Goal: Task Accomplishment & Management: Use online tool/utility

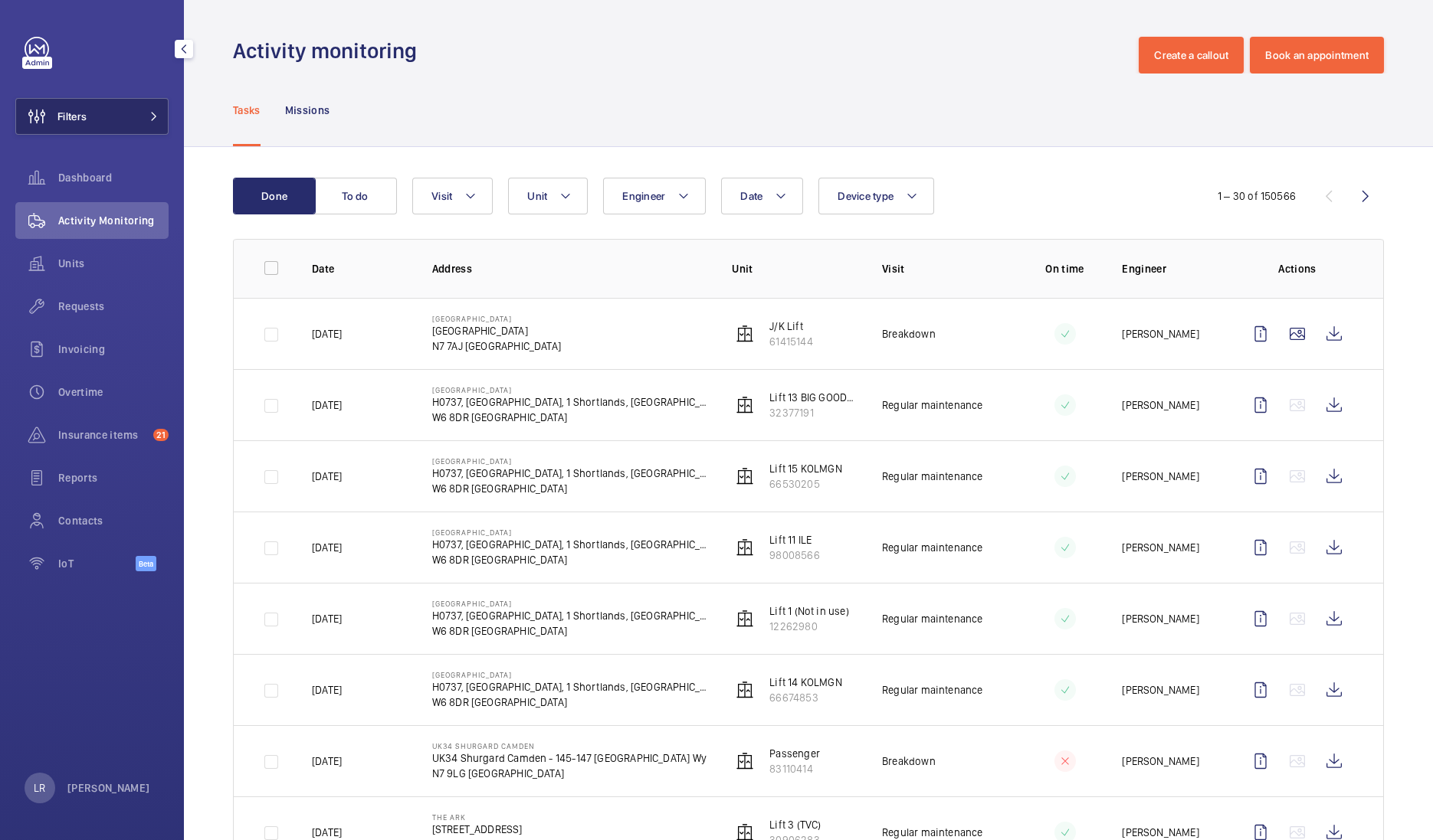
click at [123, 112] on button "Filters" at bounding box center [92, 116] width 154 height 37
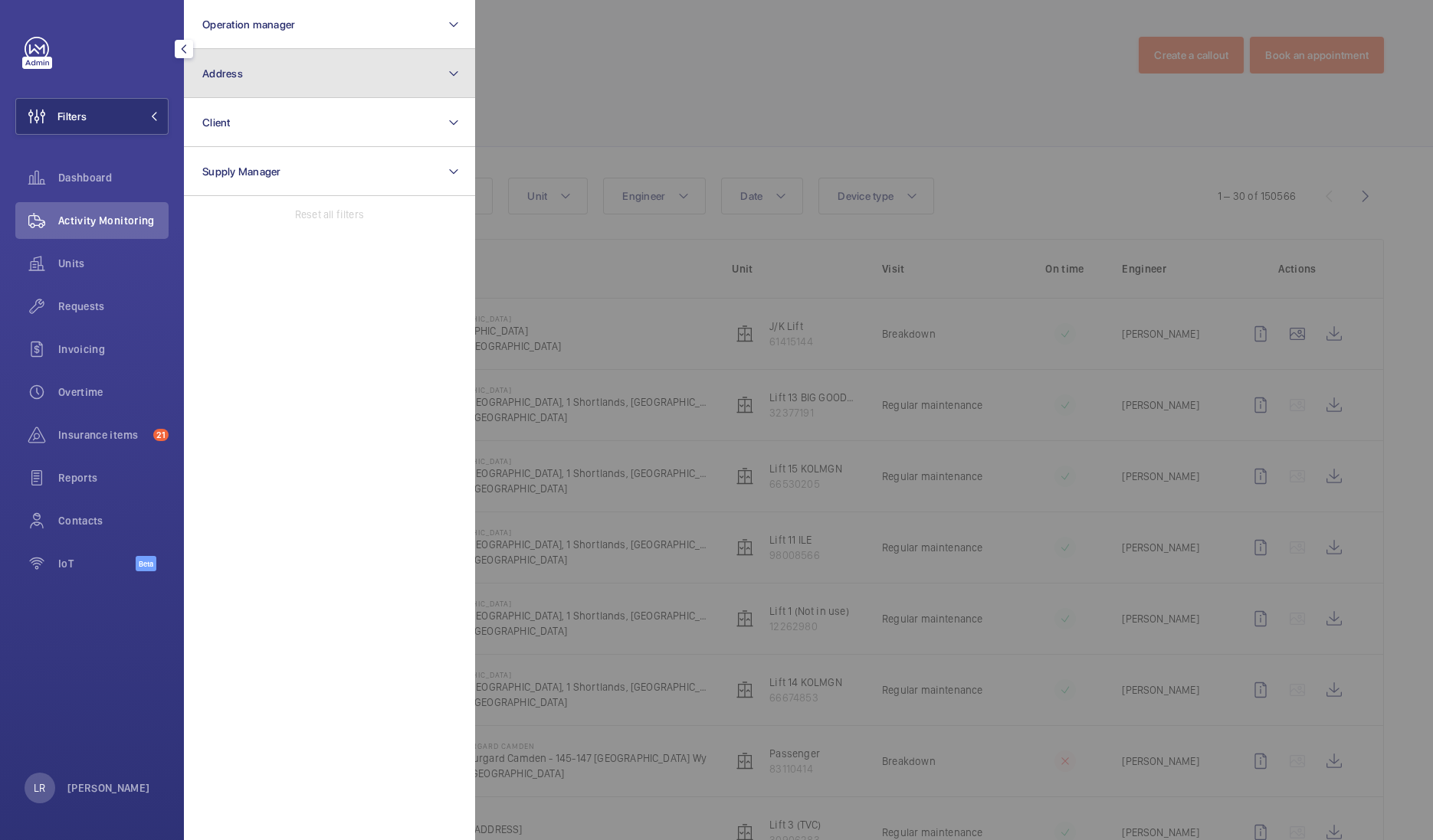
click at [277, 88] on button "Address" at bounding box center [330, 74] width 291 height 49
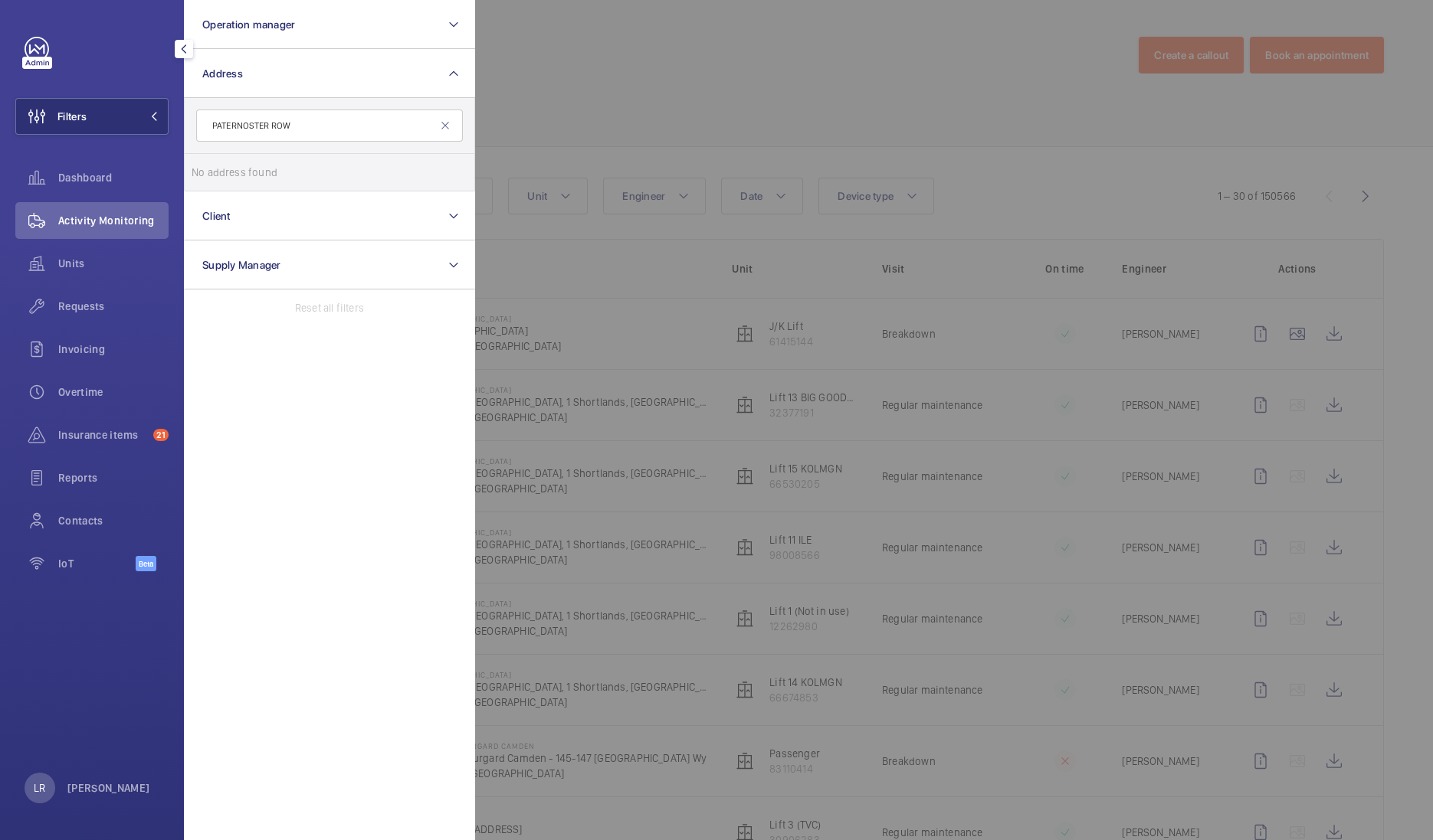
click at [207, 126] on input "PATERNOSTER ROW" at bounding box center [329, 126] width 267 height 32
click at [215, 123] on input "PATERNOSTER ROW" at bounding box center [329, 126] width 267 height 32
click at [317, 113] on input "PATERNOSTER ROW" at bounding box center [329, 126] width 267 height 32
type input "P"
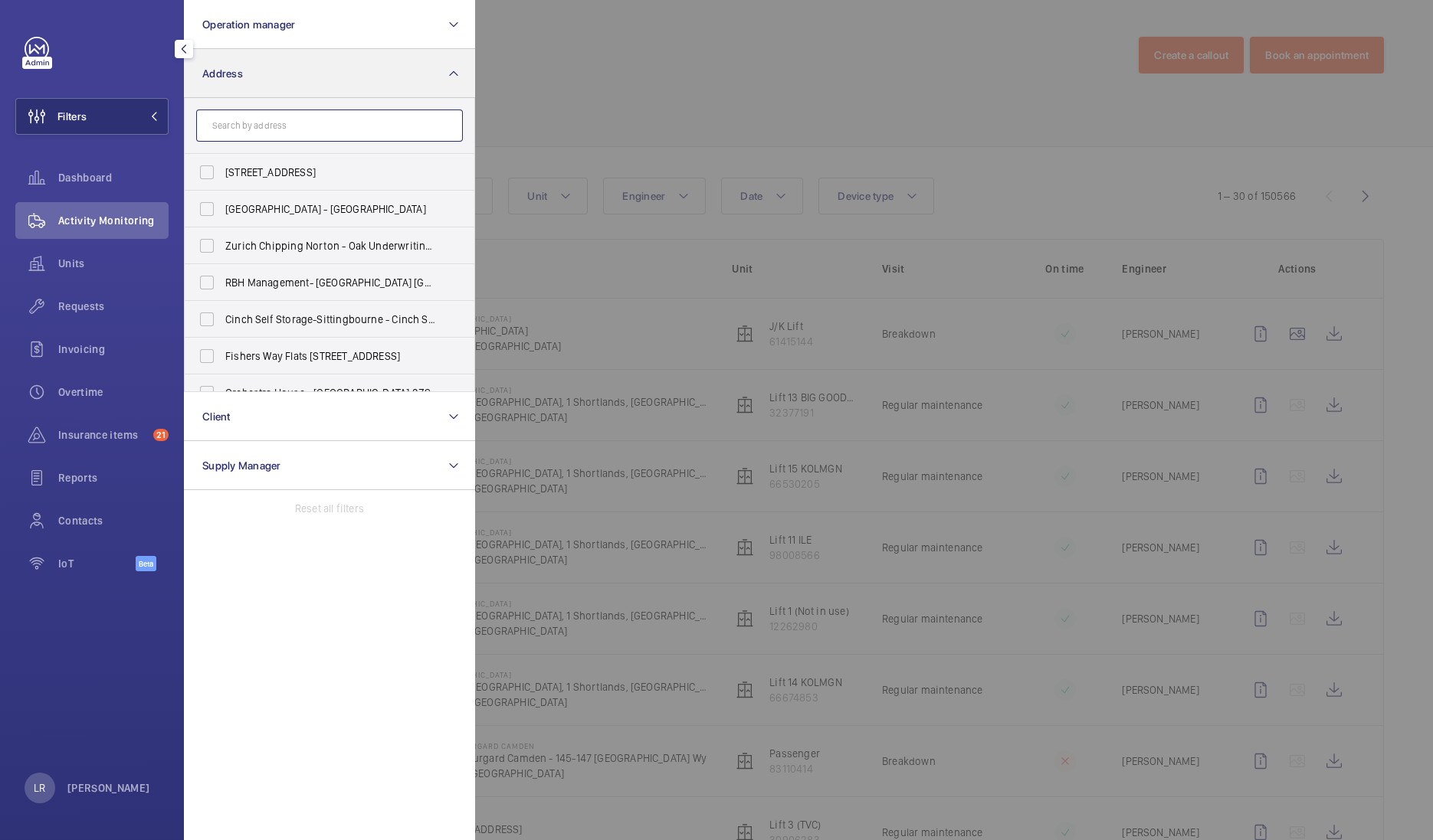
paste input "EC4M 7EJ"
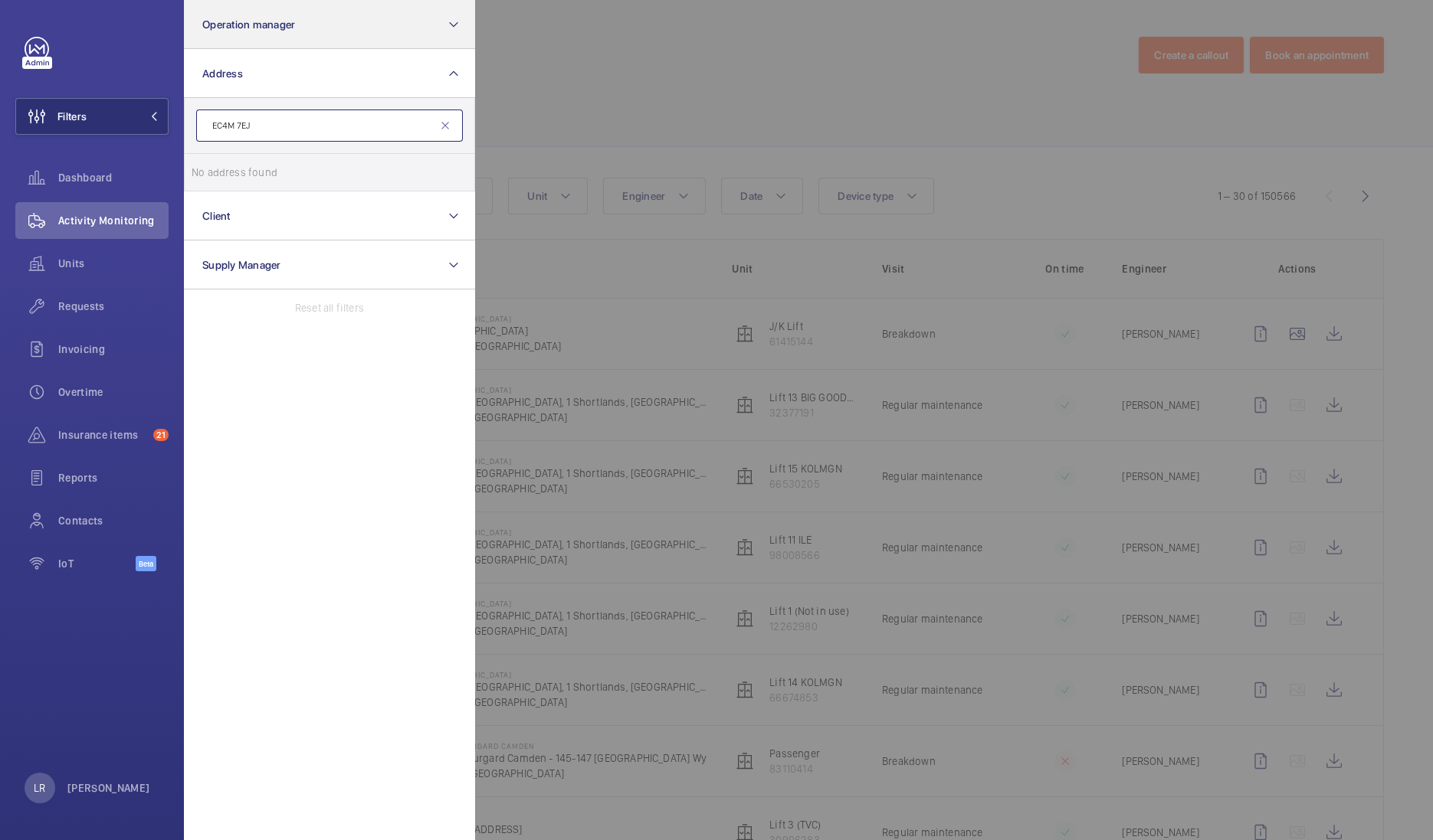
type input "EC4M 7EJ"
click at [446, 131] on mat-icon at bounding box center [445, 126] width 13 height 13
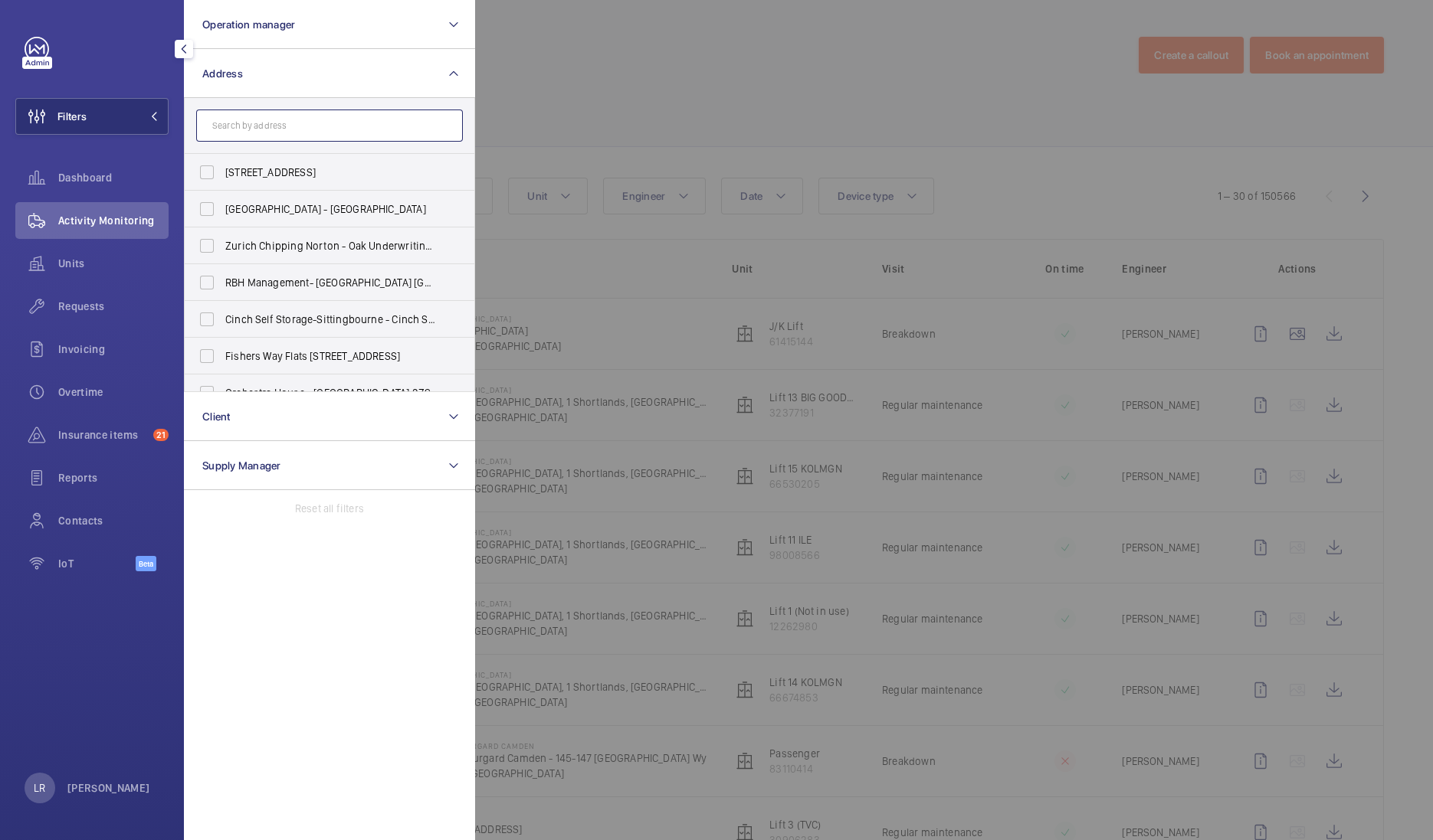
paste input "PATERNOSTER HOUSE"
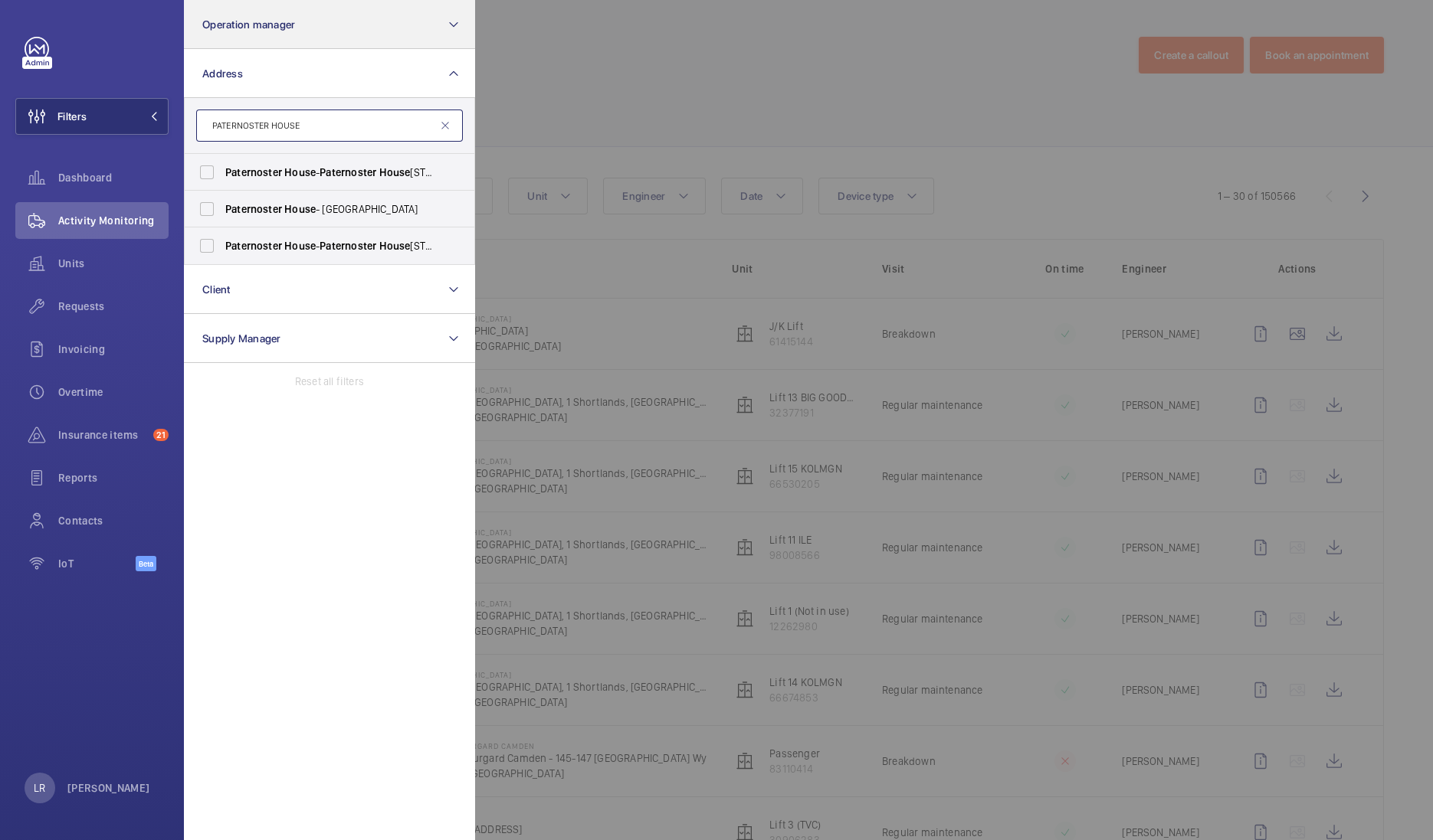
type input "PATERNOSTER HOUSE"
click at [358, 170] on span "Paternoster" at bounding box center [347, 172] width 57 height 13
click at [222, 170] on input "Paternoster House - [GEOGRAPHIC_DATA]" at bounding box center [207, 172] width 31 height 31
checkbox input "true"
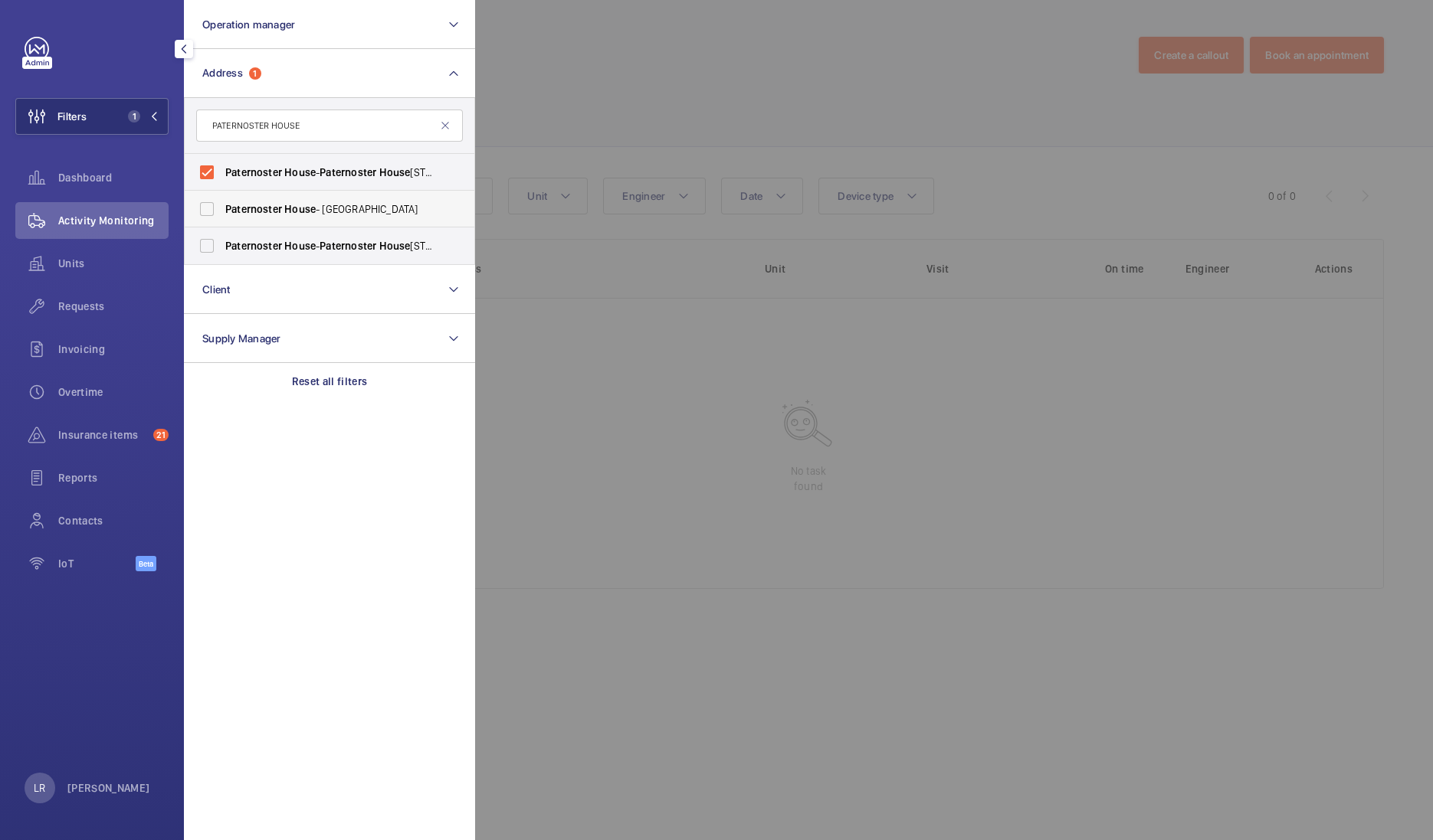
click at [414, 191] on label "[GEOGRAPHIC_DATA] - [GEOGRAPHIC_DATA]" at bounding box center [318, 208] width 267 height 37
click at [222, 194] on input "[GEOGRAPHIC_DATA] - [GEOGRAPHIC_DATA]" at bounding box center [207, 209] width 31 height 31
checkbox input "true"
click at [417, 248] on span "Paternoster House - [GEOGRAPHIC_DATA]" at bounding box center [330, 245] width 211 height 15
click at [222, 248] on input "Paternoster House - [GEOGRAPHIC_DATA]" at bounding box center [207, 246] width 31 height 31
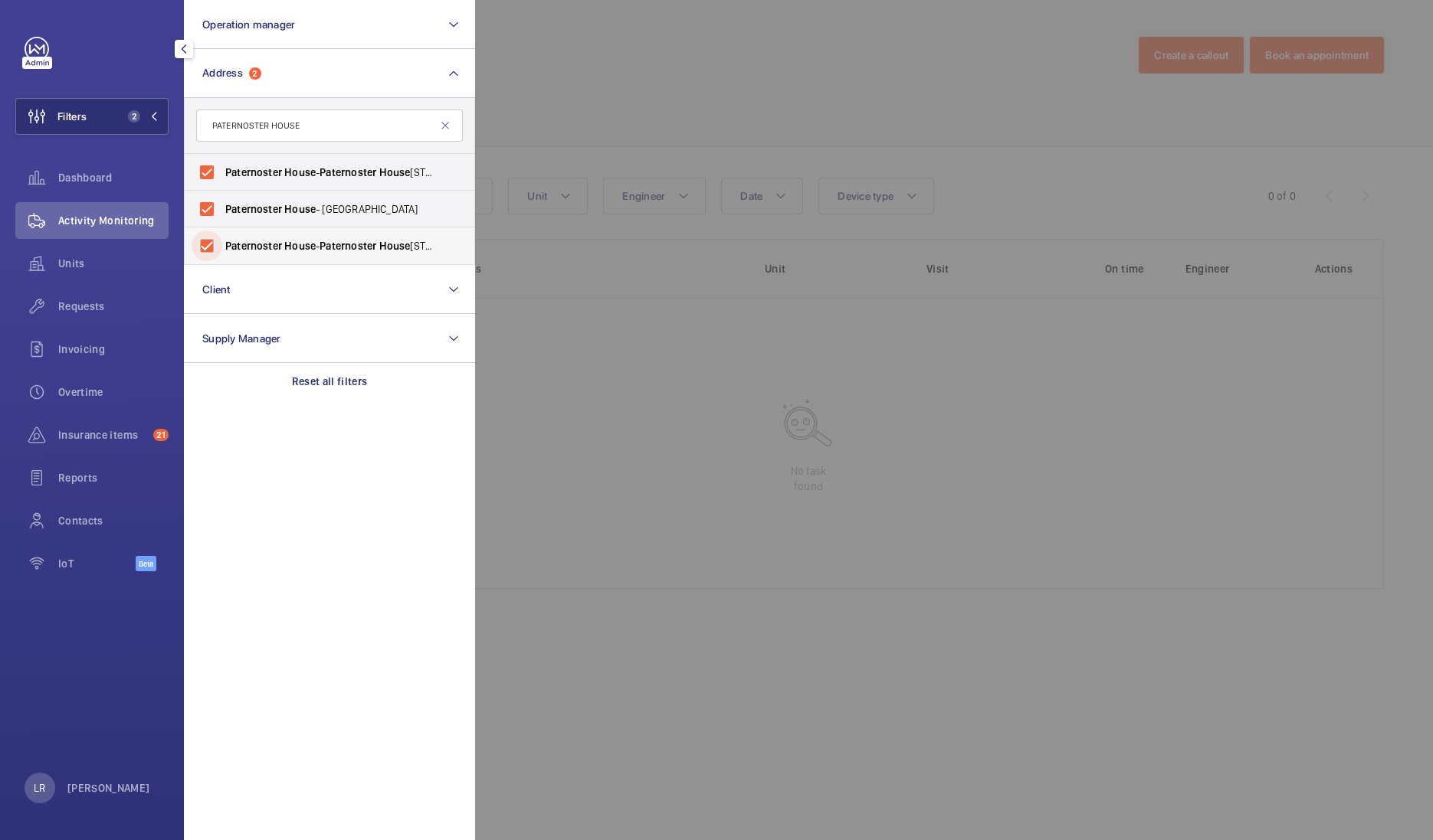
checkbox input "true"
click at [519, 131] on div at bounding box center [1191, 420] width 1433 height 840
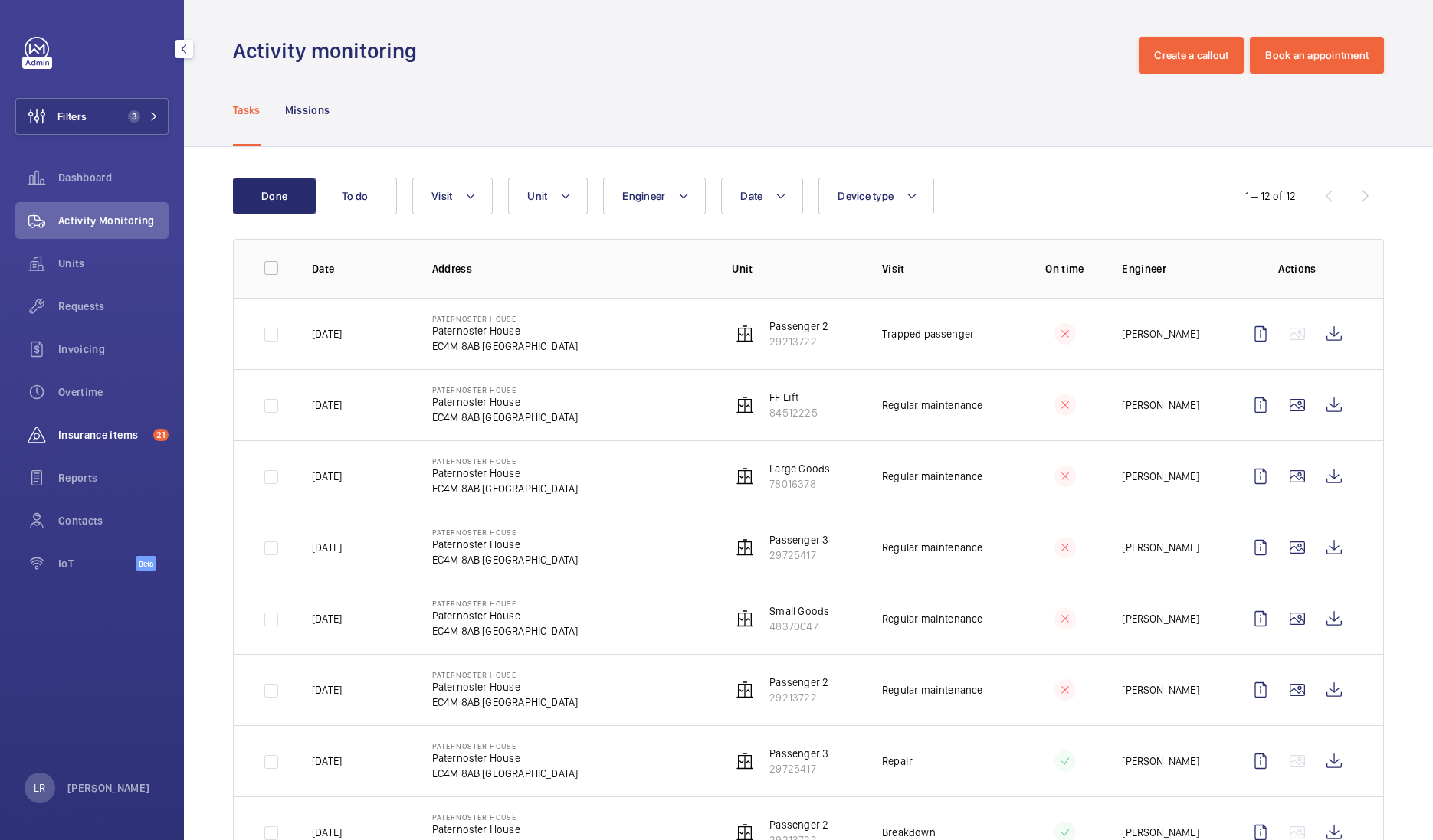
click at [123, 433] on span "Insurance items" at bounding box center [102, 434] width 89 height 15
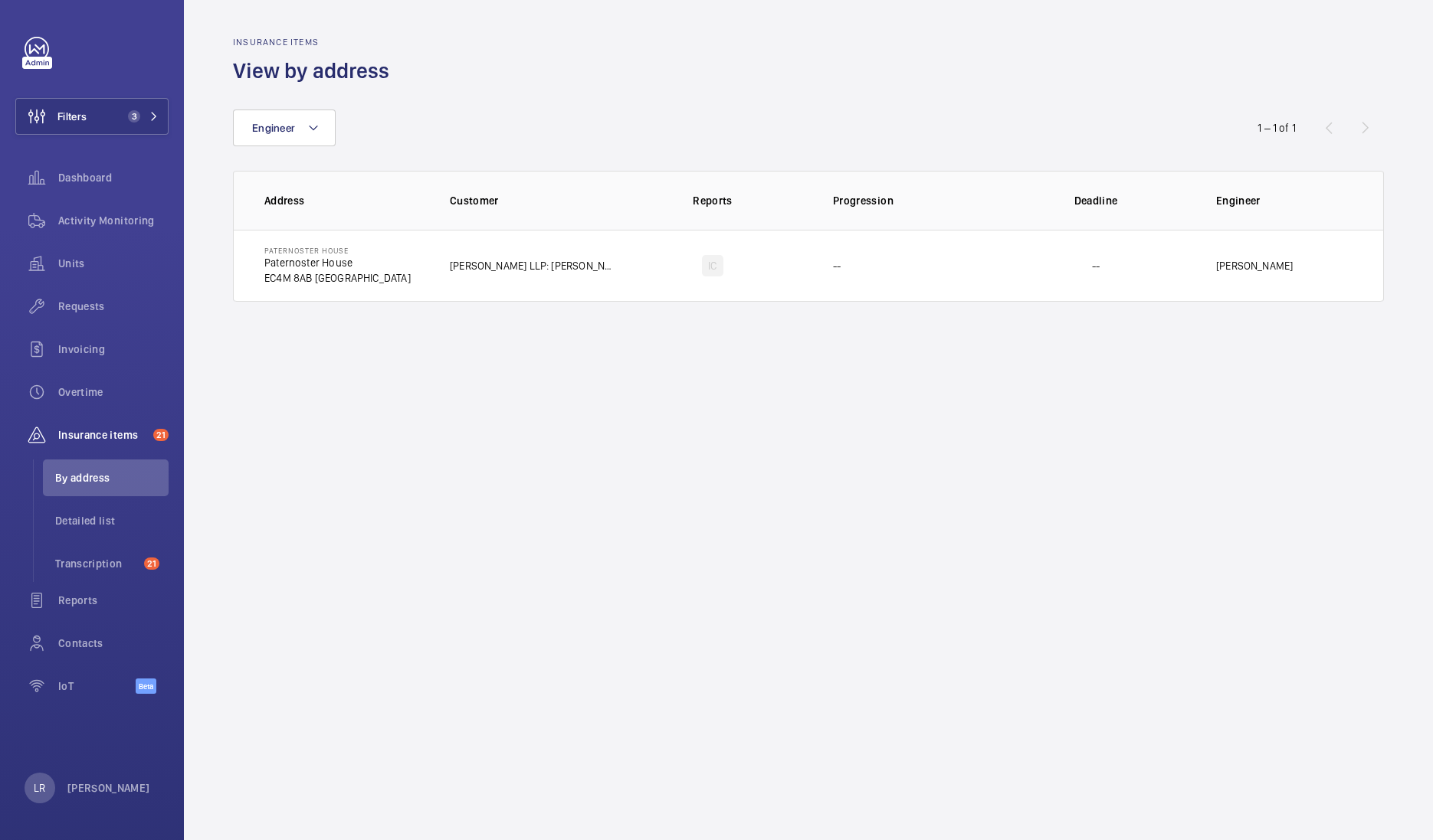
click at [449, 302] on wm-front-admin-audit-in-progress-table "Insurance items View by address Engineer 1 – 1 of 1 Address Customer Reports Pr…" at bounding box center [808, 169] width 1249 height 338
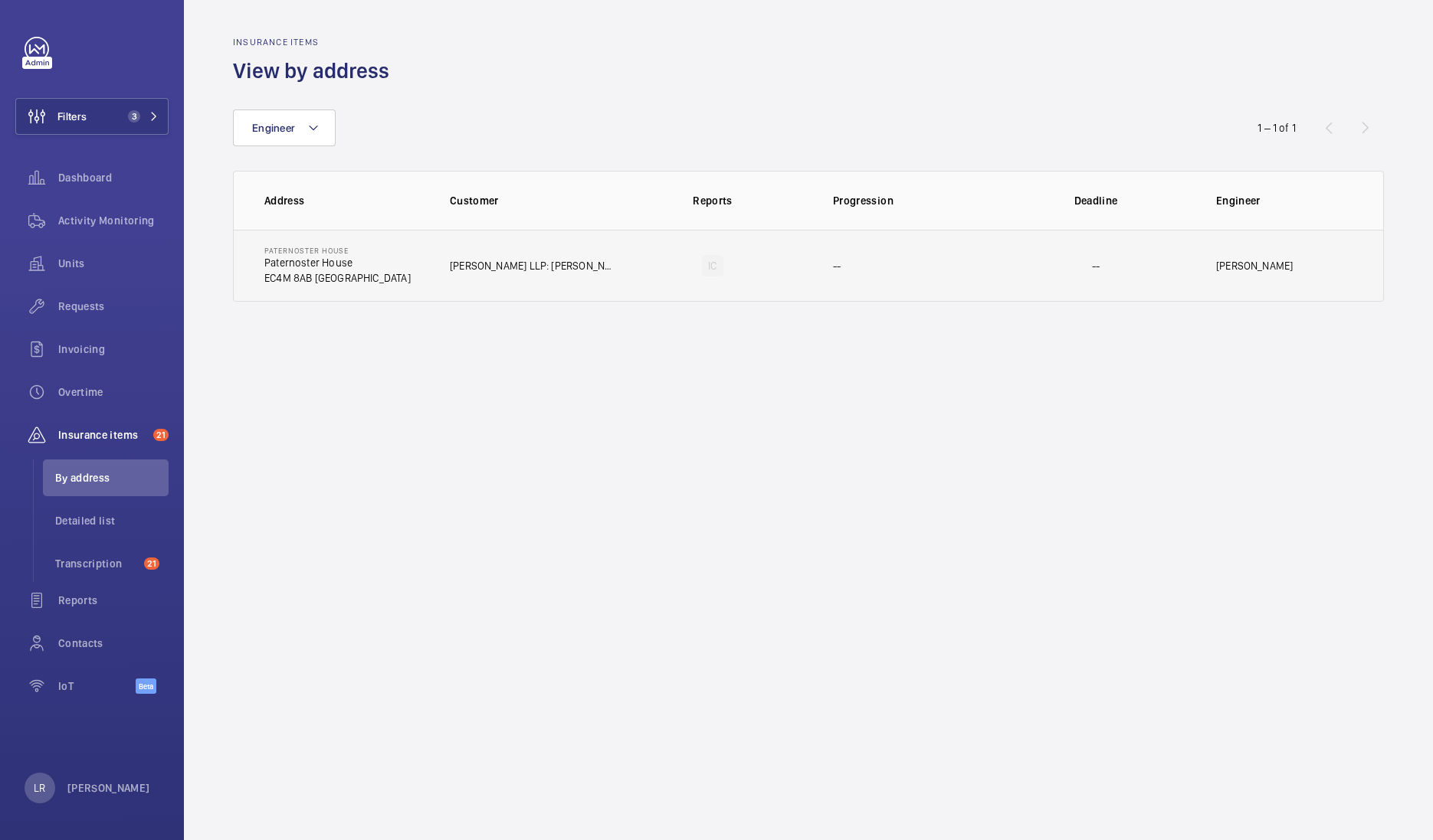
click at [471, 281] on td "[PERSON_NAME] LLP: [PERSON_NAME]" at bounding box center [521, 266] width 191 height 72
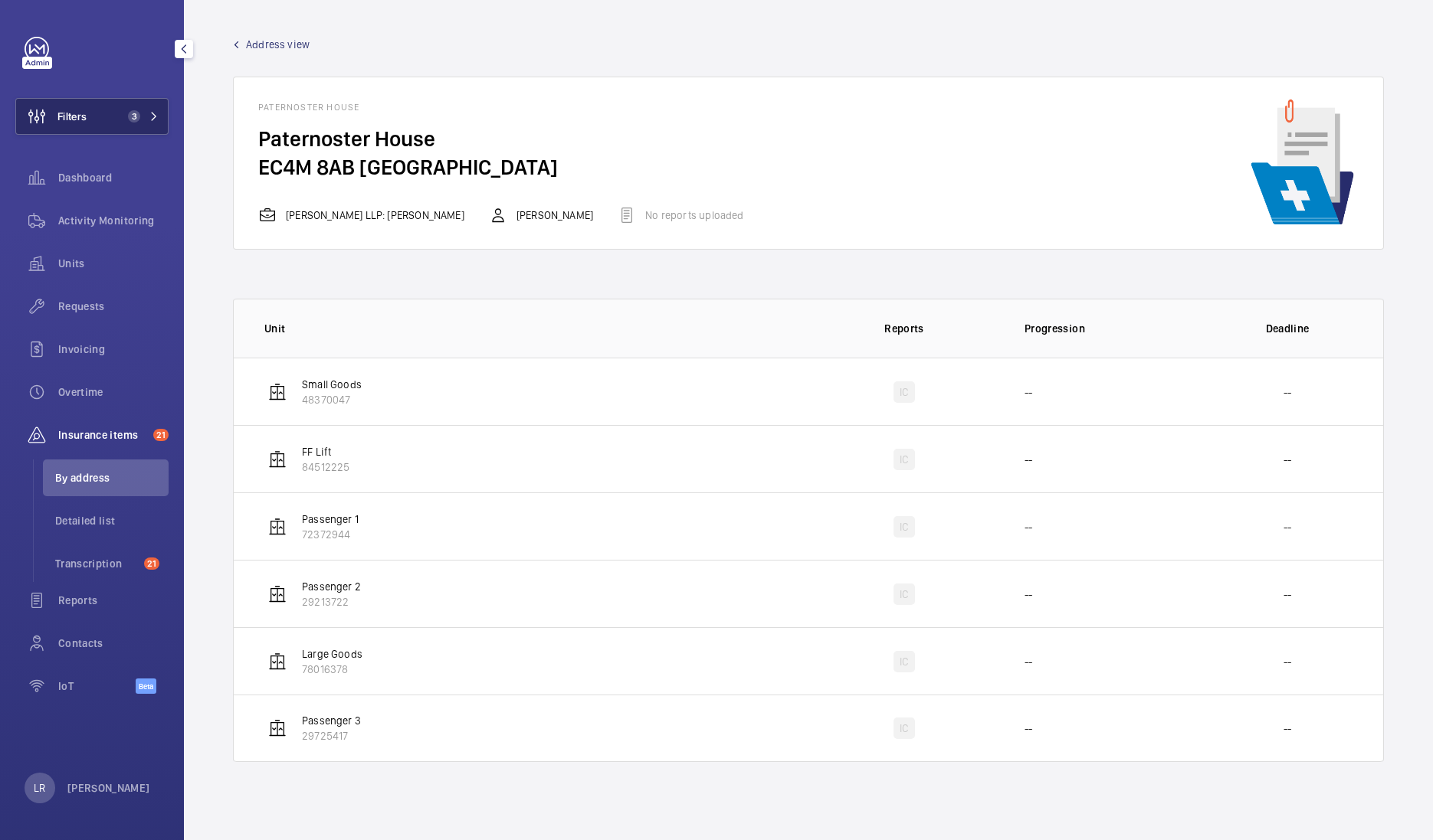
click at [112, 130] on button "Filters 3" at bounding box center [92, 116] width 154 height 37
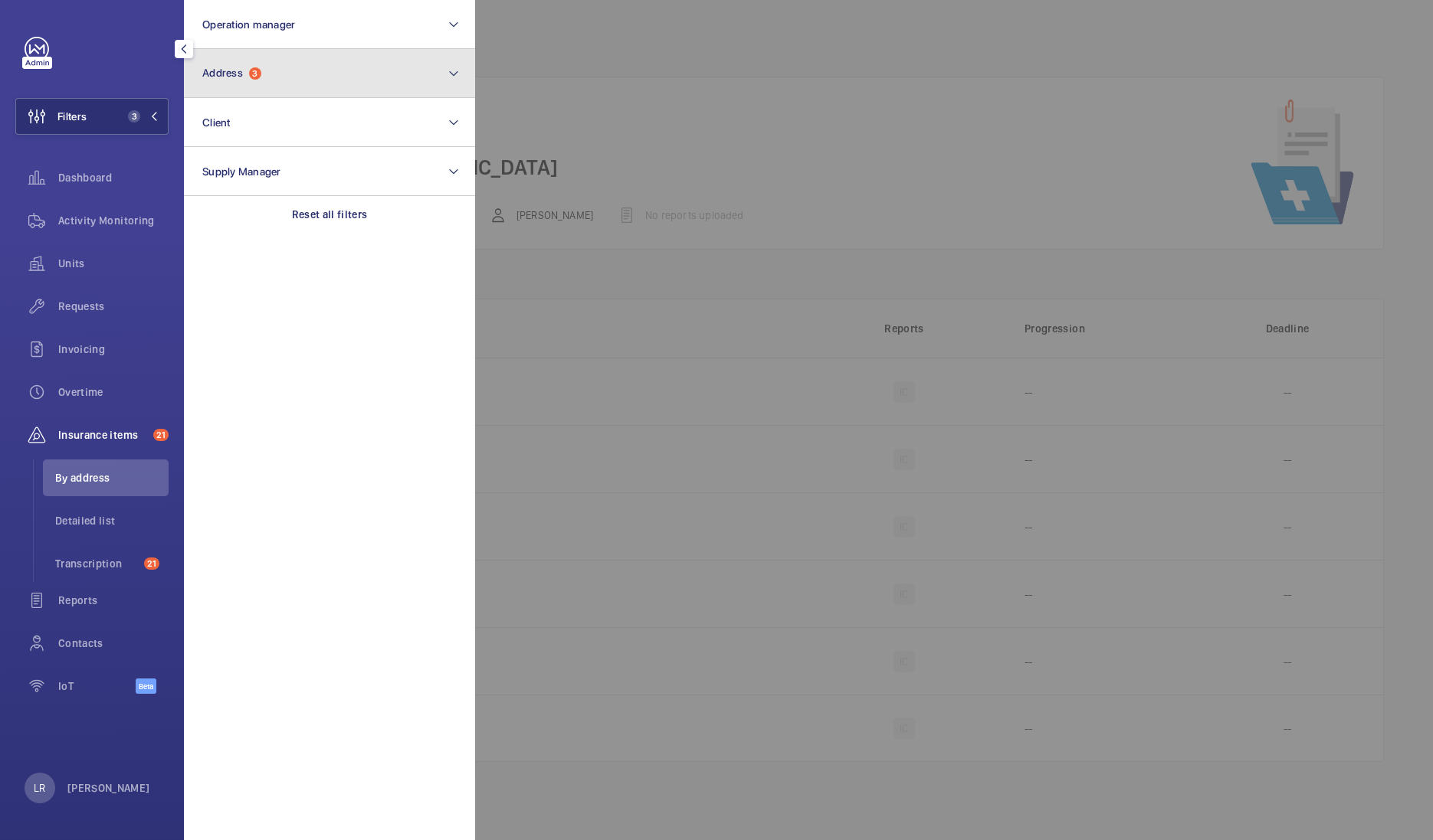
click at [268, 73] on button "Address 3" at bounding box center [330, 74] width 291 height 49
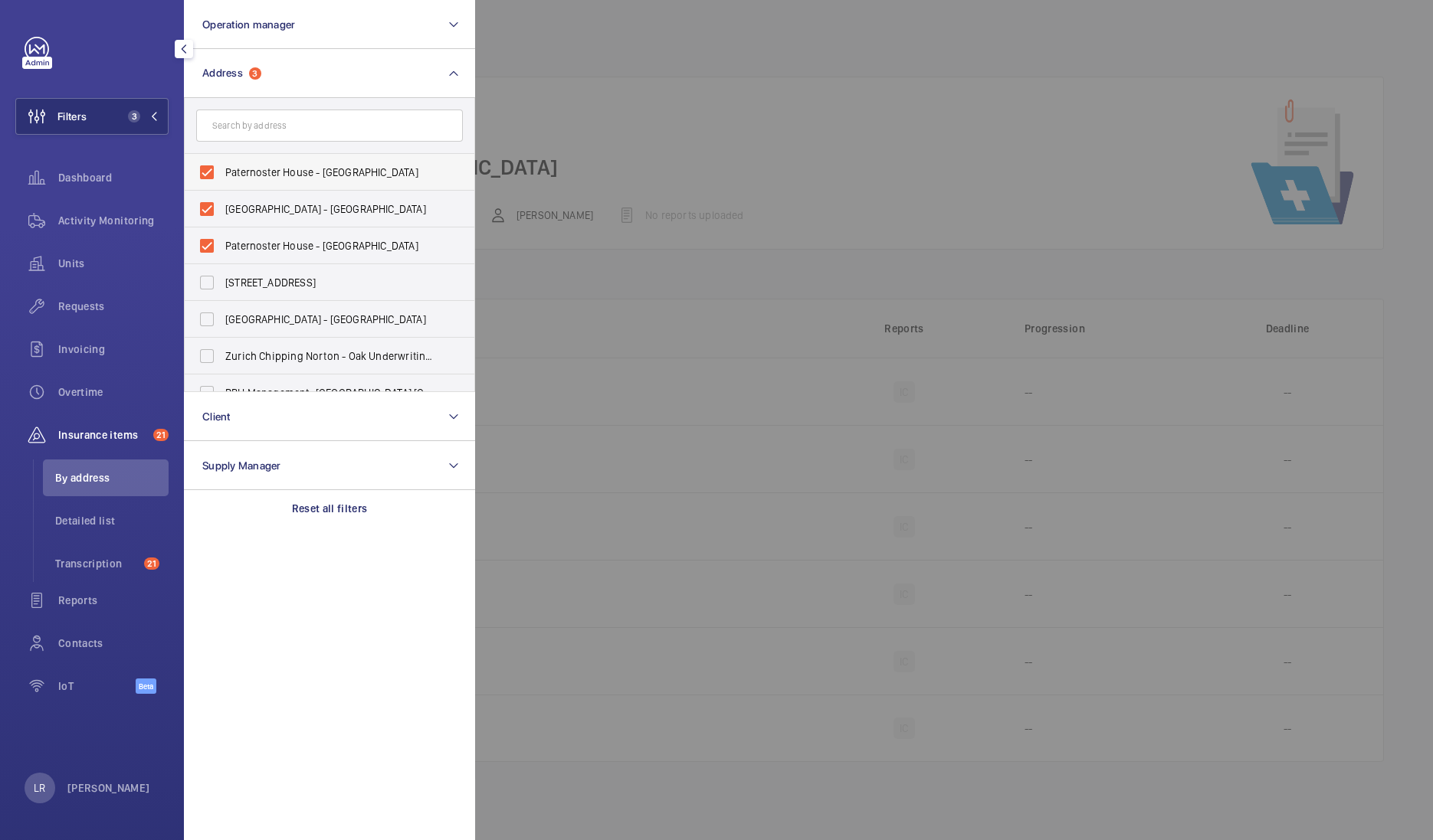
click at [302, 185] on label "Paternoster House - [GEOGRAPHIC_DATA]" at bounding box center [318, 172] width 267 height 37
click at [222, 185] on input "Paternoster House - [GEOGRAPHIC_DATA]" at bounding box center [207, 172] width 31 height 31
checkbox input "false"
click at [301, 210] on span "[GEOGRAPHIC_DATA] - [GEOGRAPHIC_DATA]" at bounding box center [330, 208] width 211 height 15
click at [222, 210] on input "[GEOGRAPHIC_DATA] - [GEOGRAPHIC_DATA]" at bounding box center [207, 209] width 31 height 31
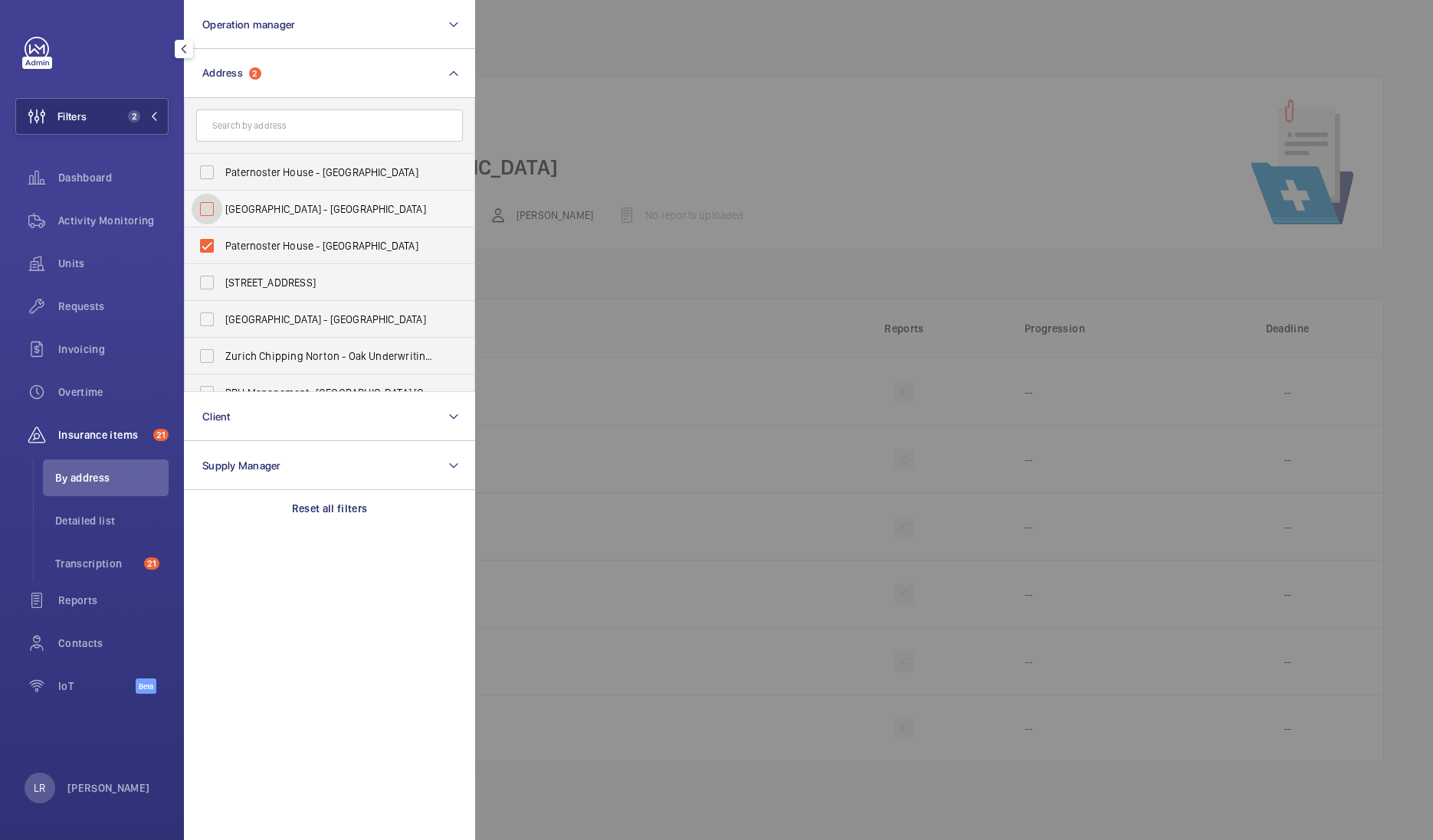
checkbox input "false"
click at [301, 241] on span "Paternoster House - [GEOGRAPHIC_DATA]" at bounding box center [330, 245] width 211 height 15
click at [222, 241] on input "Paternoster House - [GEOGRAPHIC_DATA]" at bounding box center [207, 246] width 31 height 31
checkbox input "false"
click at [310, 134] on input "text" at bounding box center [329, 126] width 267 height 32
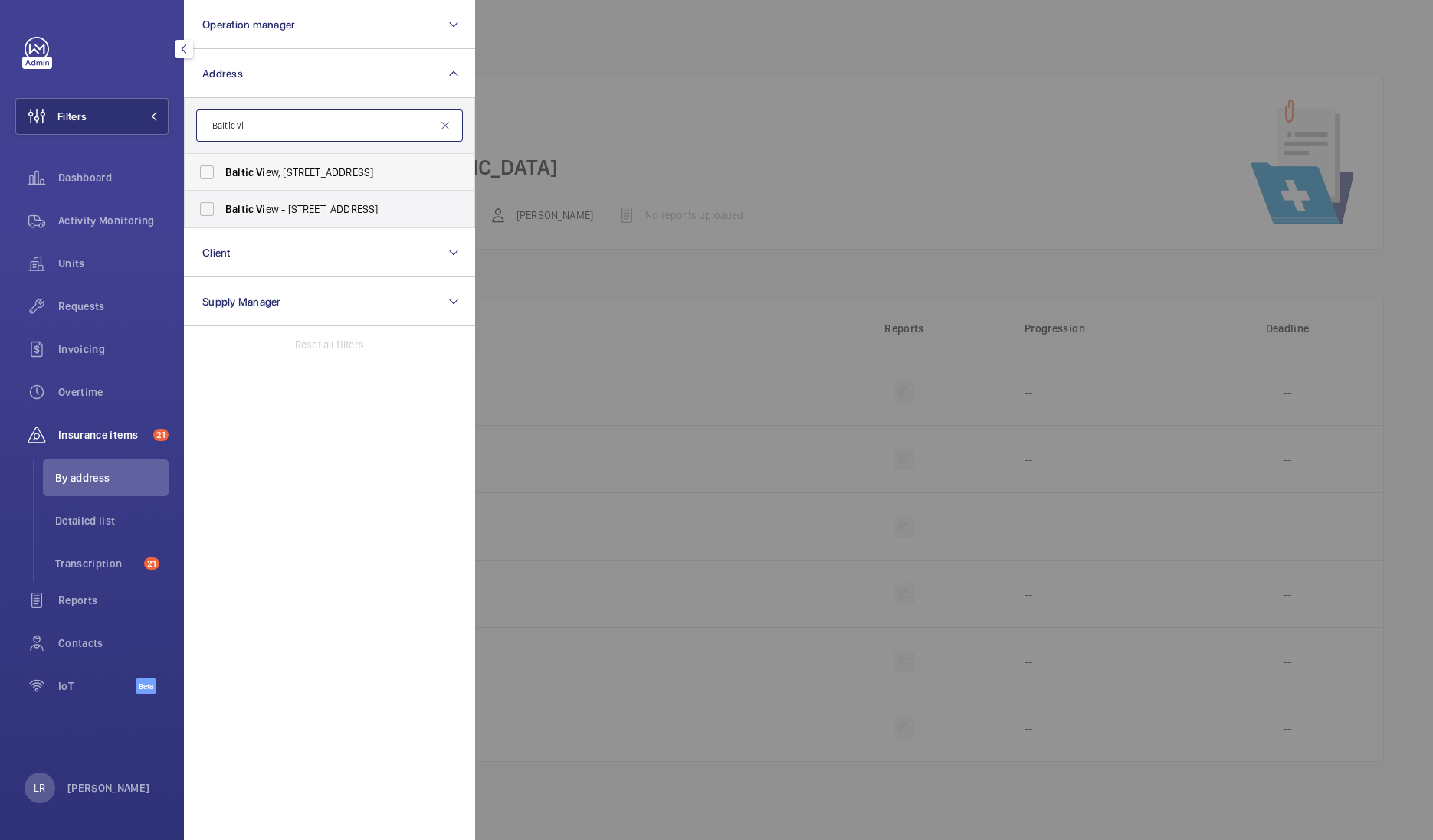
type input "Baltic vi"
click at [314, 173] on span "[GEOGRAPHIC_DATA], [STREET_ADDRESS]" at bounding box center [330, 171] width 211 height 15
click at [222, 173] on input "[GEOGRAPHIC_DATA], [STREET_ADDRESS]" at bounding box center [207, 172] width 31 height 31
checkbox input "true"
click at [314, 197] on label "Baltic Vi ew - [STREET_ADDRESS]" at bounding box center [318, 208] width 267 height 37
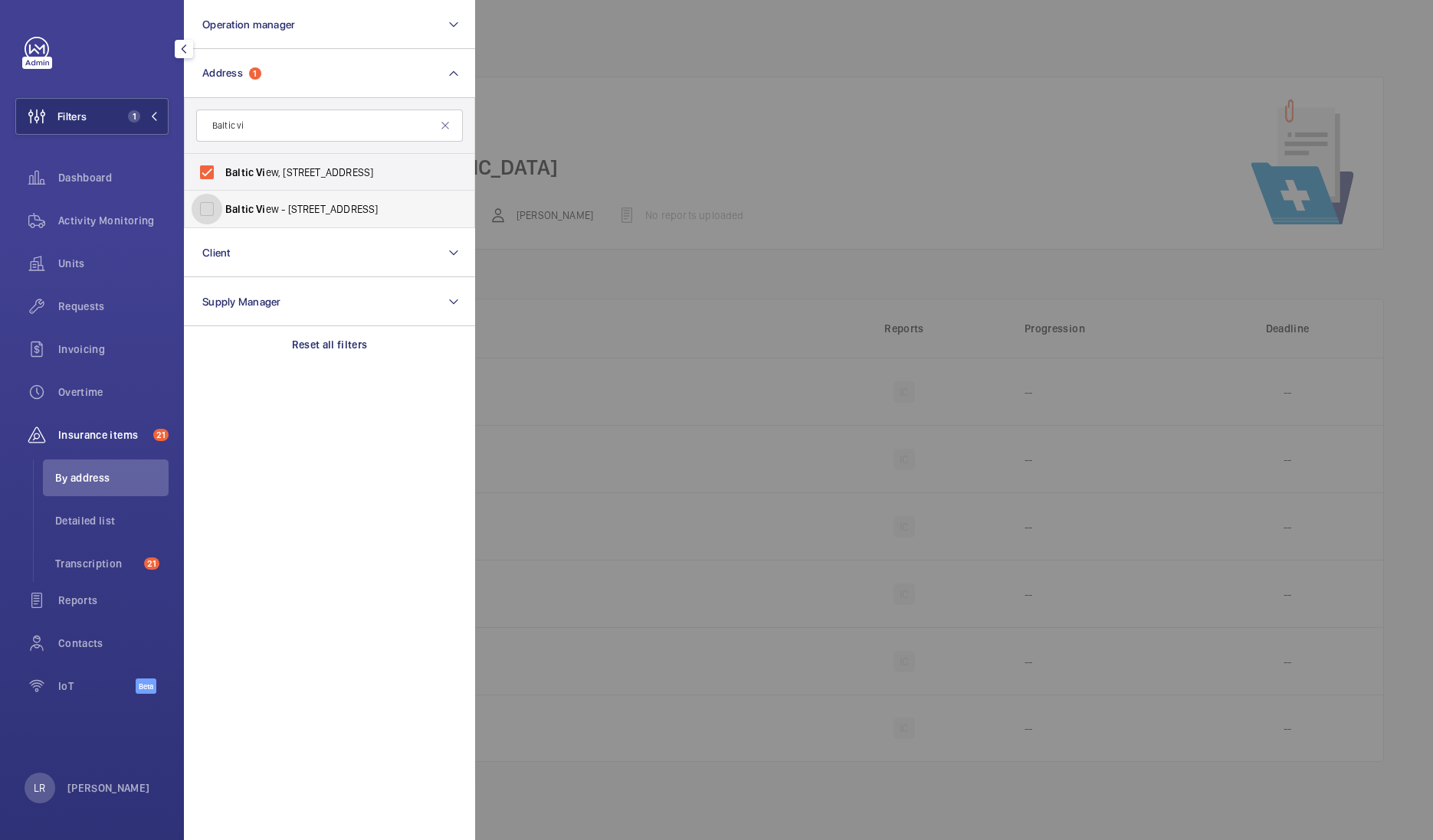
click at [222, 197] on input "Baltic Vi ew - [STREET_ADDRESS]" at bounding box center [207, 209] width 31 height 31
checkbox input "true"
click at [598, 105] on div at bounding box center [1191, 420] width 1433 height 840
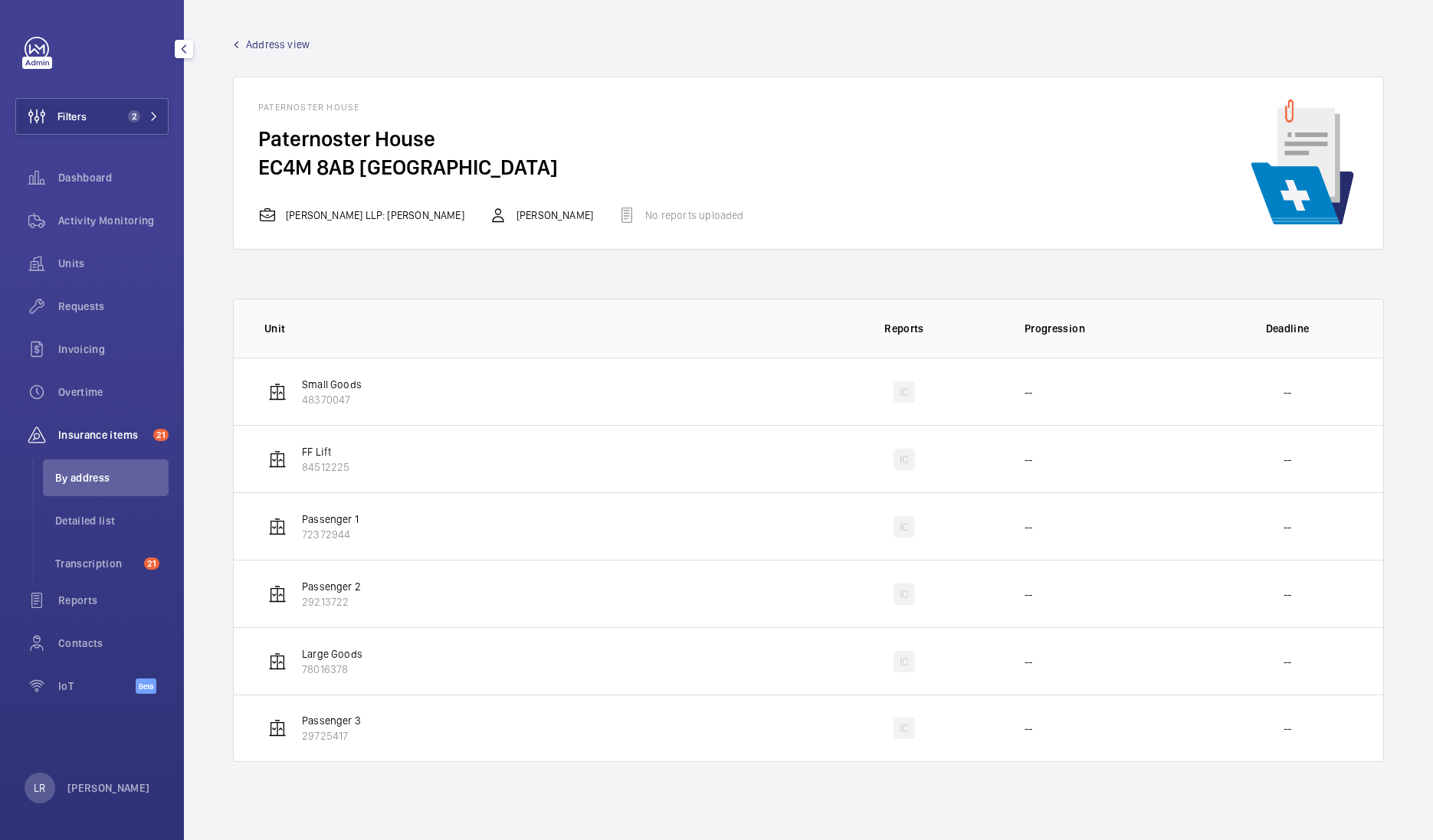
drag, startPoint x: 290, startPoint y: 30, endPoint x: 287, endPoint y: 39, distance: 9.5
click at [287, 39] on wm-front-admin-header "Address view" at bounding box center [808, 38] width 1249 height 76
click at [287, 39] on span "Address view" at bounding box center [277, 44] width 64 height 15
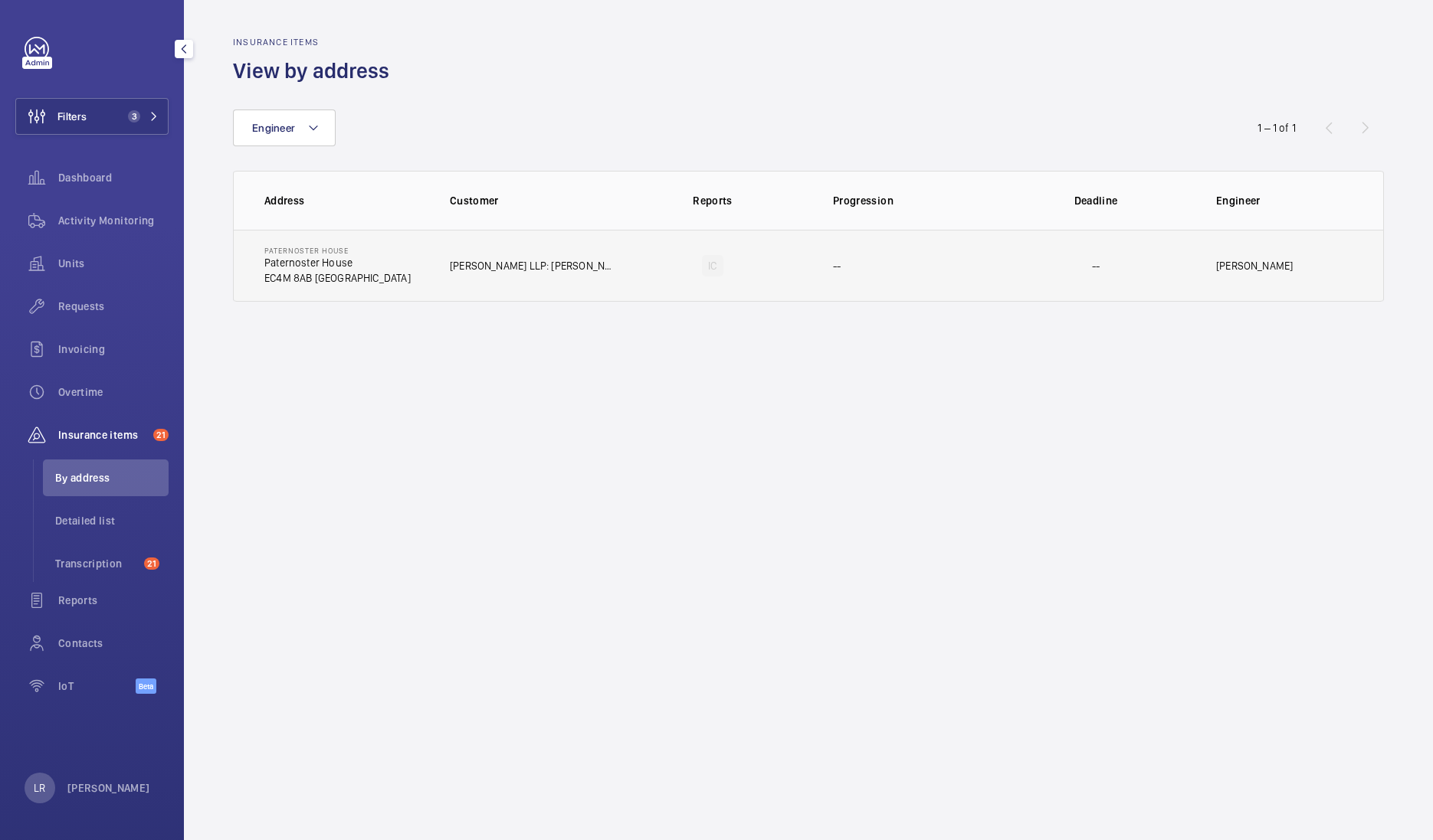
click at [469, 241] on td "[PERSON_NAME] LLP: [PERSON_NAME]" at bounding box center [521, 266] width 191 height 72
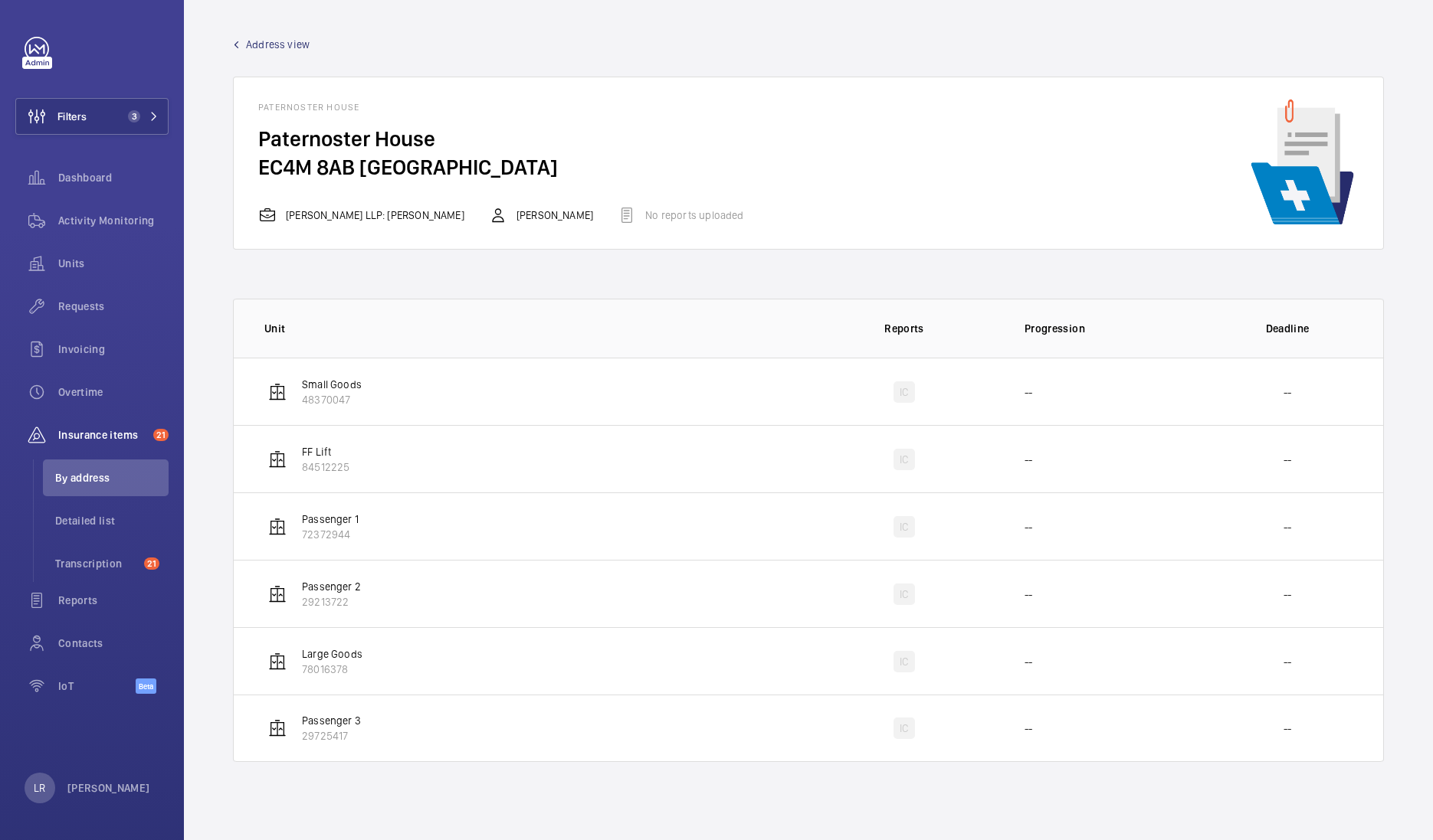
click at [269, 39] on span "Address view" at bounding box center [277, 44] width 64 height 15
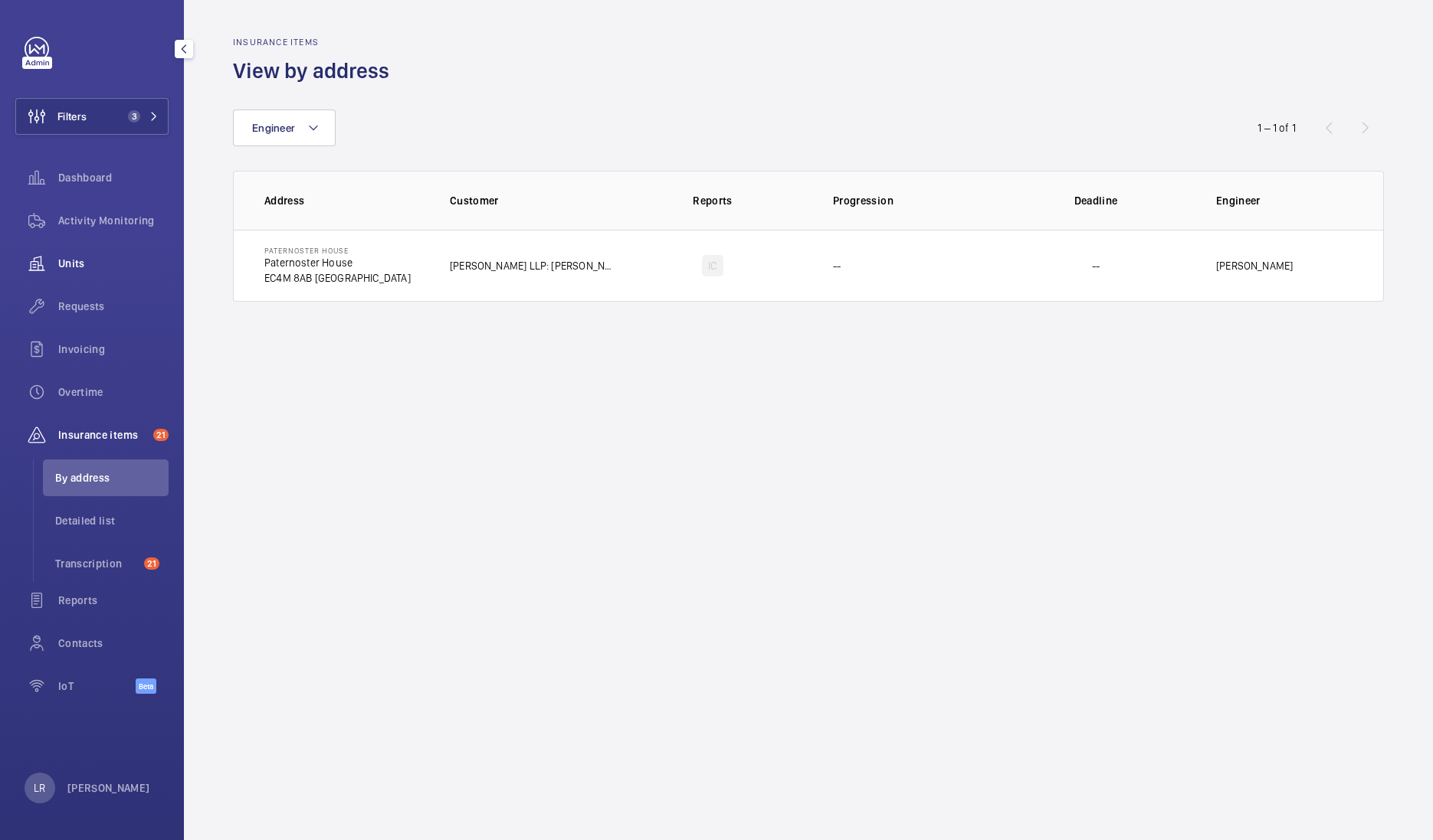
click at [101, 268] on span "Units" at bounding box center [113, 263] width 110 height 15
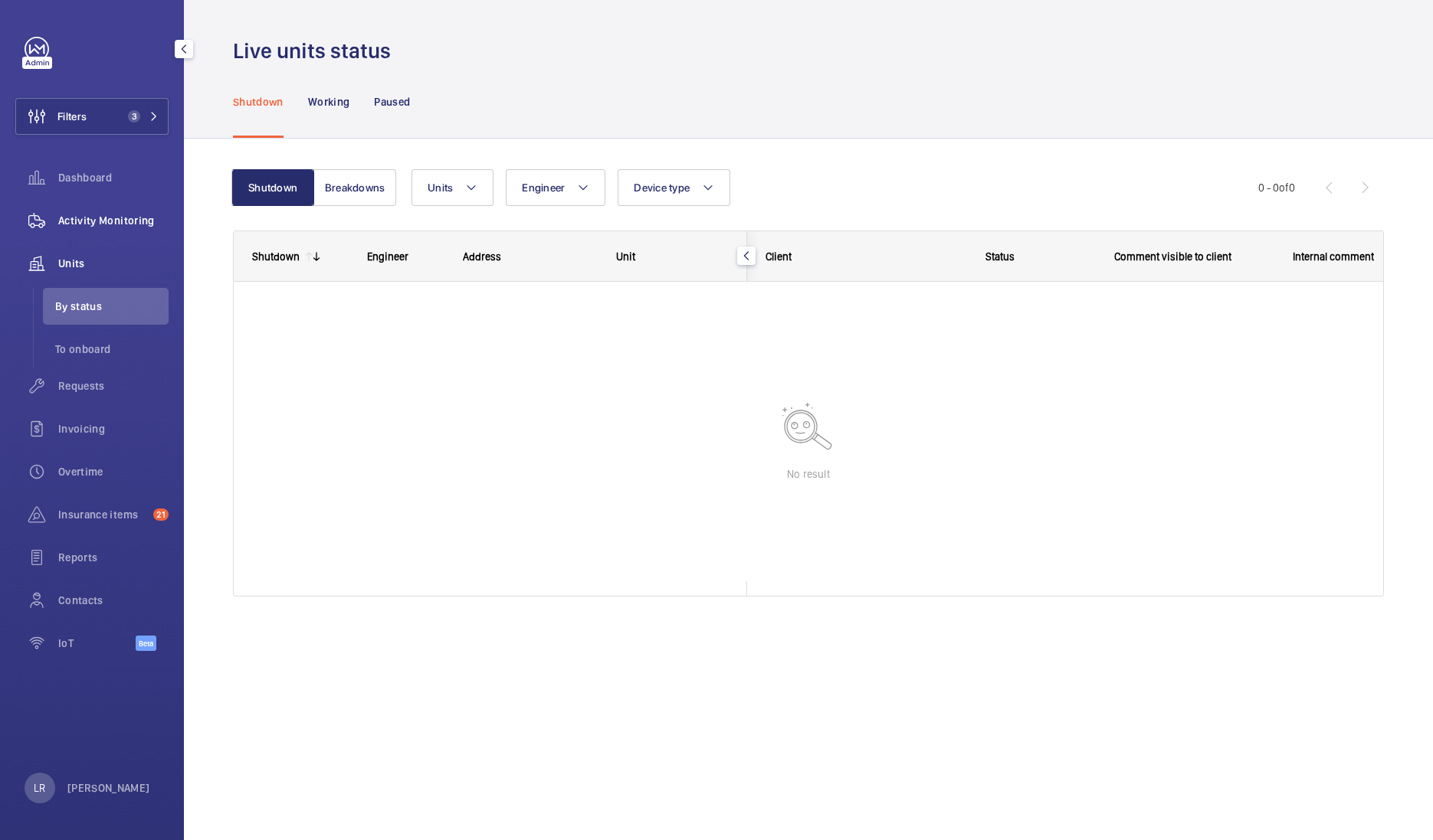
click at [127, 213] on span "Activity Monitoring" at bounding box center [113, 220] width 110 height 15
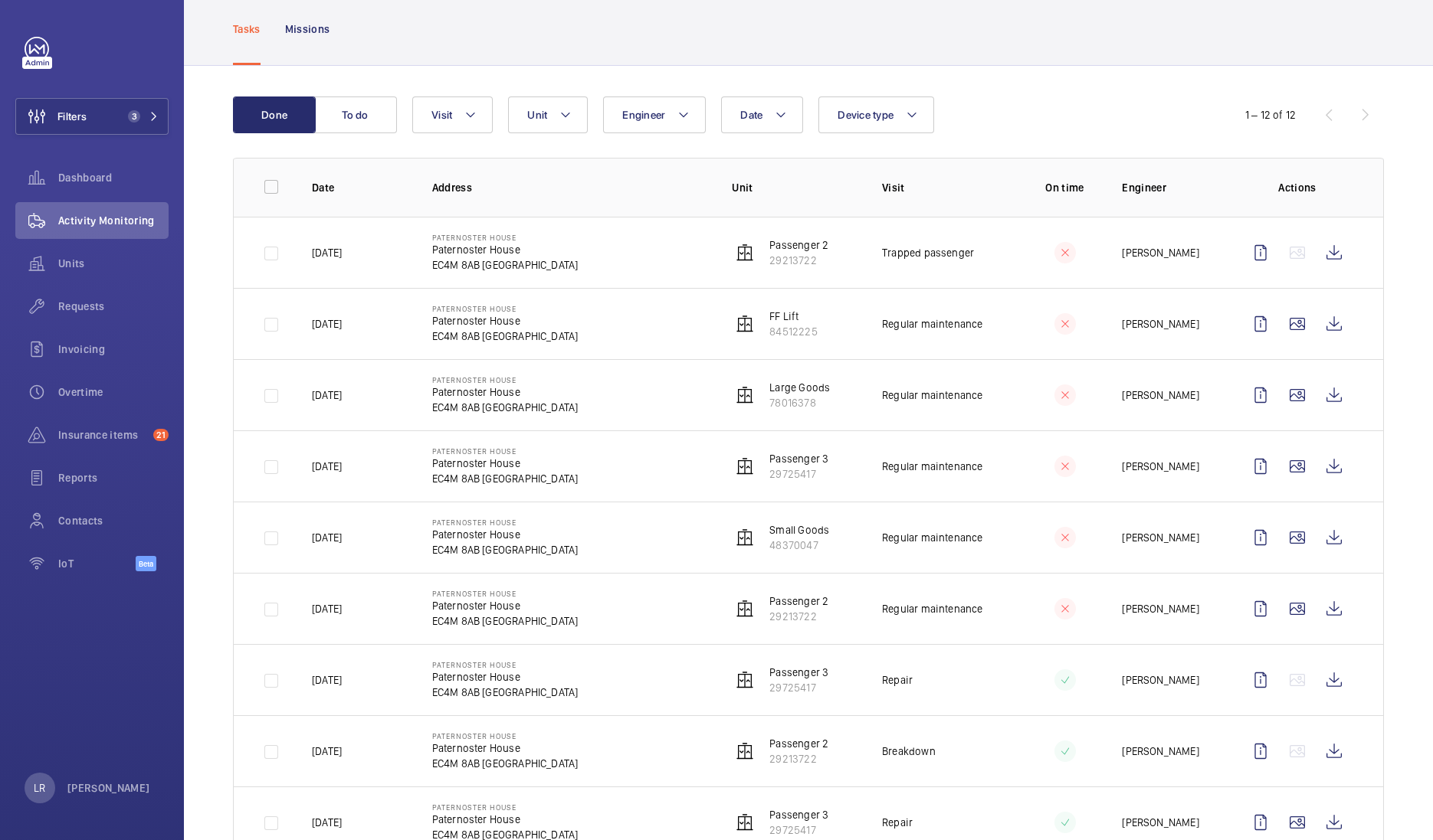
scroll to position [82, 0]
click at [391, 113] on button "To do" at bounding box center [356, 114] width 83 height 37
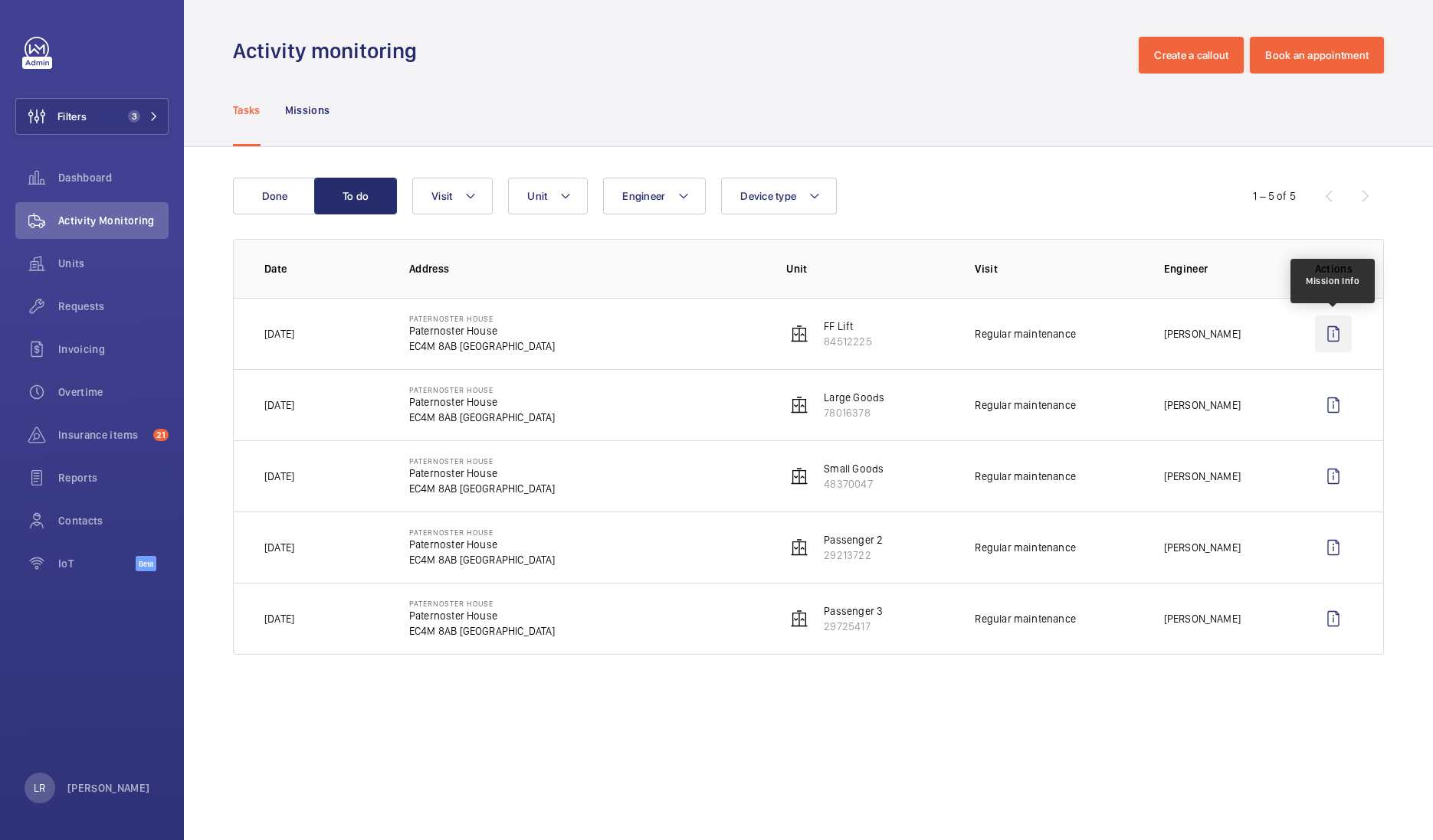
click at [1331, 334] on wm-front-icon-button at bounding box center [1332, 334] width 37 height 37
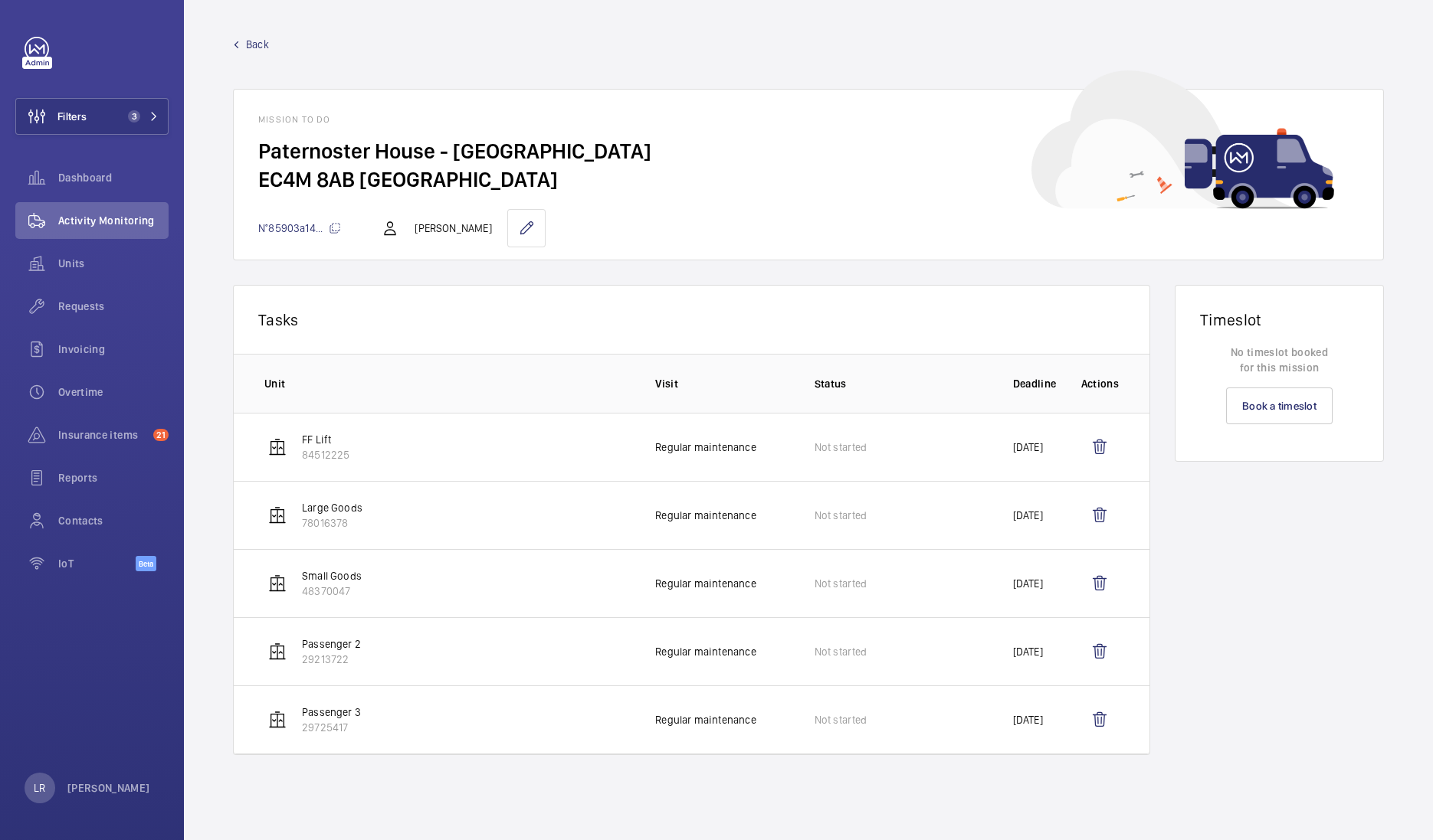
click at [245, 37] on link "Back" at bounding box center [808, 44] width 1151 height 15
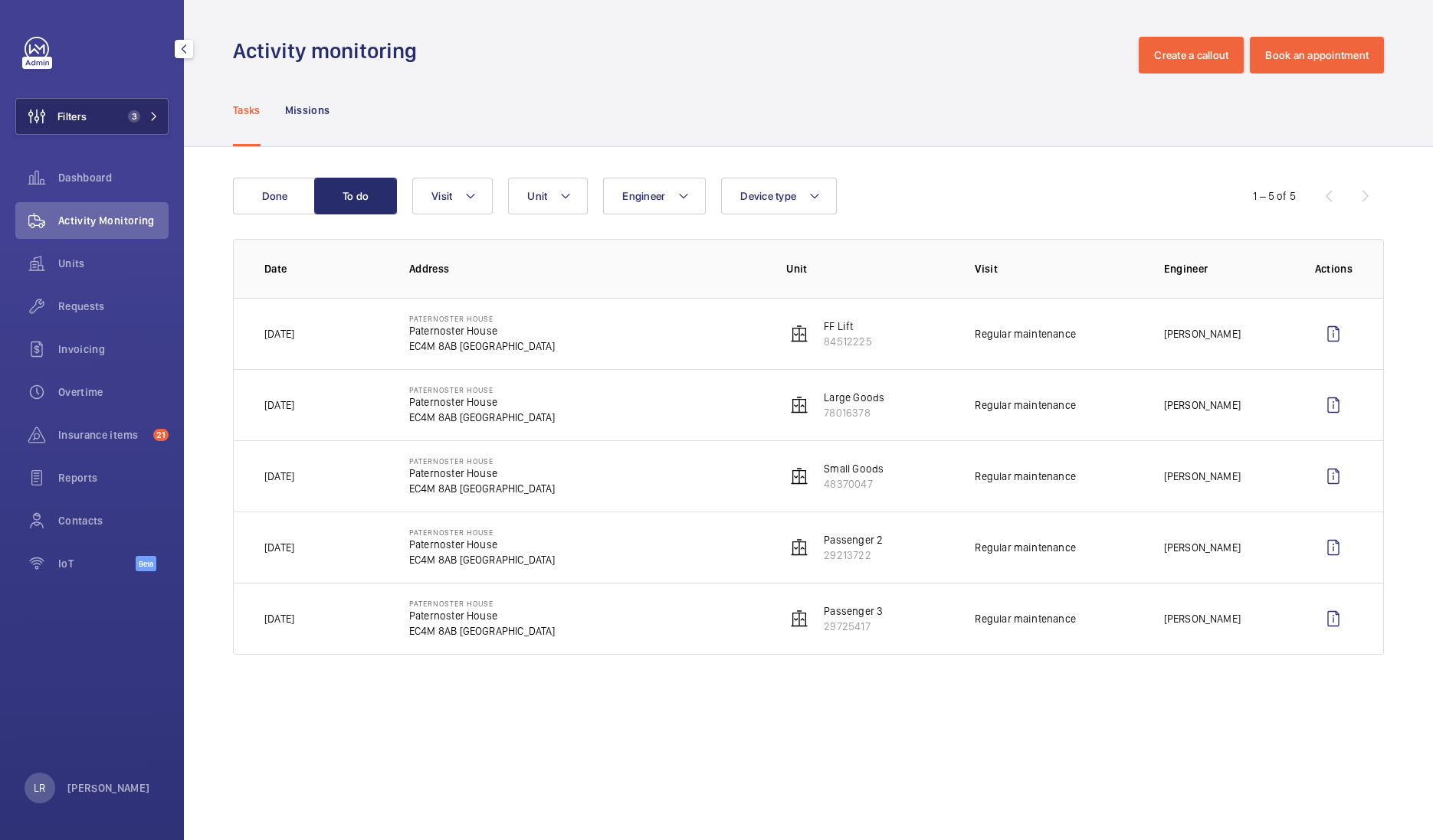
click at [148, 103] on button "Filters 3" at bounding box center [92, 116] width 154 height 37
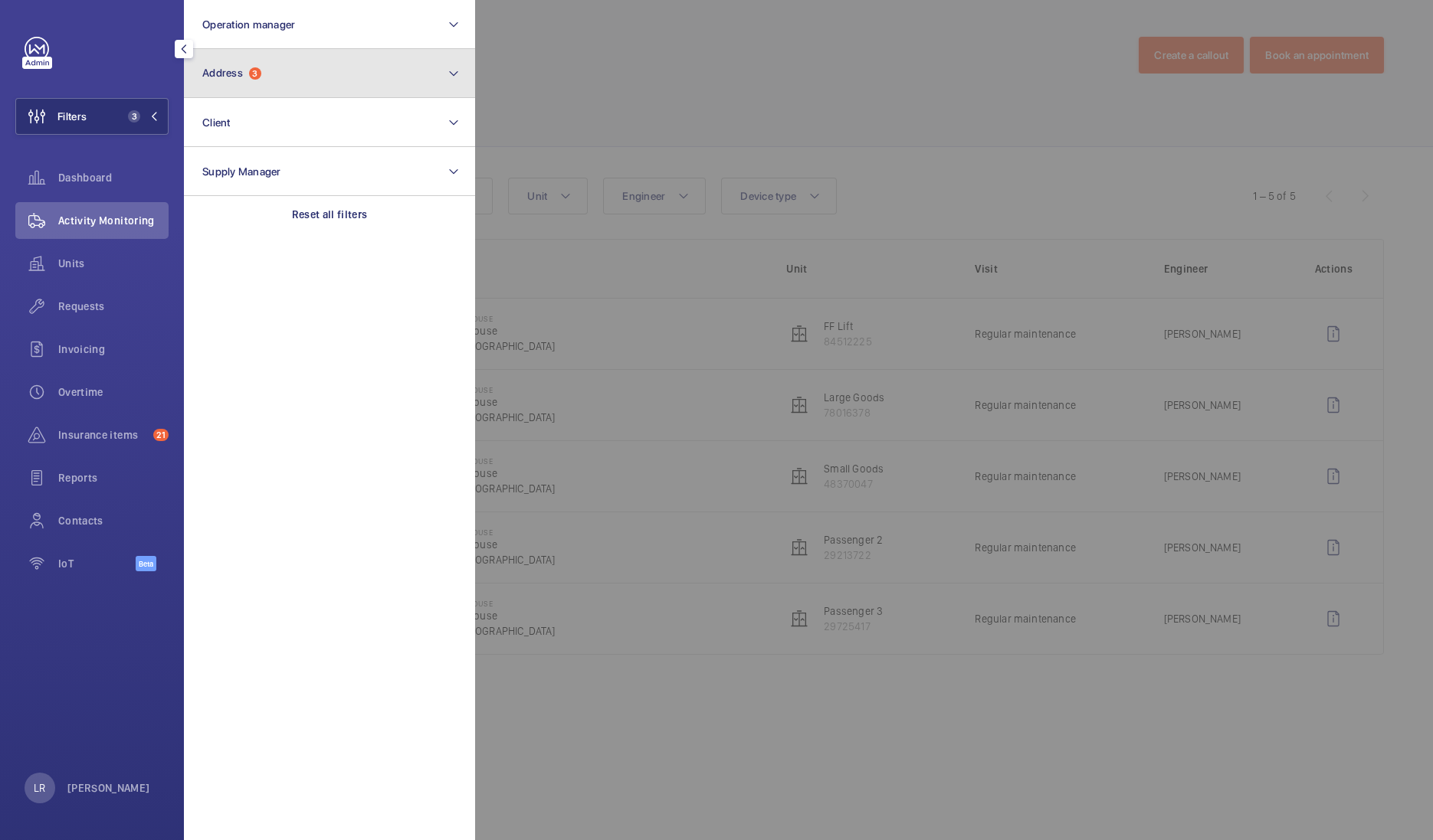
click at [295, 74] on button "Address 3" at bounding box center [330, 74] width 291 height 49
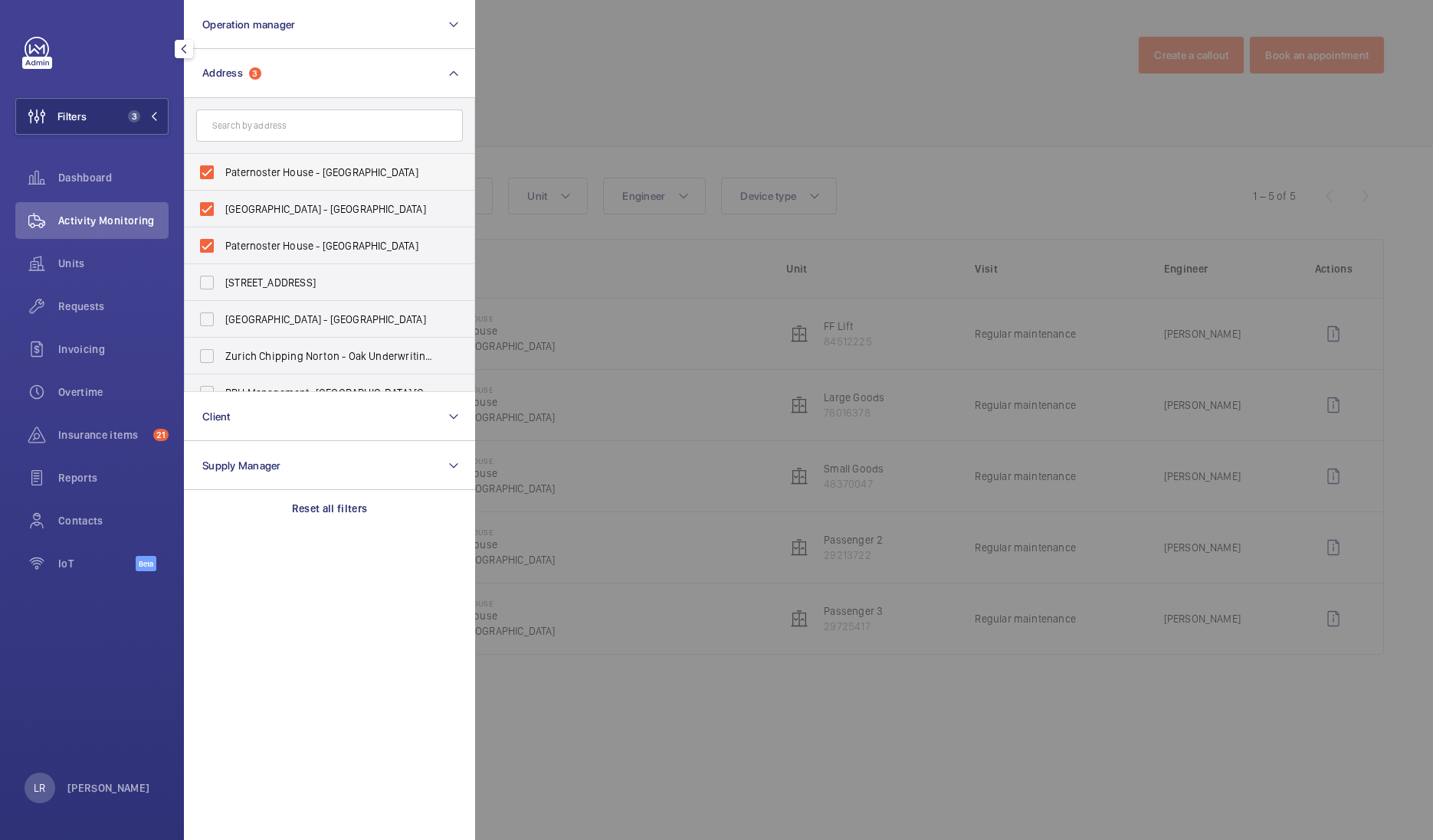
click at [309, 166] on span "Paternoster House - [GEOGRAPHIC_DATA]" at bounding box center [330, 171] width 211 height 15
click at [222, 166] on input "Paternoster House - [GEOGRAPHIC_DATA]" at bounding box center [207, 172] width 31 height 31
checkbox input "false"
click at [300, 228] on label "Paternoster House - [GEOGRAPHIC_DATA]" at bounding box center [318, 245] width 267 height 37
click at [222, 231] on input "Paternoster House - [GEOGRAPHIC_DATA]" at bounding box center [207, 246] width 31 height 31
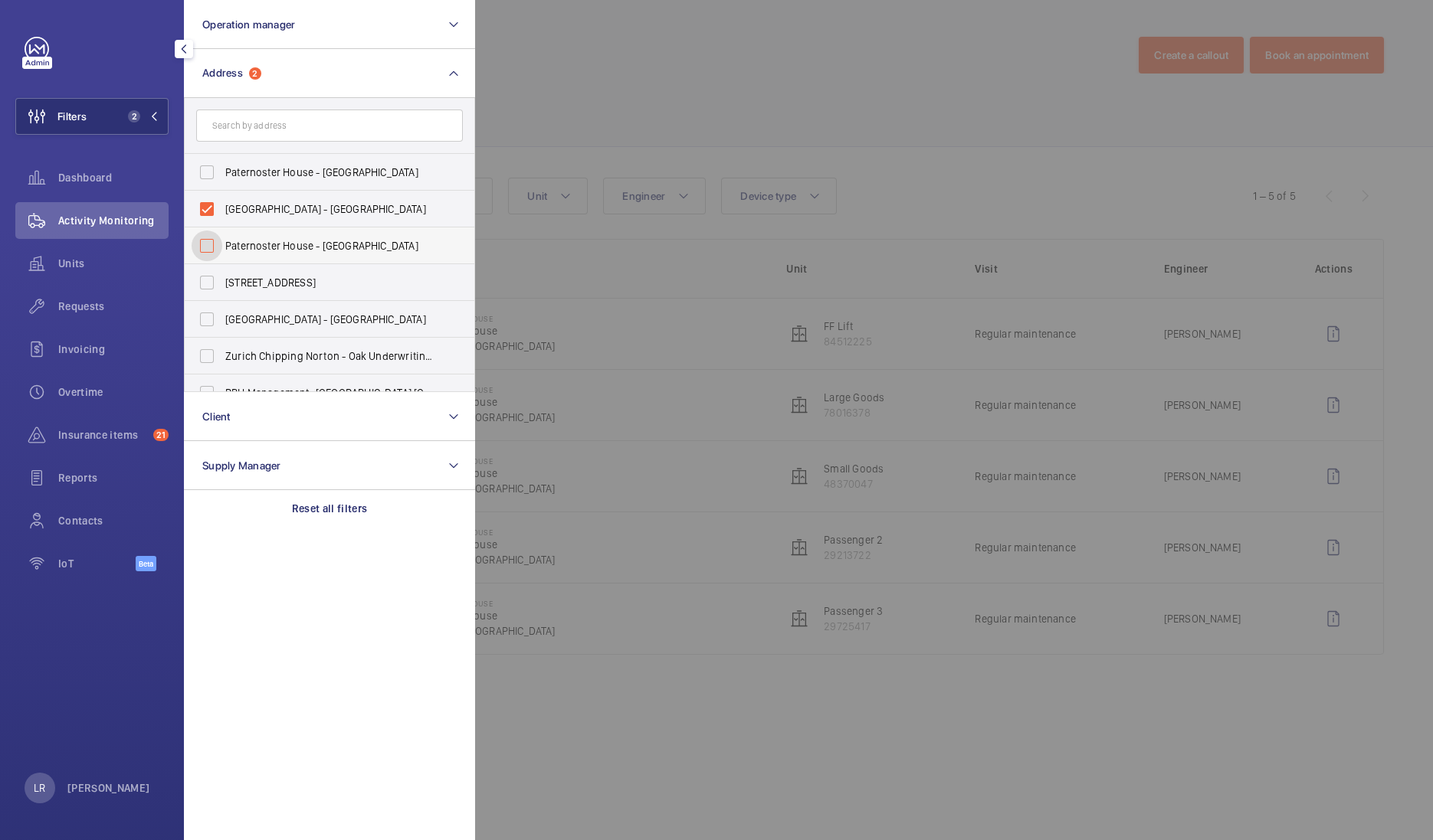
checkbox input "false"
click at [310, 206] on span "[GEOGRAPHIC_DATA] - [GEOGRAPHIC_DATA]" at bounding box center [330, 208] width 211 height 15
click at [222, 206] on input "[GEOGRAPHIC_DATA] - [GEOGRAPHIC_DATA]" at bounding box center [207, 209] width 31 height 31
checkbox input "false"
click at [345, 134] on input "text" at bounding box center [329, 126] width 267 height 32
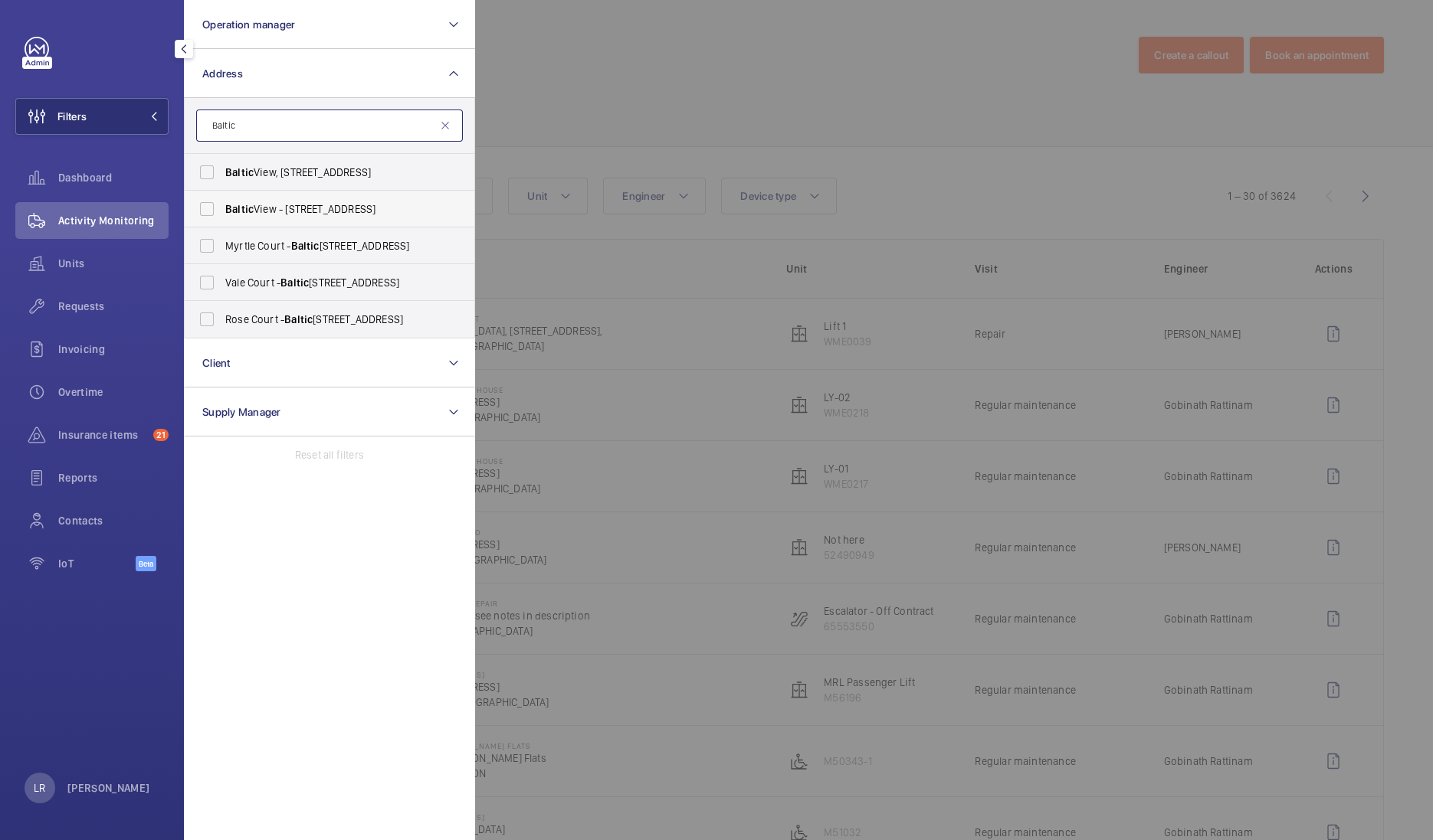
type input "Baltic"
click at [374, 200] on label "[GEOGRAPHIC_DATA] - [STREET_ADDRESS]" at bounding box center [318, 208] width 267 height 37
click at [222, 200] on input "[GEOGRAPHIC_DATA] - [STREET_ADDRESS]" at bounding box center [207, 209] width 31 height 31
checkbox input "true"
click at [317, 158] on label "[GEOGRAPHIC_DATA], [STREET_ADDRESS]" at bounding box center [318, 172] width 267 height 37
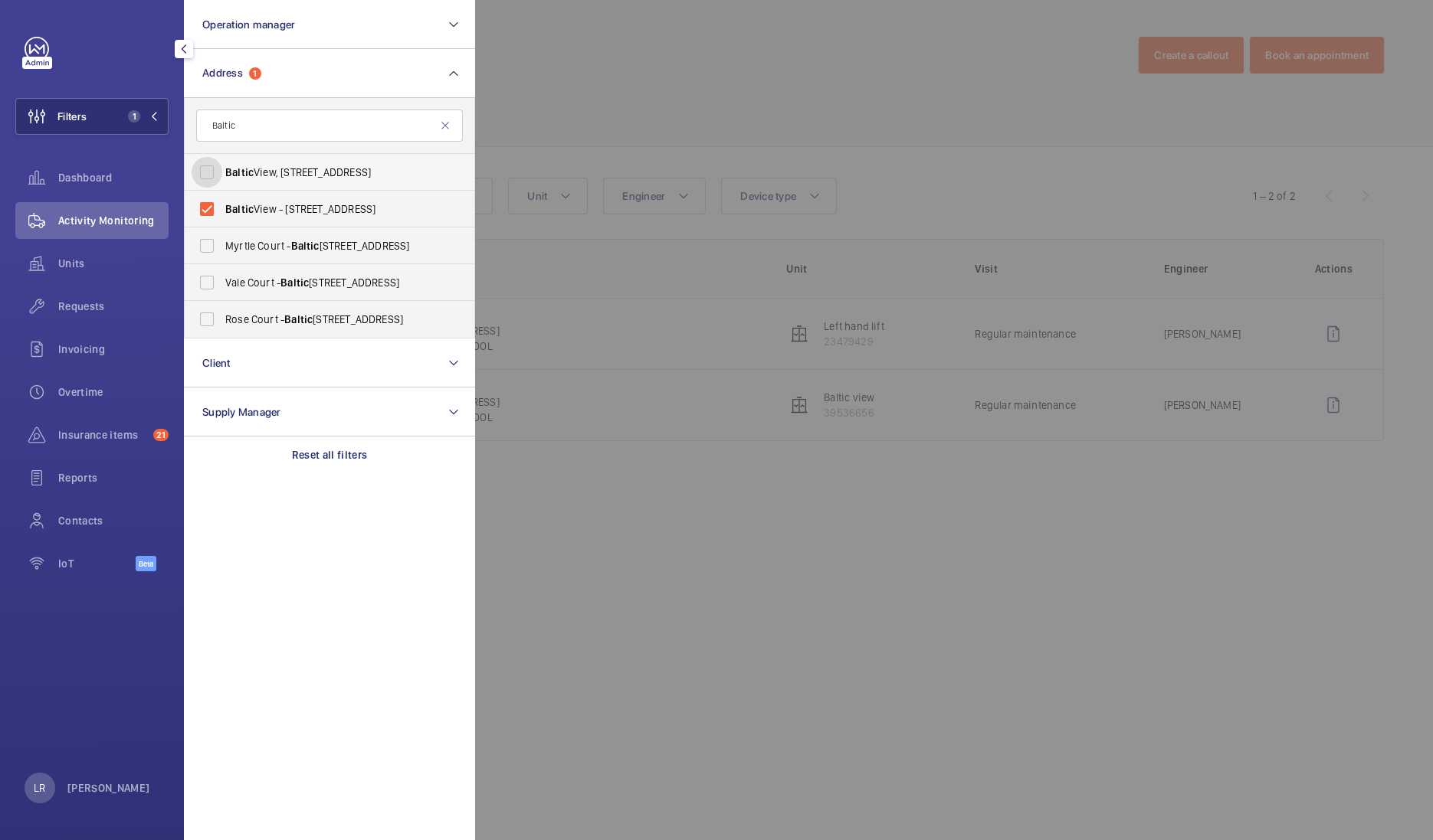
click at [222, 158] on input "[GEOGRAPHIC_DATA], [STREET_ADDRESS]" at bounding box center [207, 172] width 31 height 31
checkbox input "true"
click at [564, 80] on div at bounding box center [1191, 420] width 1433 height 840
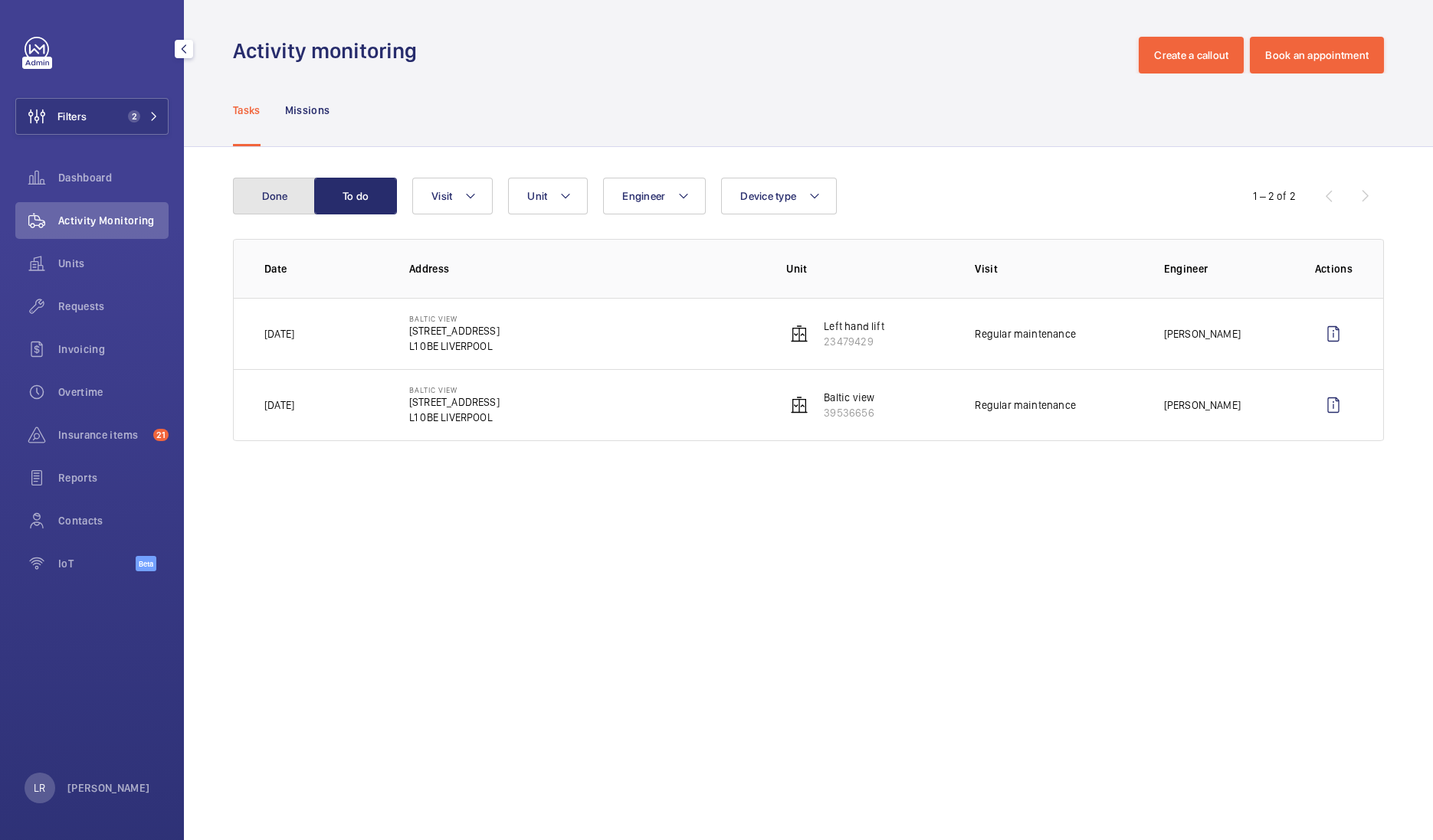
click at [286, 206] on button "Done" at bounding box center [274, 196] width 83 height 37
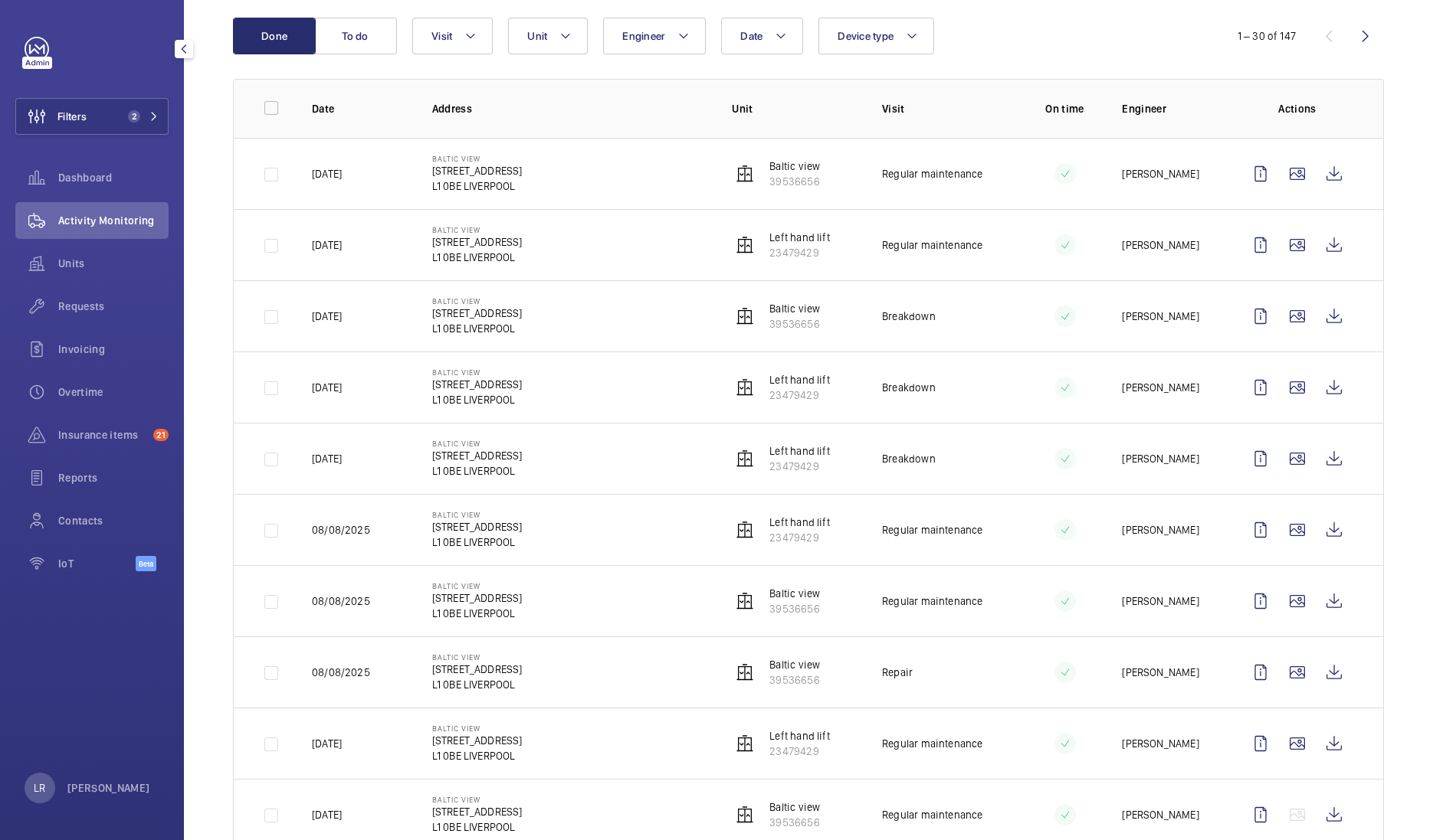
scroll to position [162, 0]
click at [1318, 178] on wm-front-icon-button at bounding box center [1333, 171] width 37 height 37
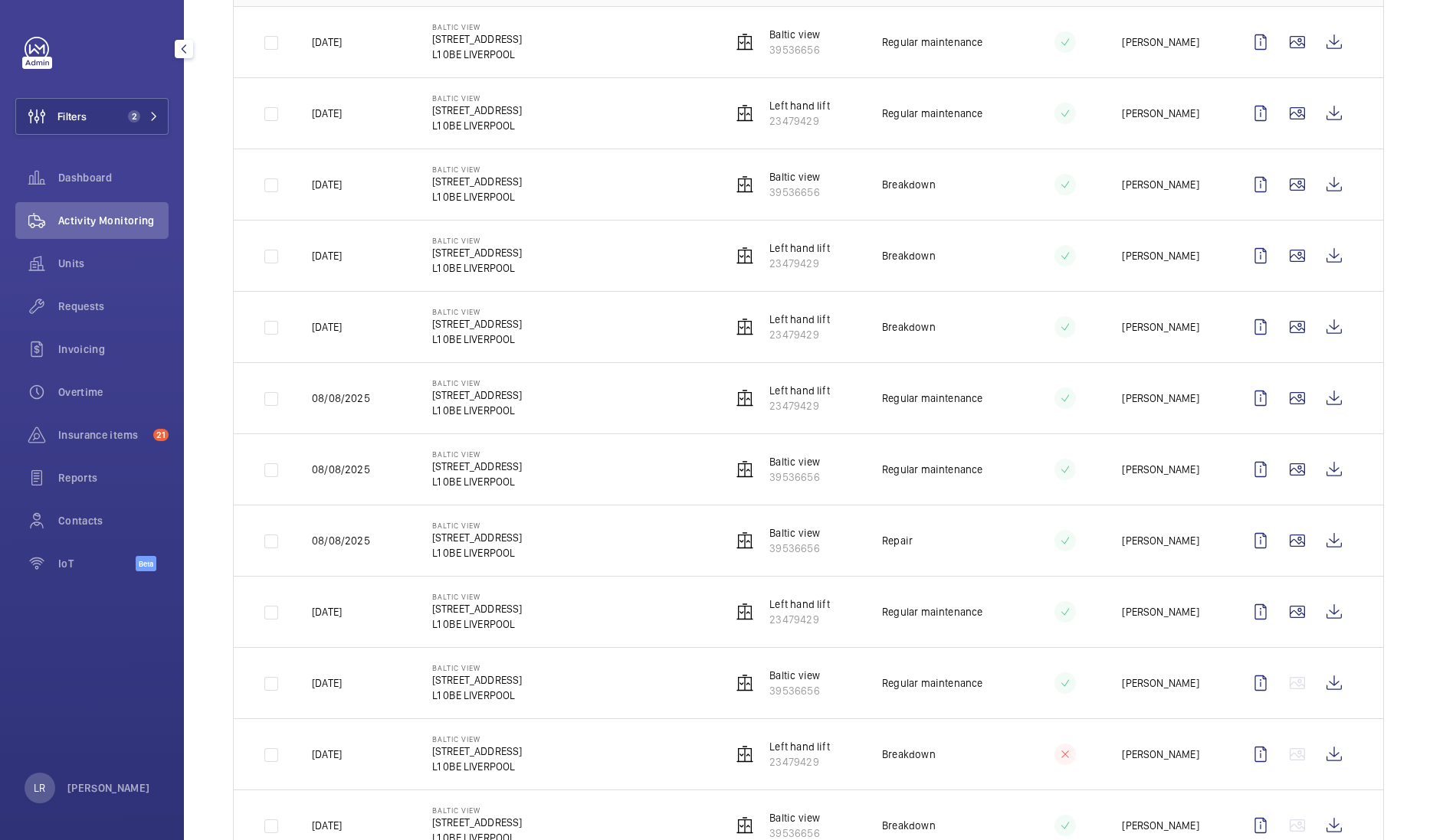
scroll to position [294, 0]
click at [118, 430] on span "Insurance items" at bounding box center [102, 434] width 89 height 15
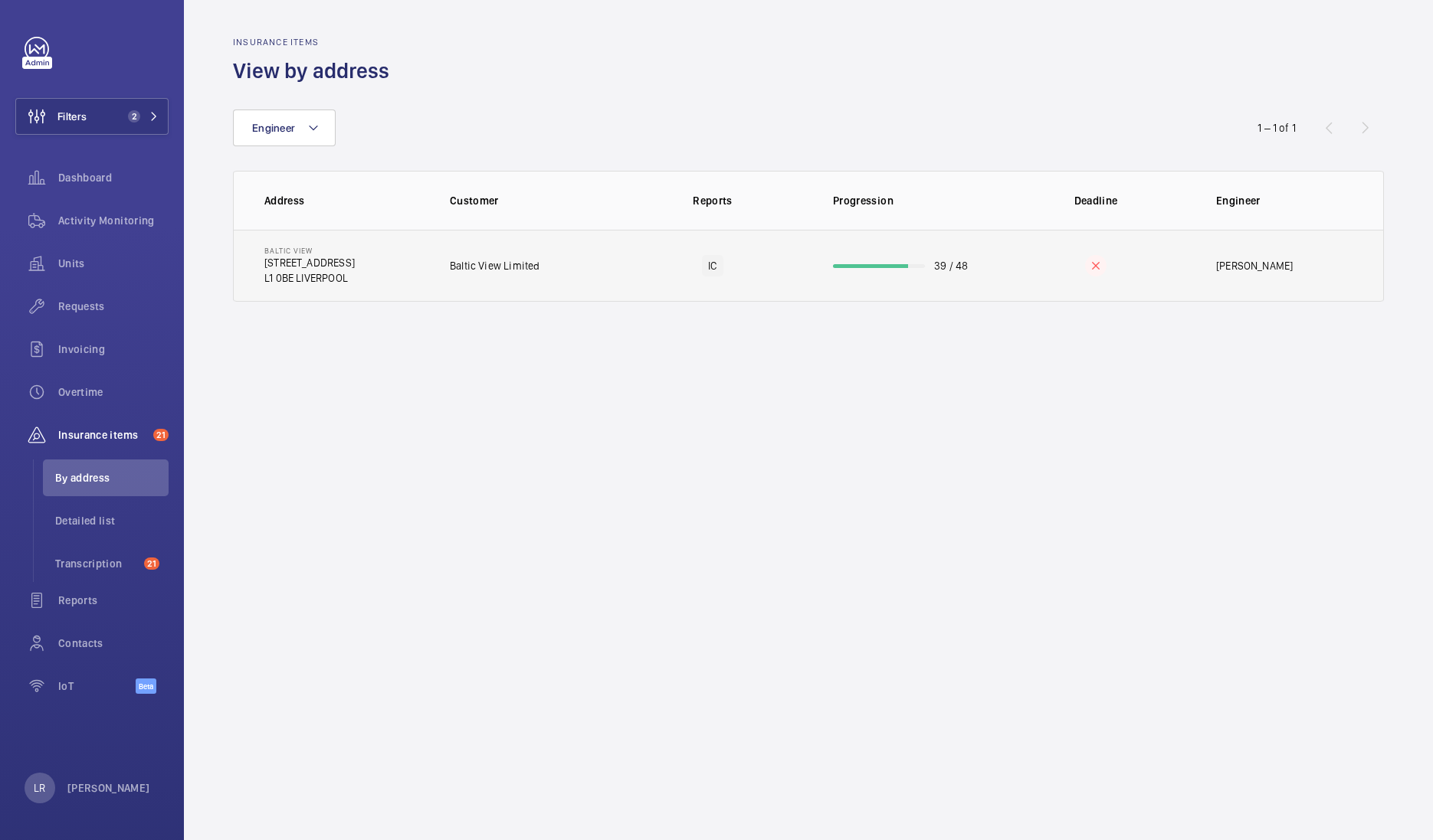
click at [472, 276] on td "Baltic View Limited" at bounding box center [521, 266] width 191 height 72
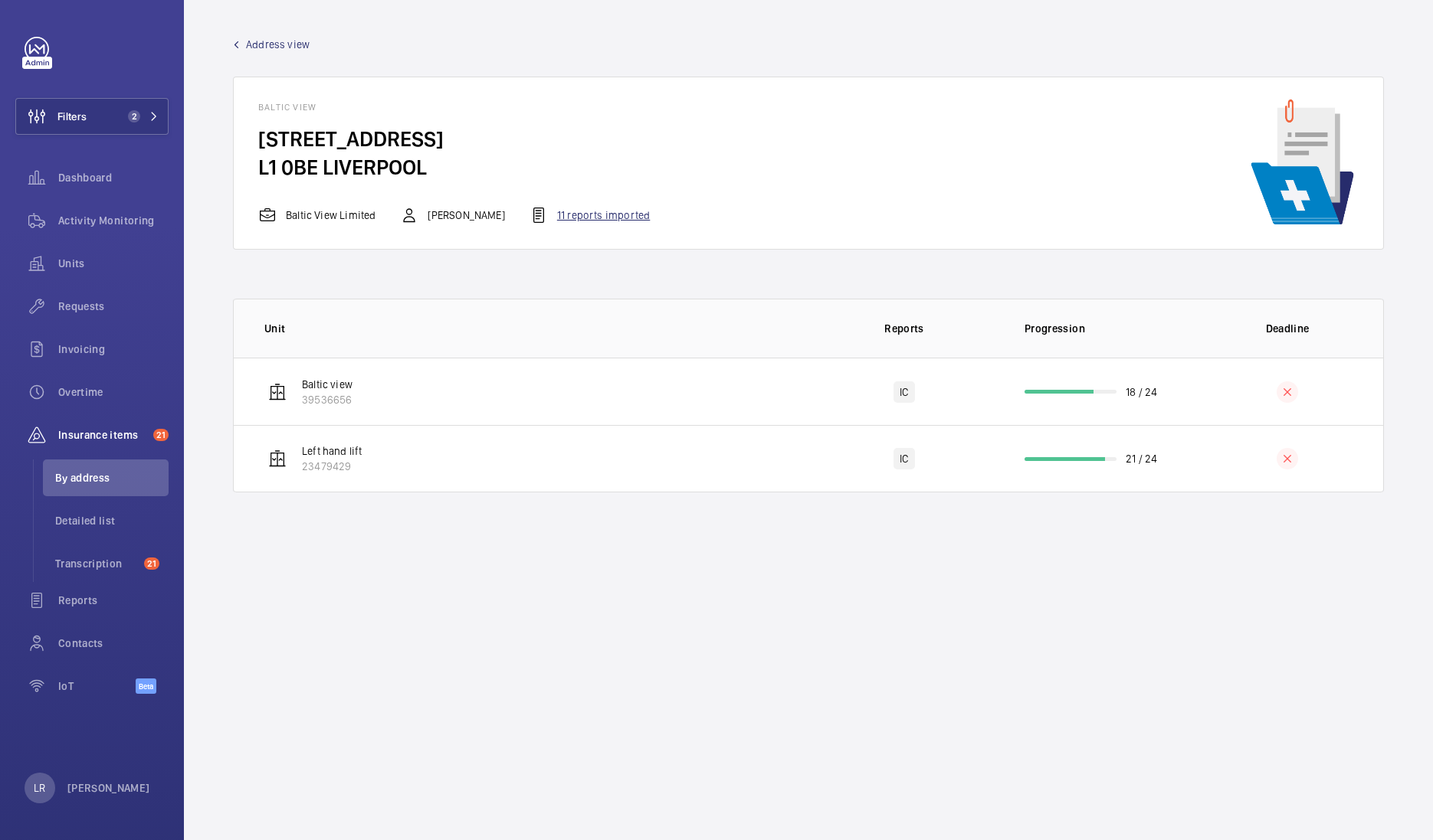
click at [577, 218] on div "11 reports imported" at bounding box center [590, 215] width 120 height 18
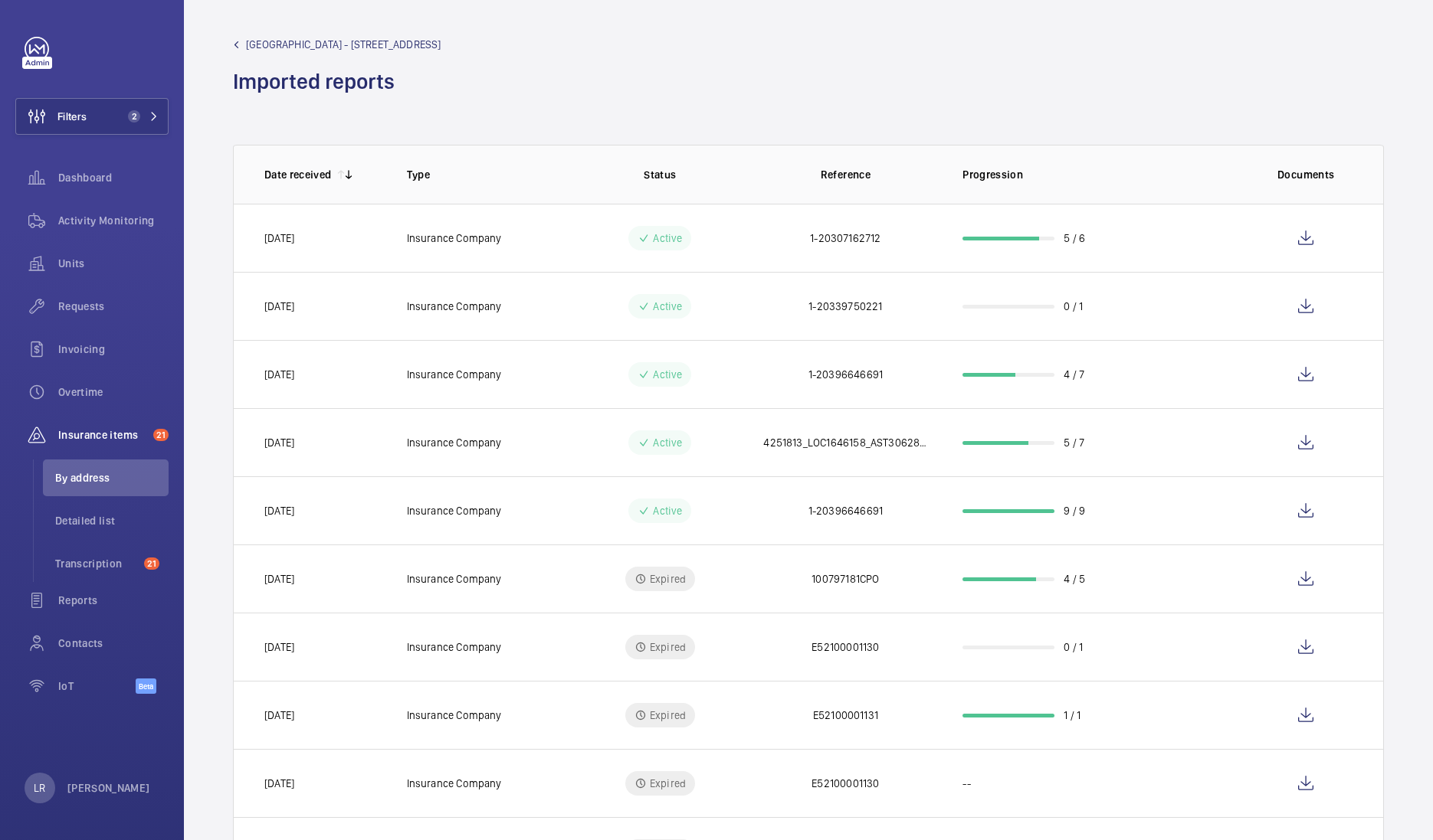
click at [253, 45] on span "[GEOGRAPHIC_DATA] - [STREET_ADDRESS]" at bounding box center [344, 44] width 196 height 15
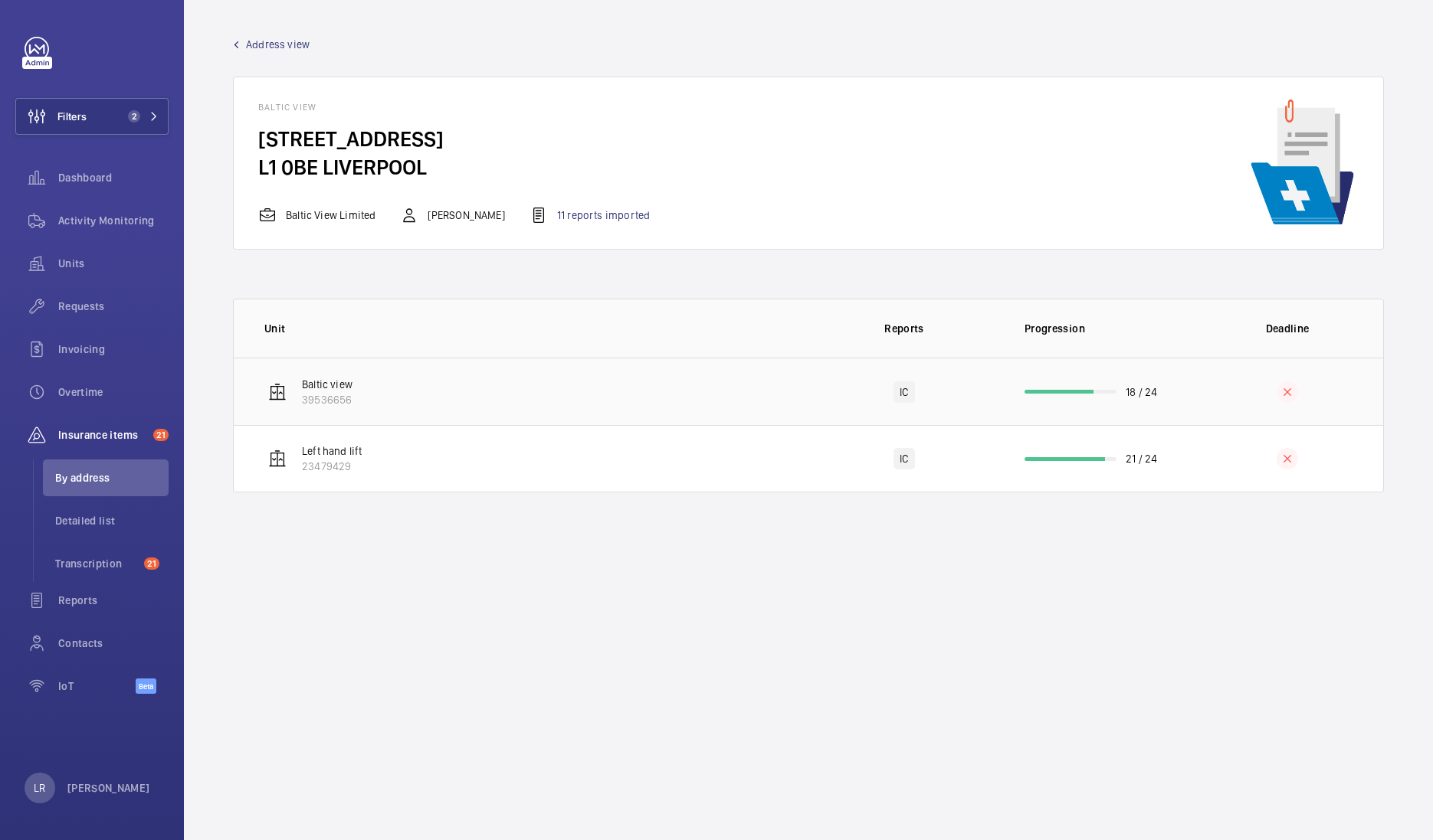
click at [482, 396] on td "Baltic view 39536656" at bounding box center [521, 390] width 575 height 67
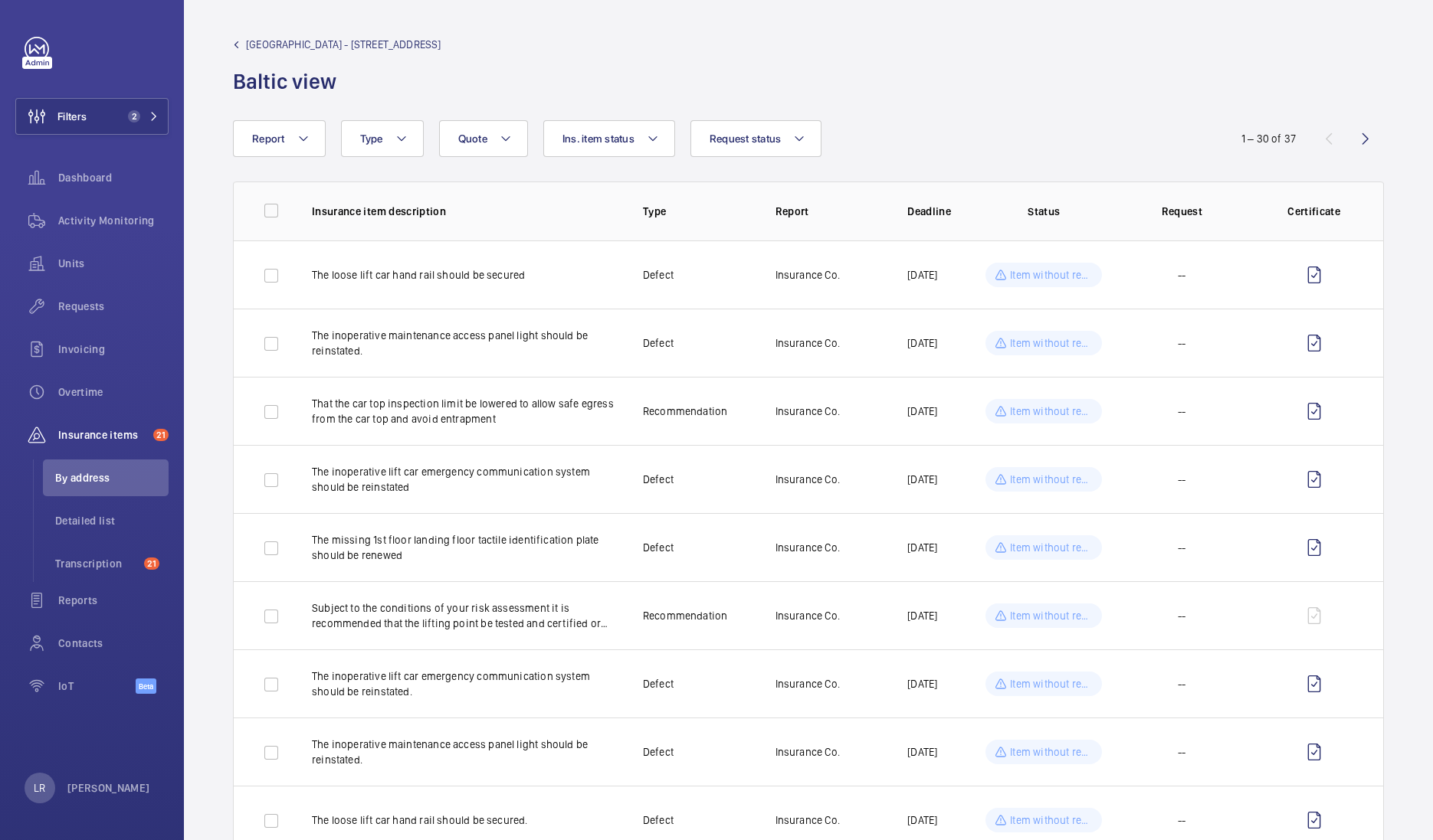
click at [266, 48] on span "[GEOGRAPHIC_DATA] - [STREET_ADDRESS]" at bounding box center [344, 44] width 196 height 15
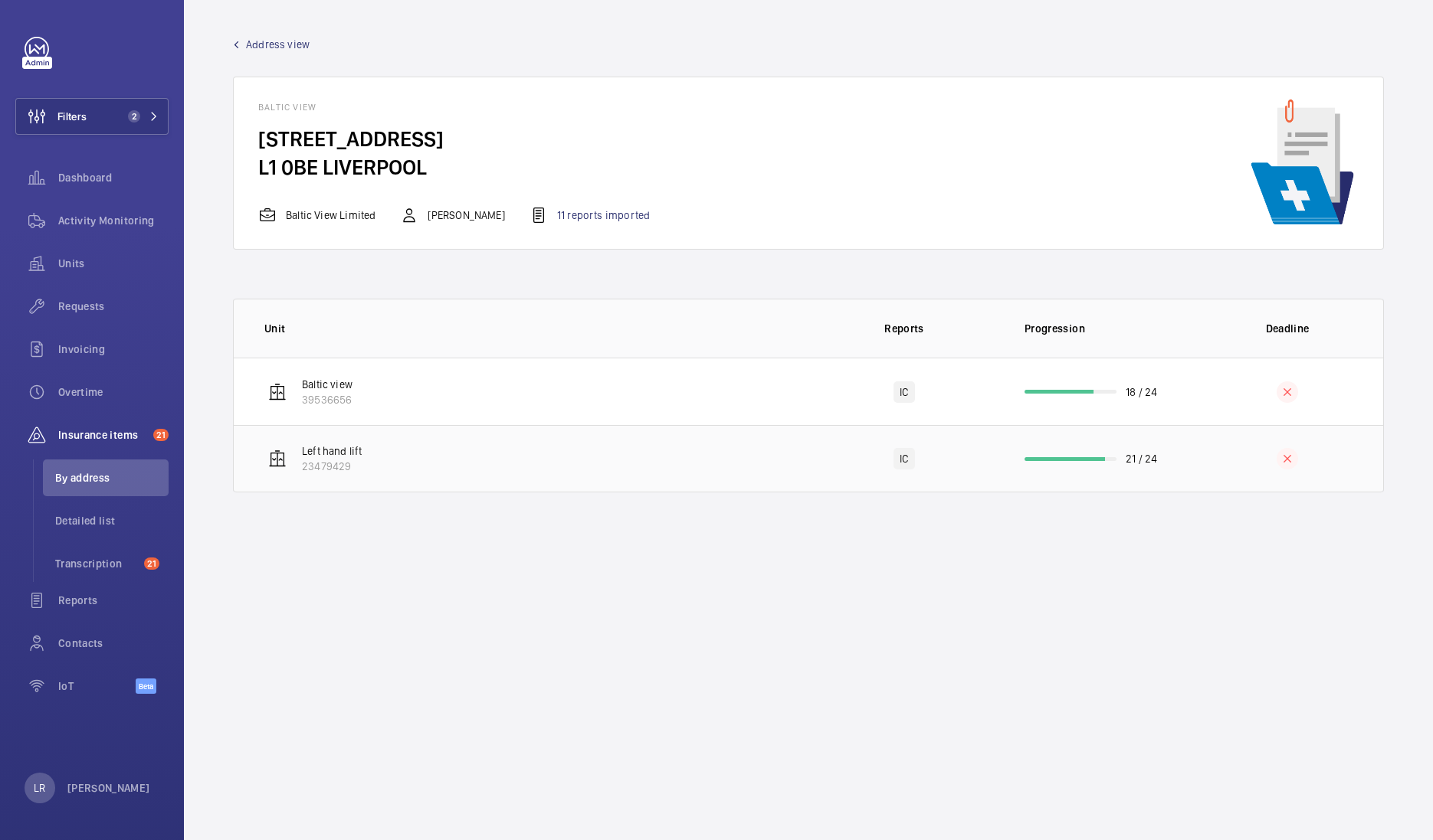
click at [360, 448] on p "Left hand lift" at bounding box center [331, 451] width 60 height 15
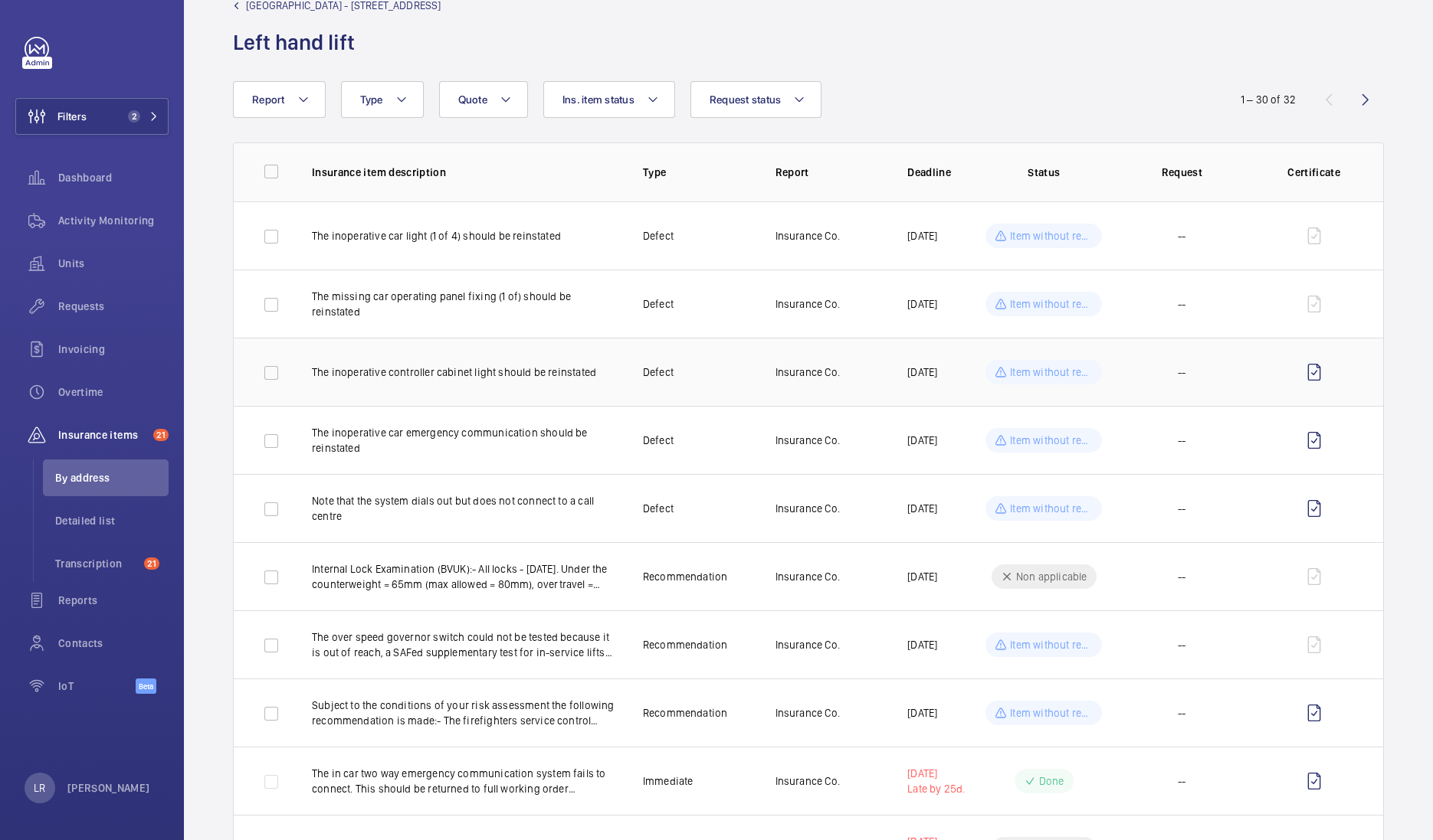
scroll to position [38, 0]
click at [277, 0] on span "[GEOGRAPHIC_DATA] - [STREET_ADDRESS]" at bounding box center [344, 6] width 196 height 15
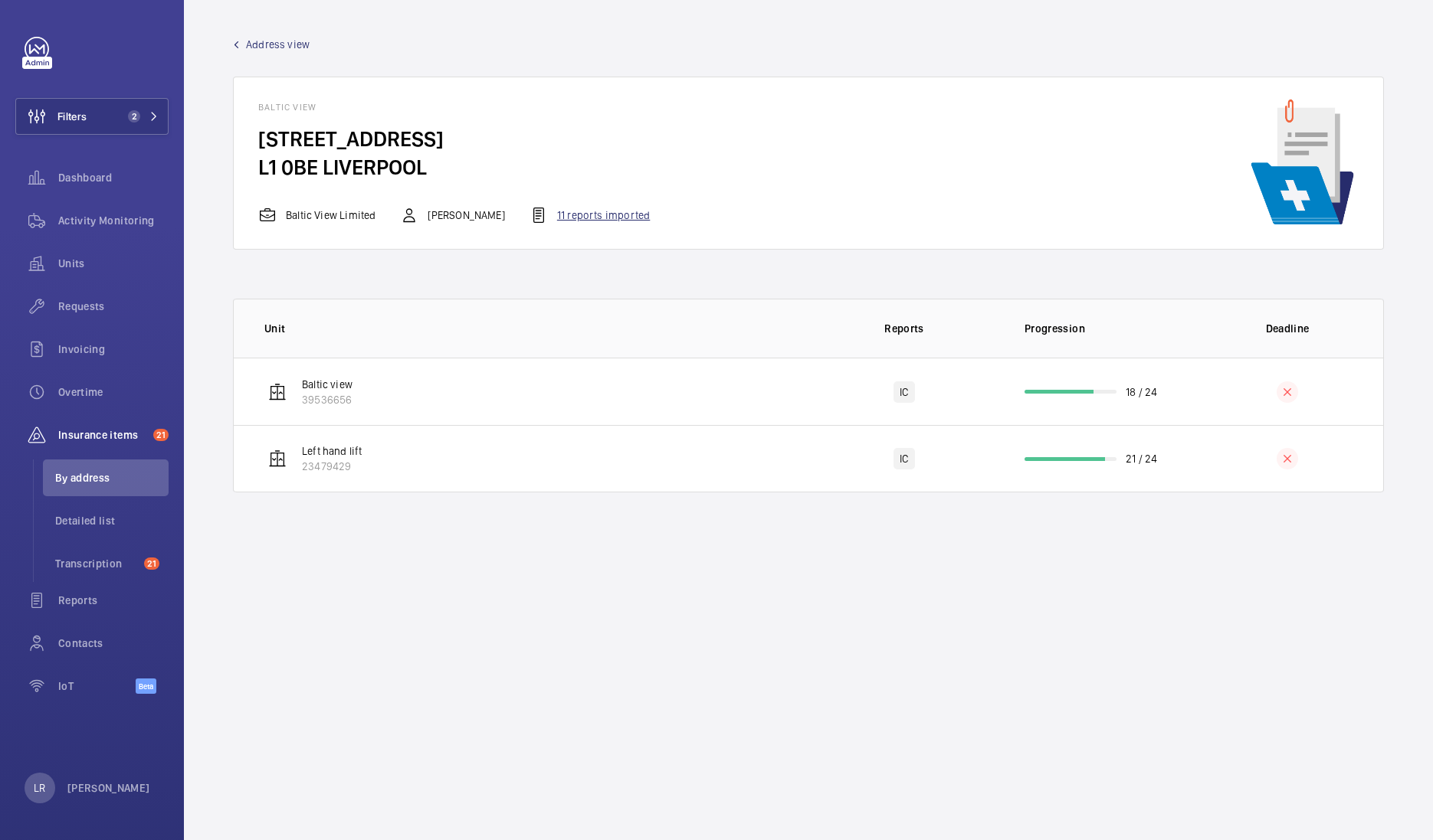
click at [598, 221] on div "11 reports imported" at bounding box center [590, 215] width 120 height 18
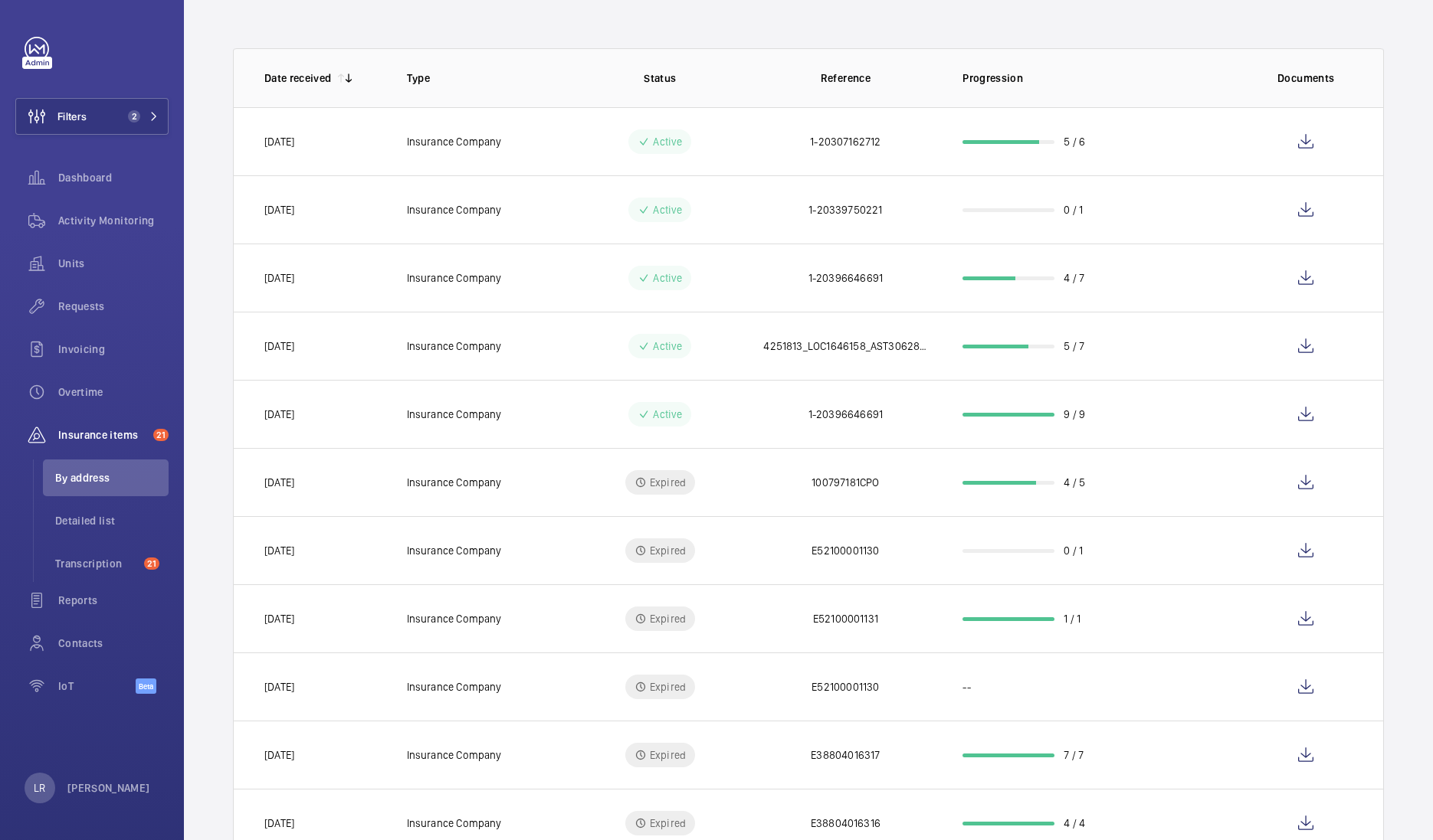
scroll to position [92, 0]
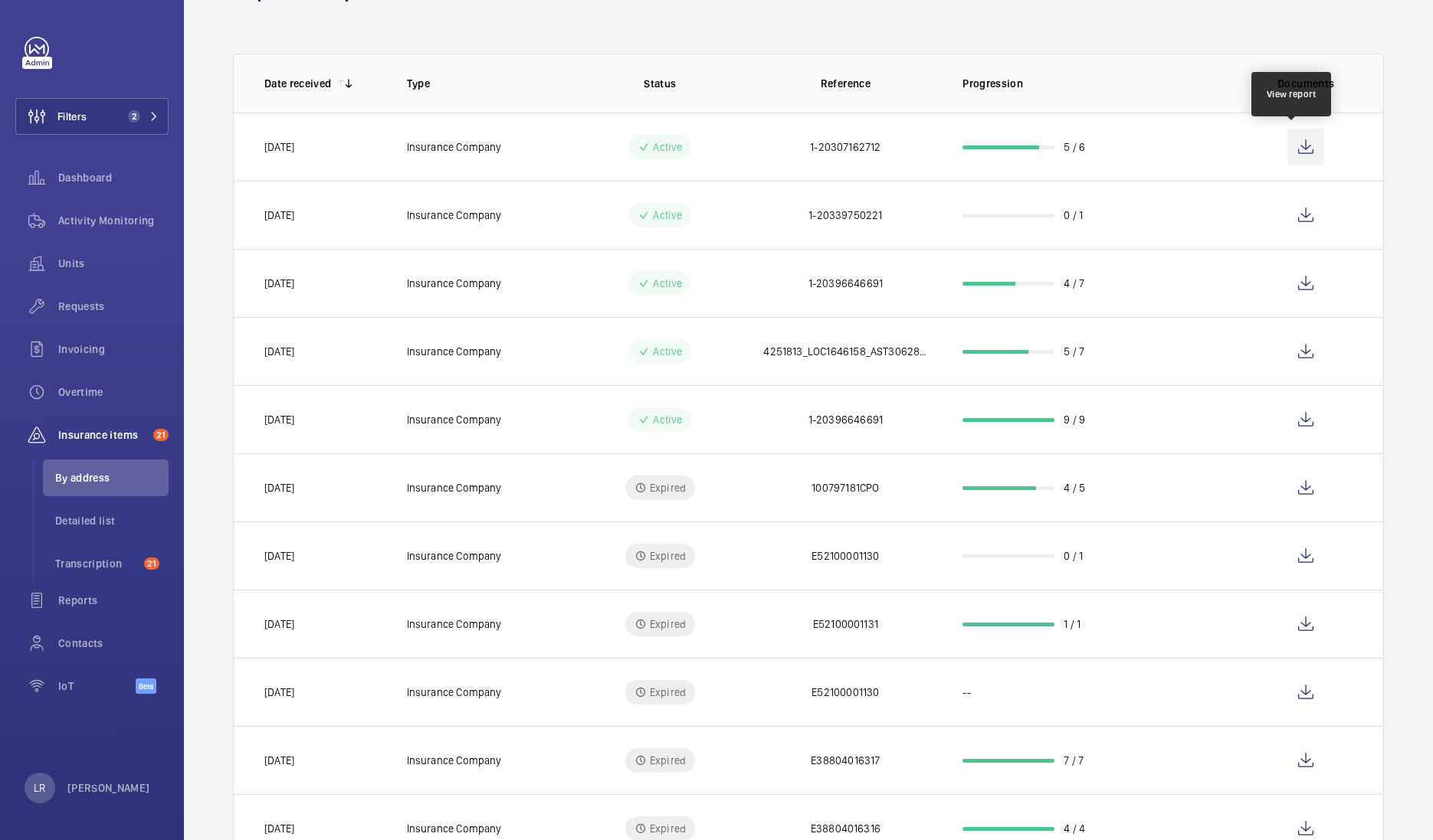
click at [1292, 150] on wm-front-icon-button at bounding box center [1306, 146] width 37 height 37
click at [1288, 213] on wm-front-icon-button at bounding box center [1306, 214] width 37 height 37
click at [123, 121] on span "2" at bounding box center [131, 117] width 18 height 13
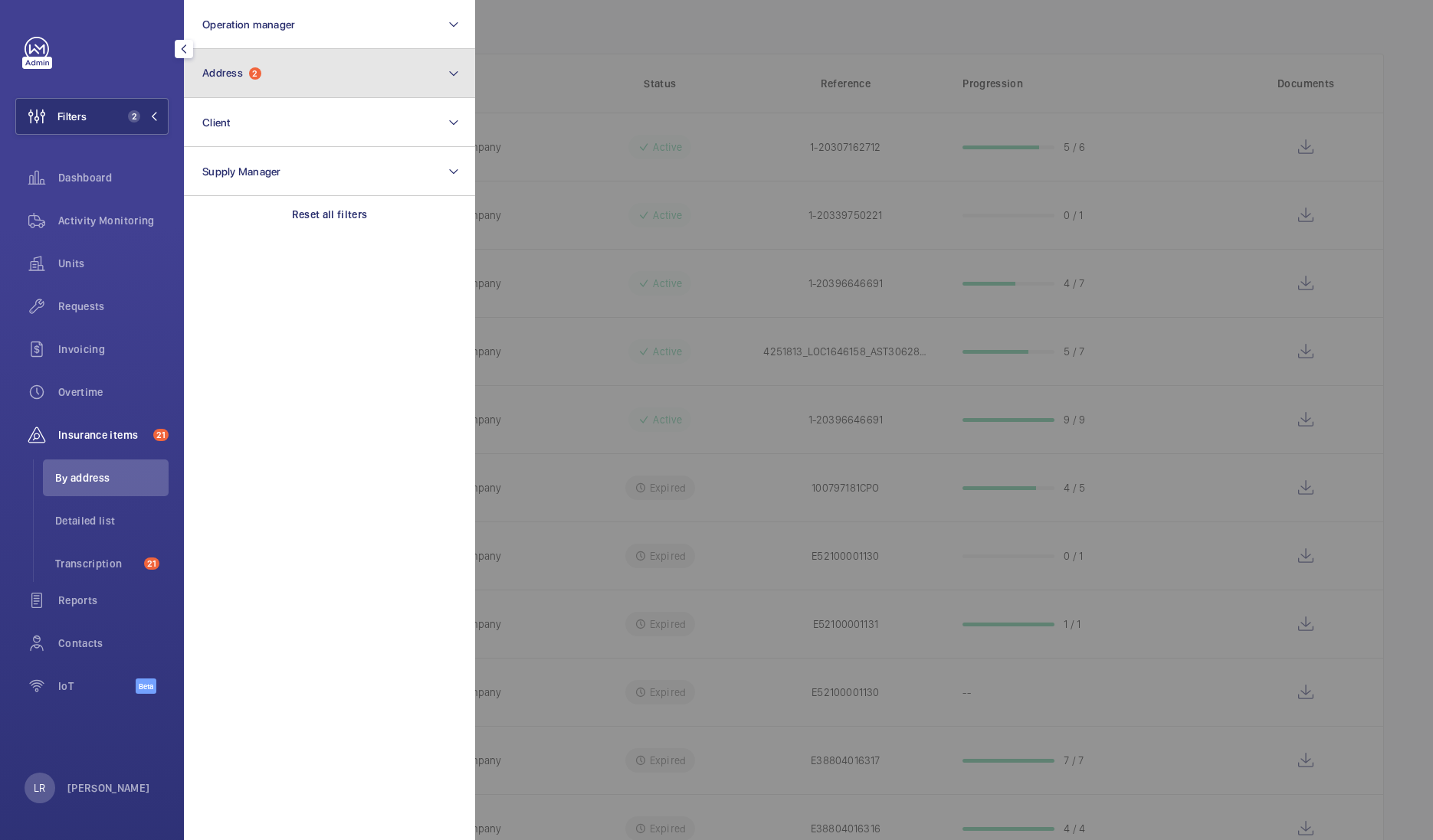
click at [269, 83] on button "Address 2" at bounding box center [330, 74] width 291 height 49
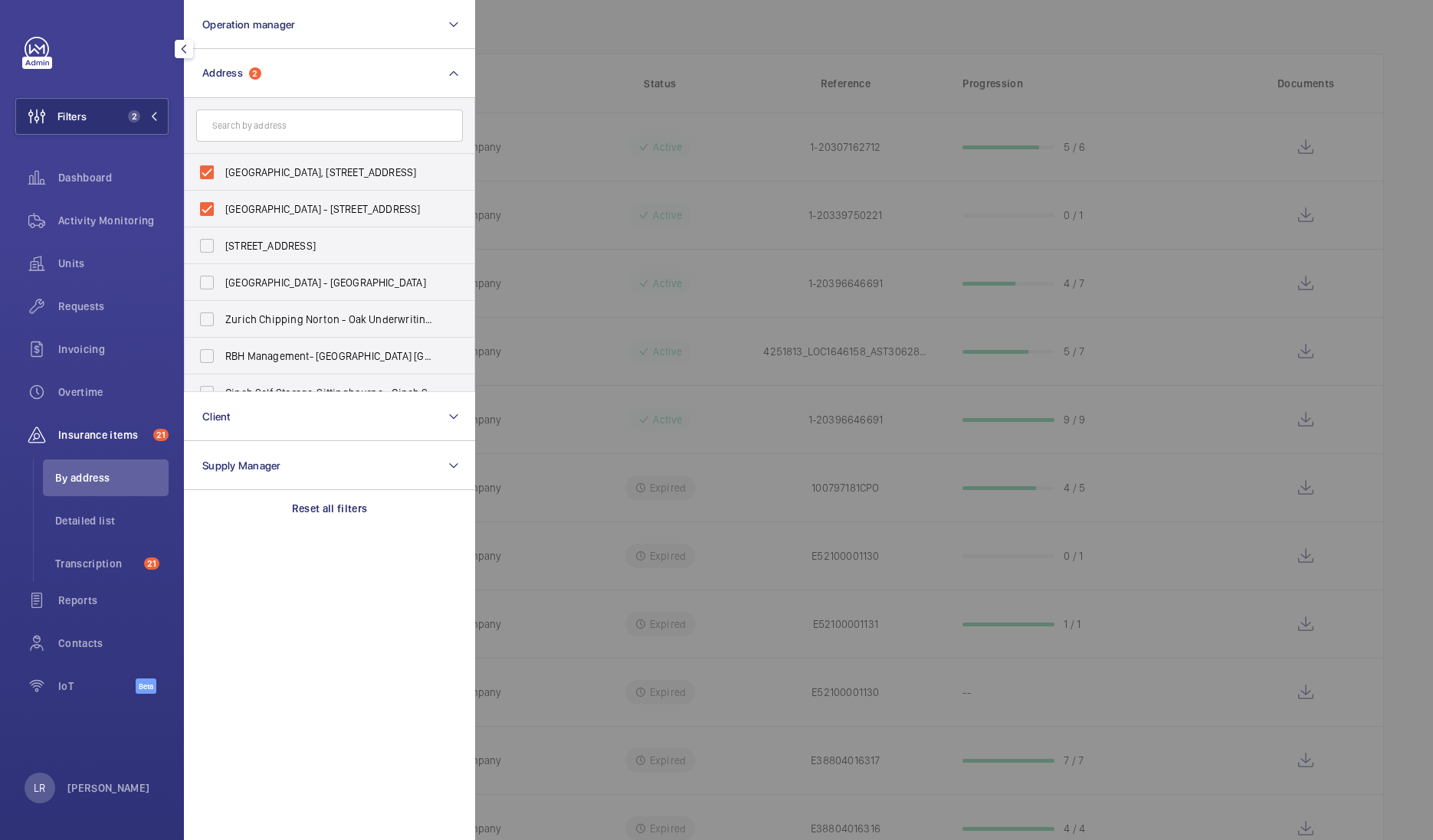
click at [558, 142] on div at bounding box center [1191, 420] width 1433 height 840
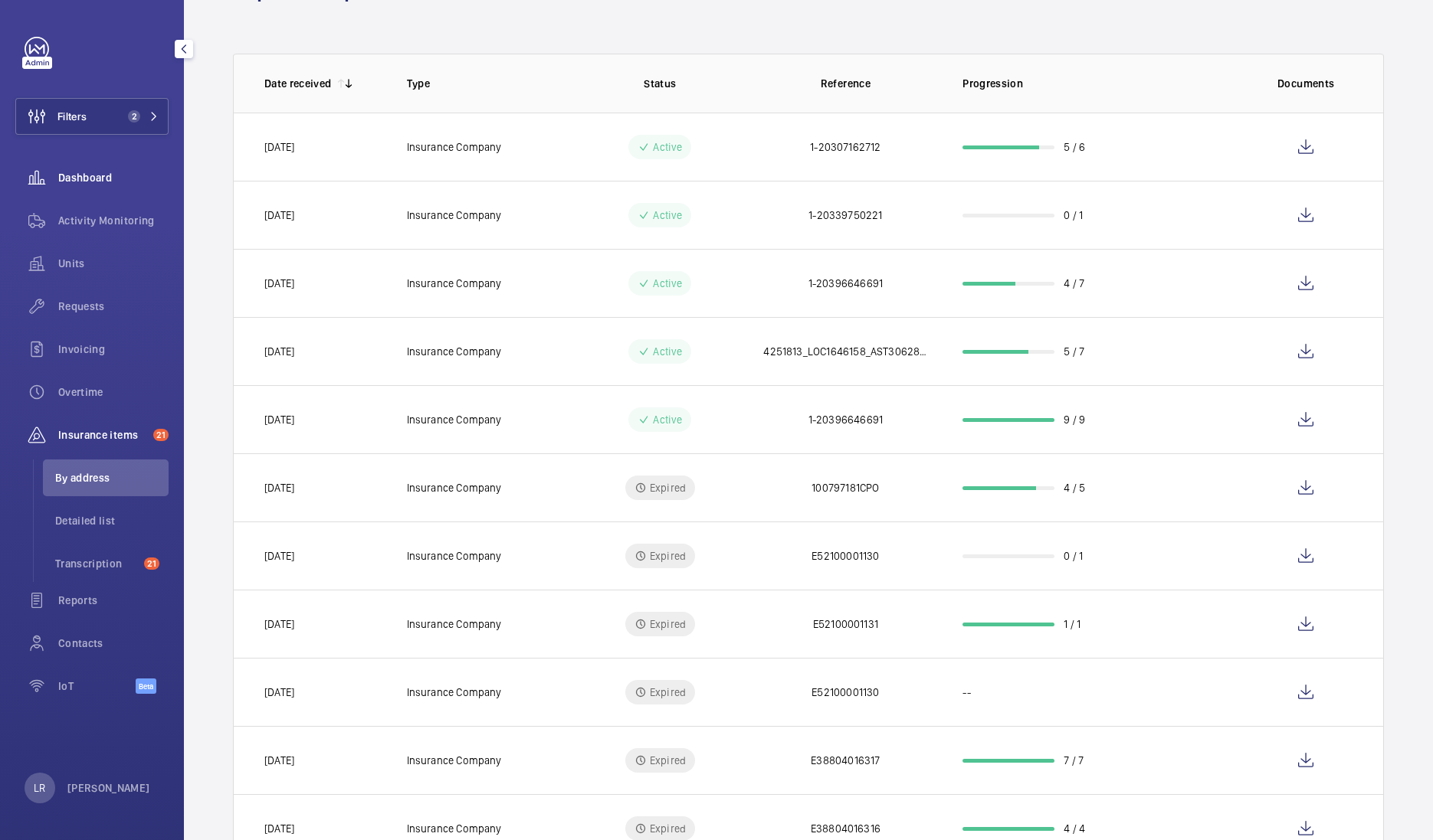
click at [112, 185] on span "Dashboard" at bounding box center [113, 177] width 110 height 15
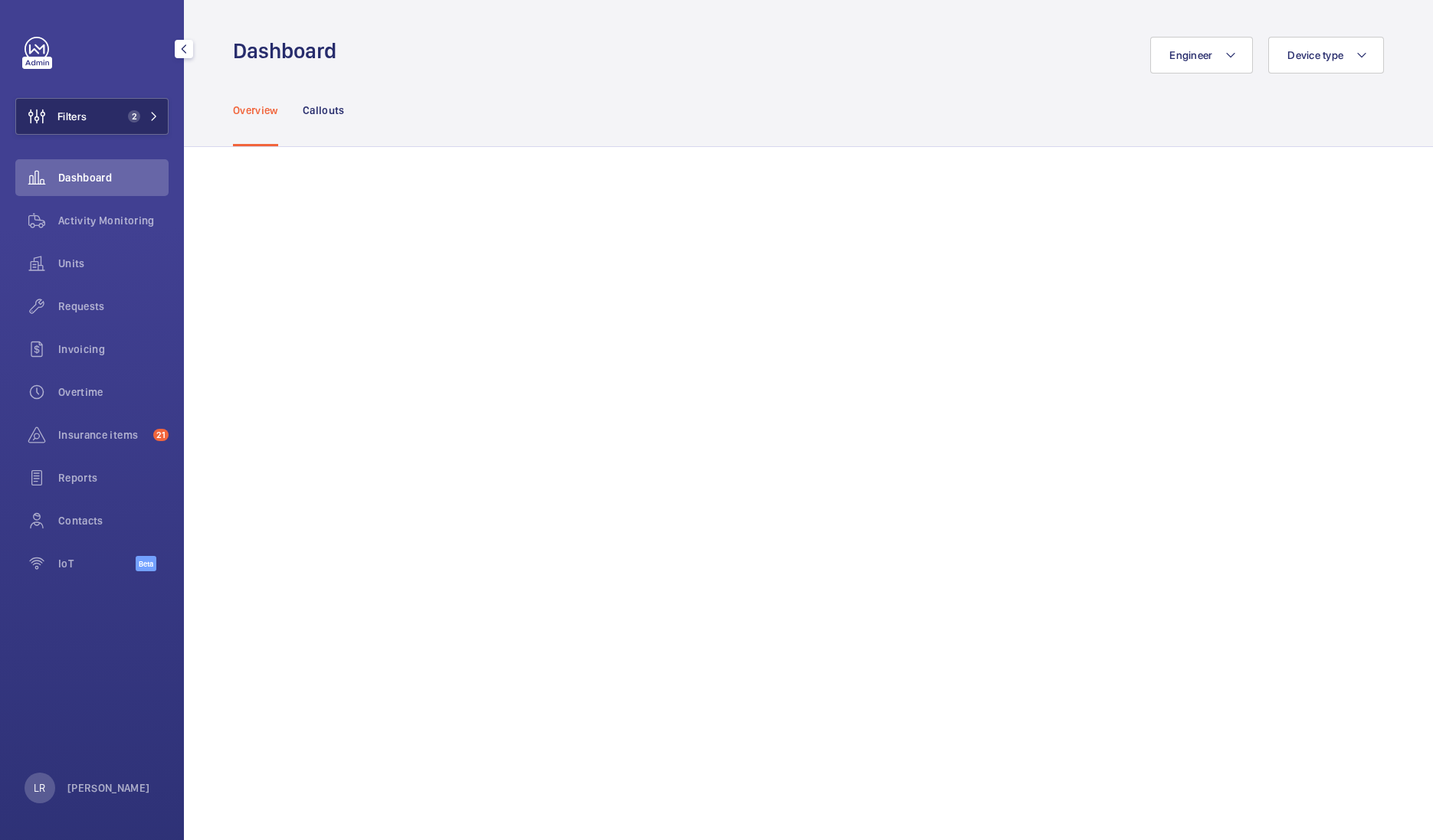
click at [127, 130] on button "Filters 2" at bounding box center [92, 116] width 154 height 37
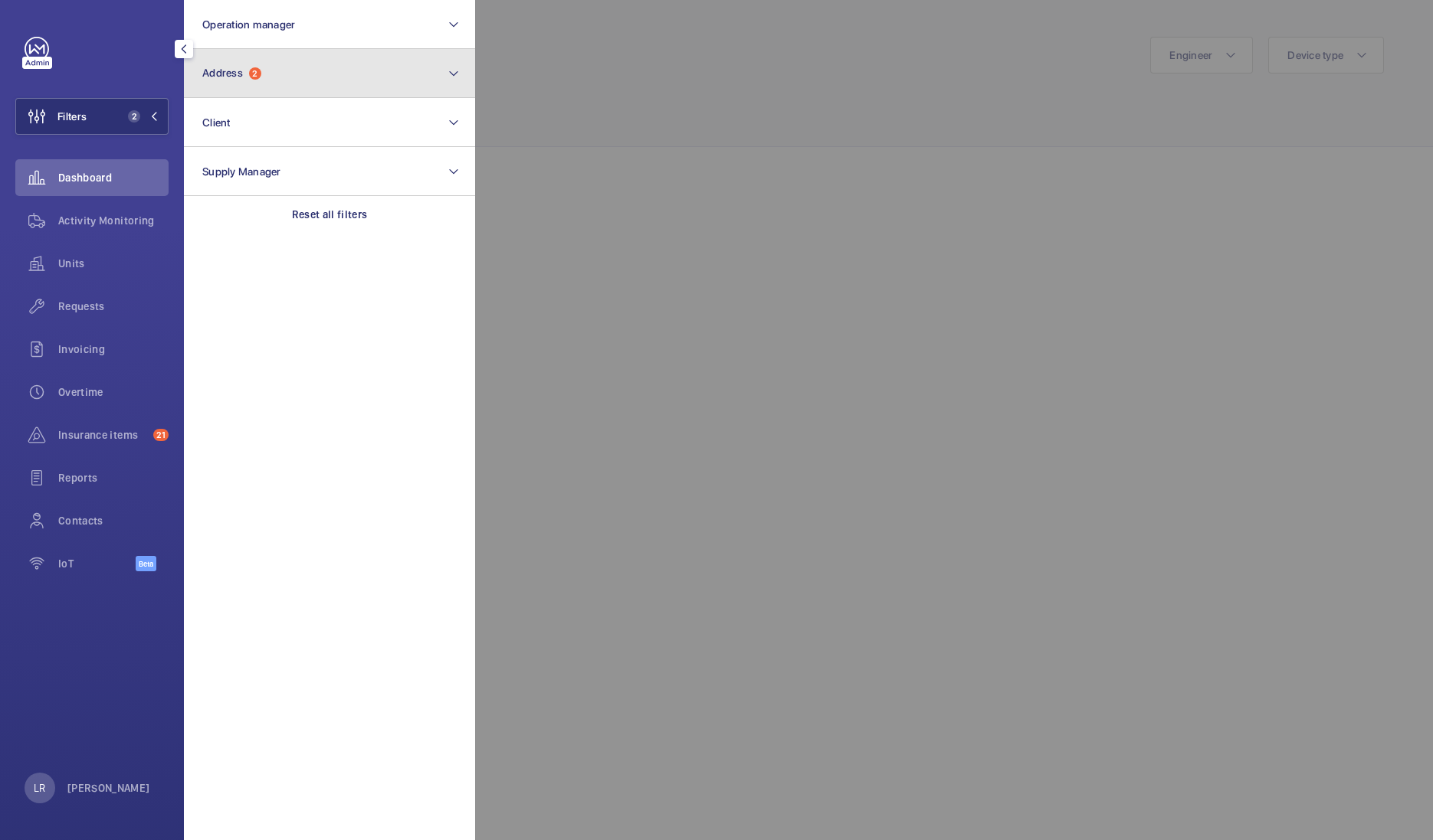
click at [240, 95] on button "Address 2" at bounding box center [330, 74] width 291 height 49
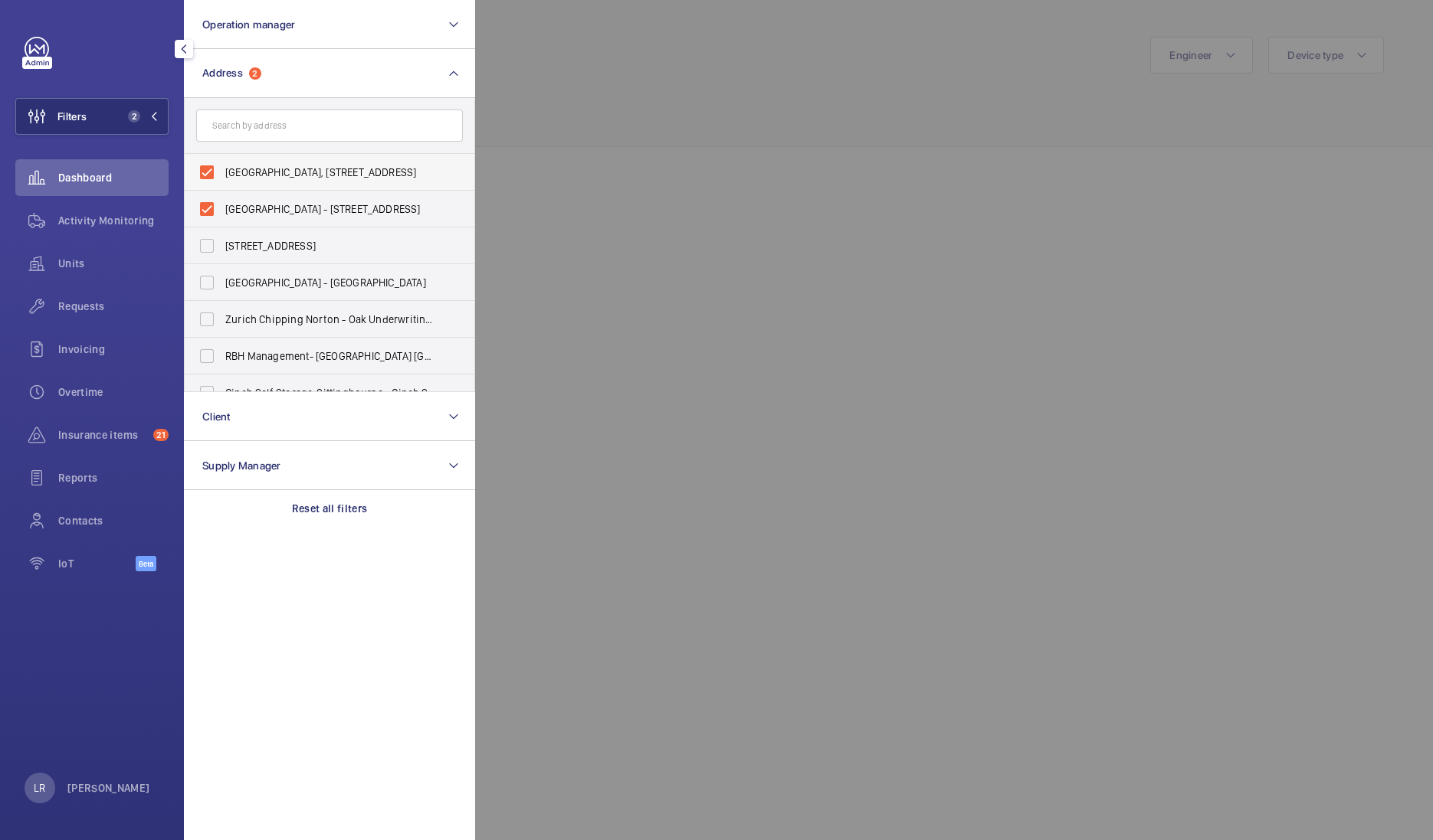
click at [307, 178] on span "[GEOGRAPHIC_DATA], [STREET_ADDRESS]" at bounding box center [330, 171] width 211 height 15
click at [222, 178] on input "[GEOGRAPHIC_DATA], [STREET_ADDRESS]" at bounding box center [207, 172] width 31 height 31
checkbox input "false"
click at [312, 203] on span "[GEOGRAPHIC_DATA] - [STREET_ADDRESS]" at bounding box center [330, 208] width 211 height 15
click at [222, 203] on input "[GEOGRAPHIC_DATA] - [STREET_ADDRESS]" at bounding box center [207, 209] width 31 height 31
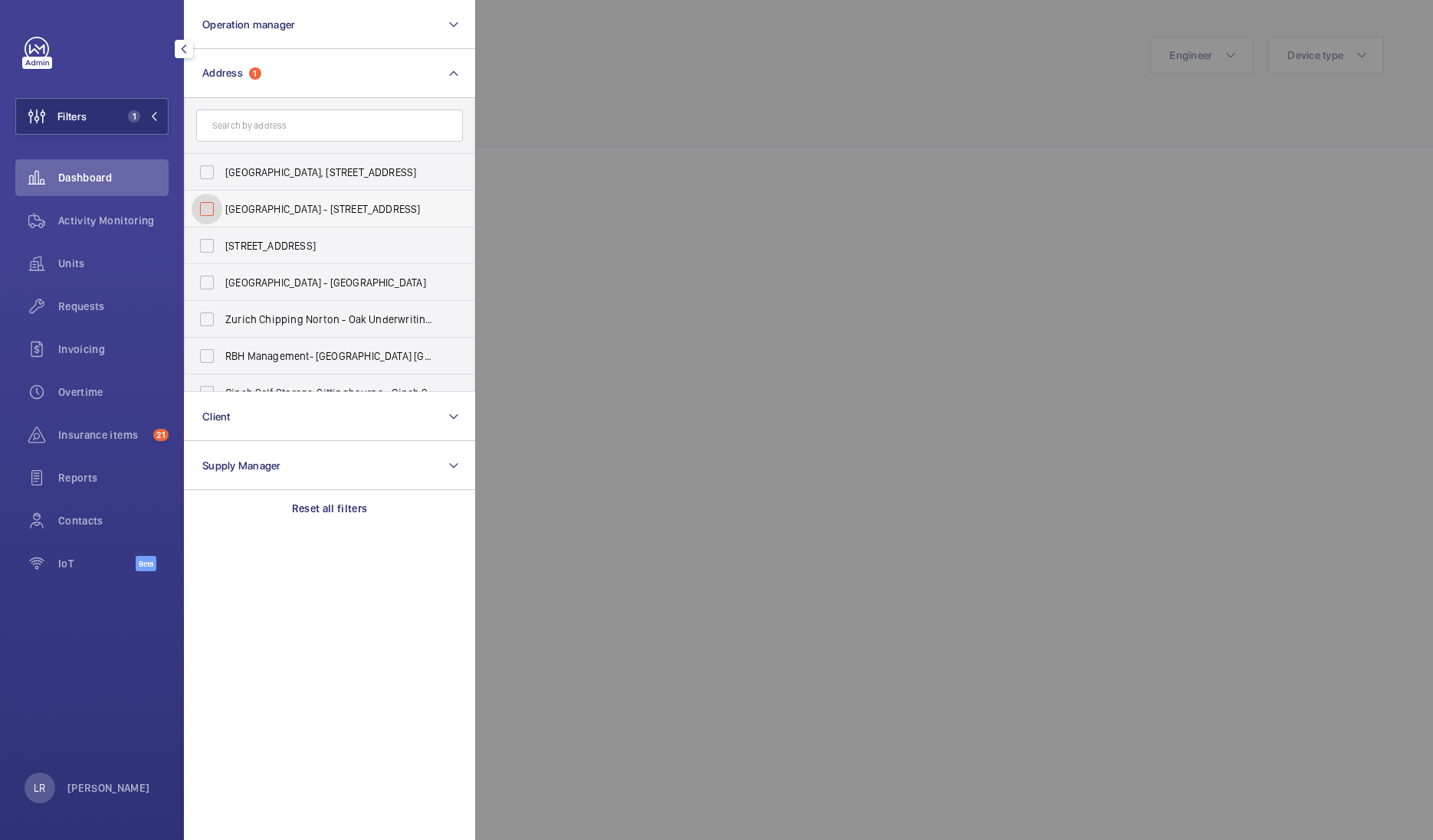
checkbox input "false"
click at [537, 267] on div at bounding box center [1191, 420] width 1433 height 840
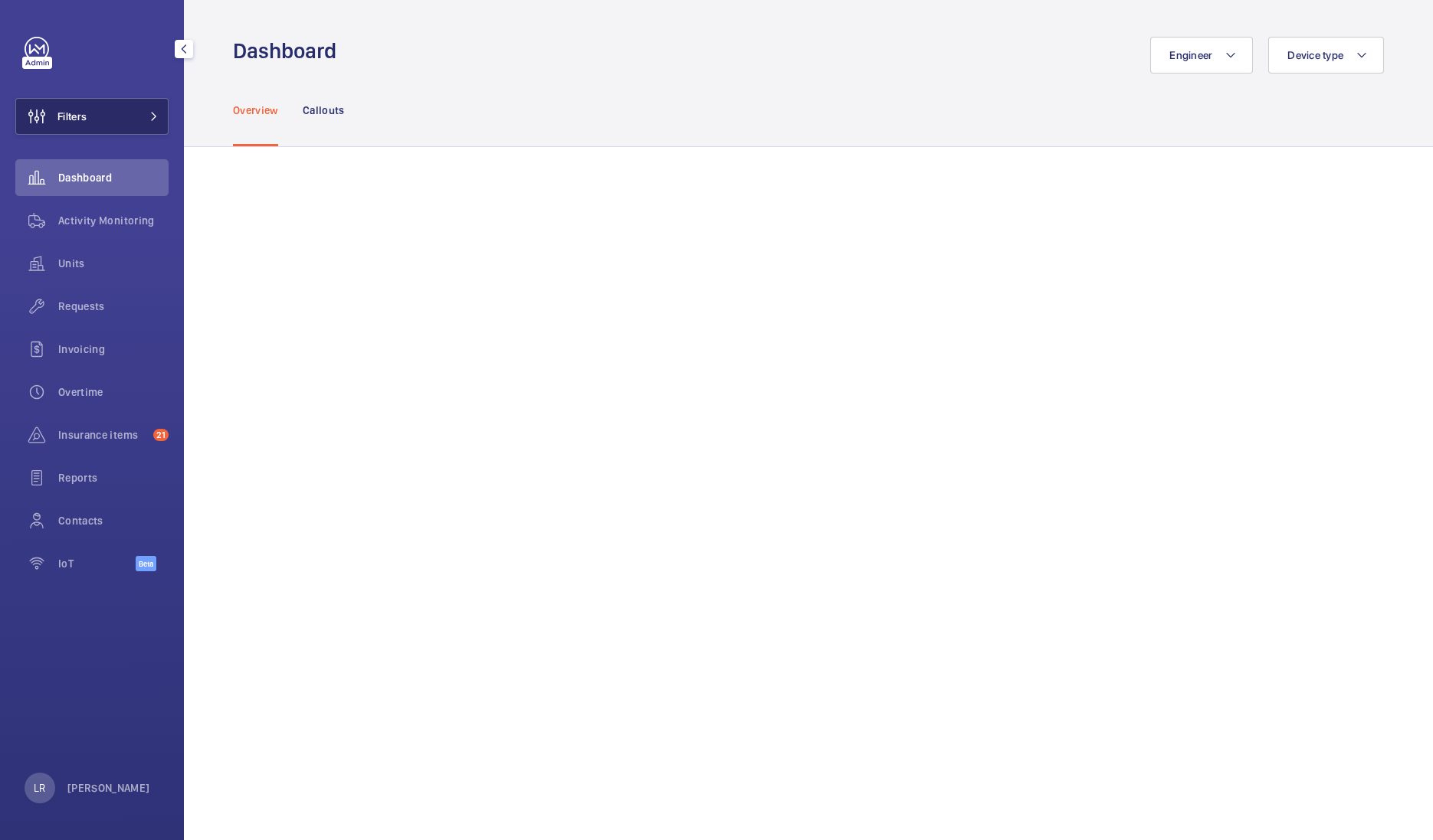
click at [120, 123] on button "Filters" at bounding box center [92, 116] width 154 height 37
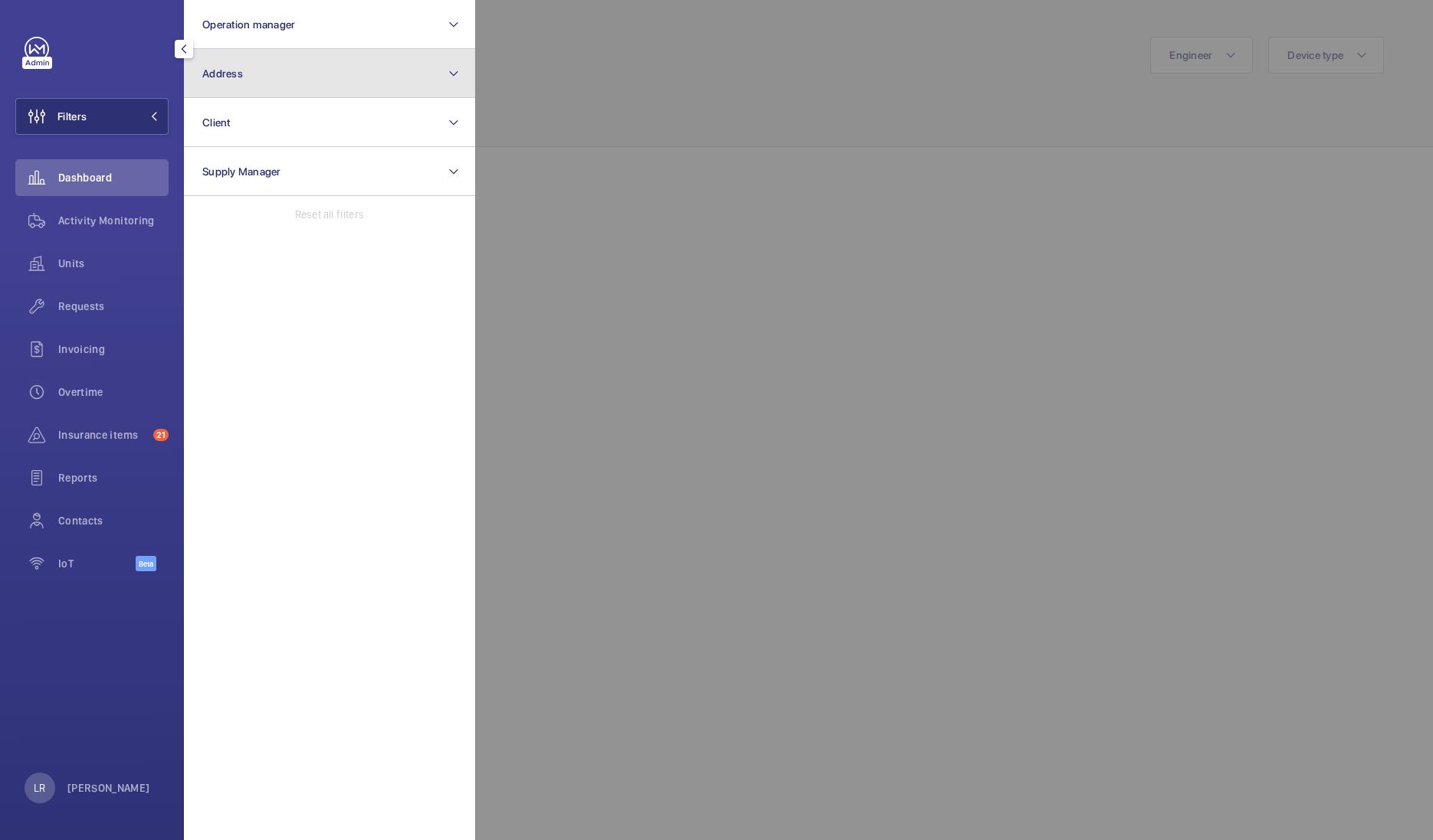
click at [295, 73] on button "Address" at bounding box center [330, 74] width 291 height 49
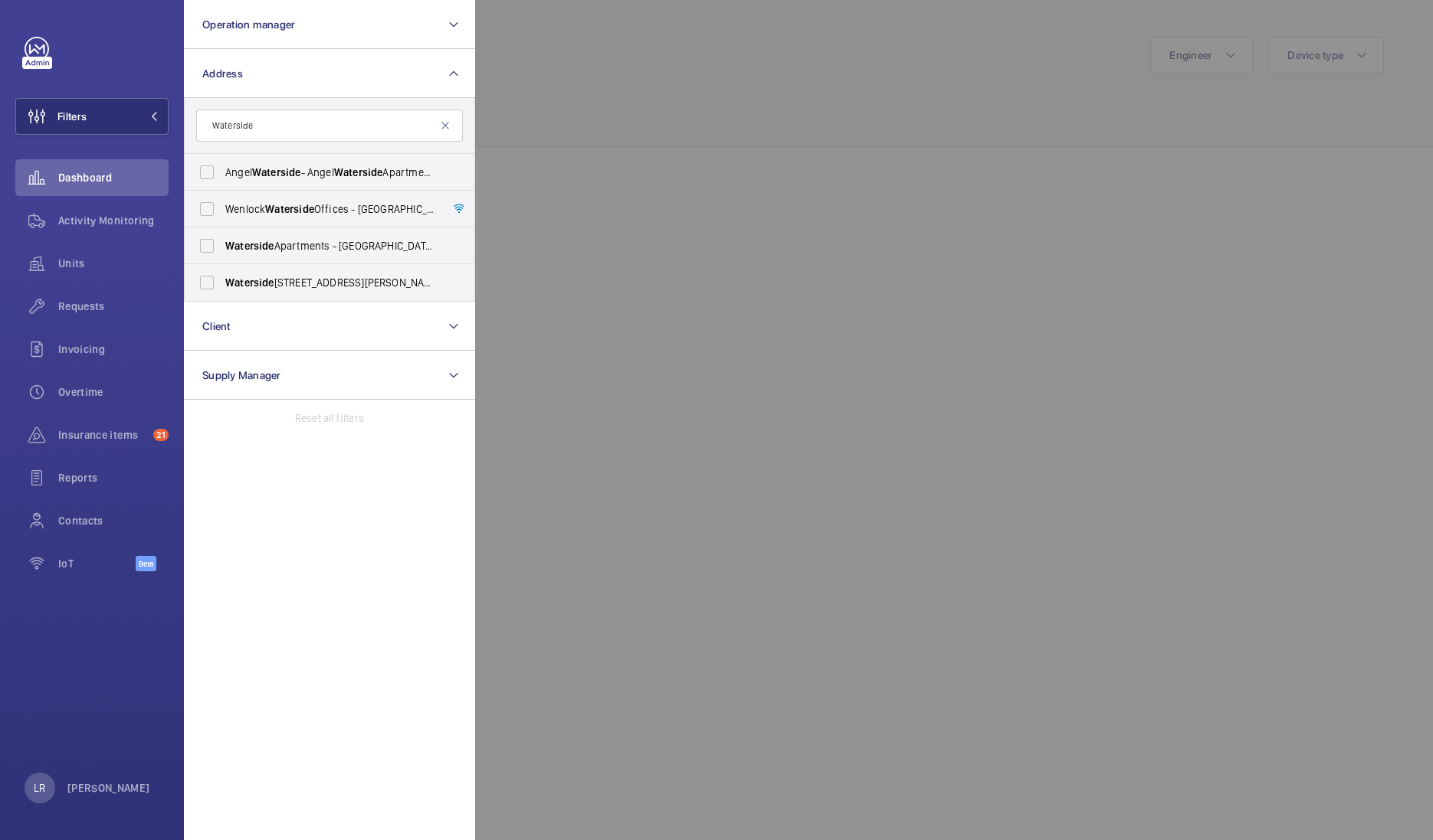
type input "Waterside"
click at [435, 245] on span "Waterside" at bounding box center [459, 246] width 49 height 13
click at [222, 245] on input "Waterside Apartments - Leeds [STREET_ADDRESS][PERSON_NAME]" at bounding box center [207, 246] width 31 height 31
checkbox input "true"
click at [372, 290] on label "[STREET_ADDRESS][PERSON_NAME]" at bounding box center [318, 282] width 267 height 37
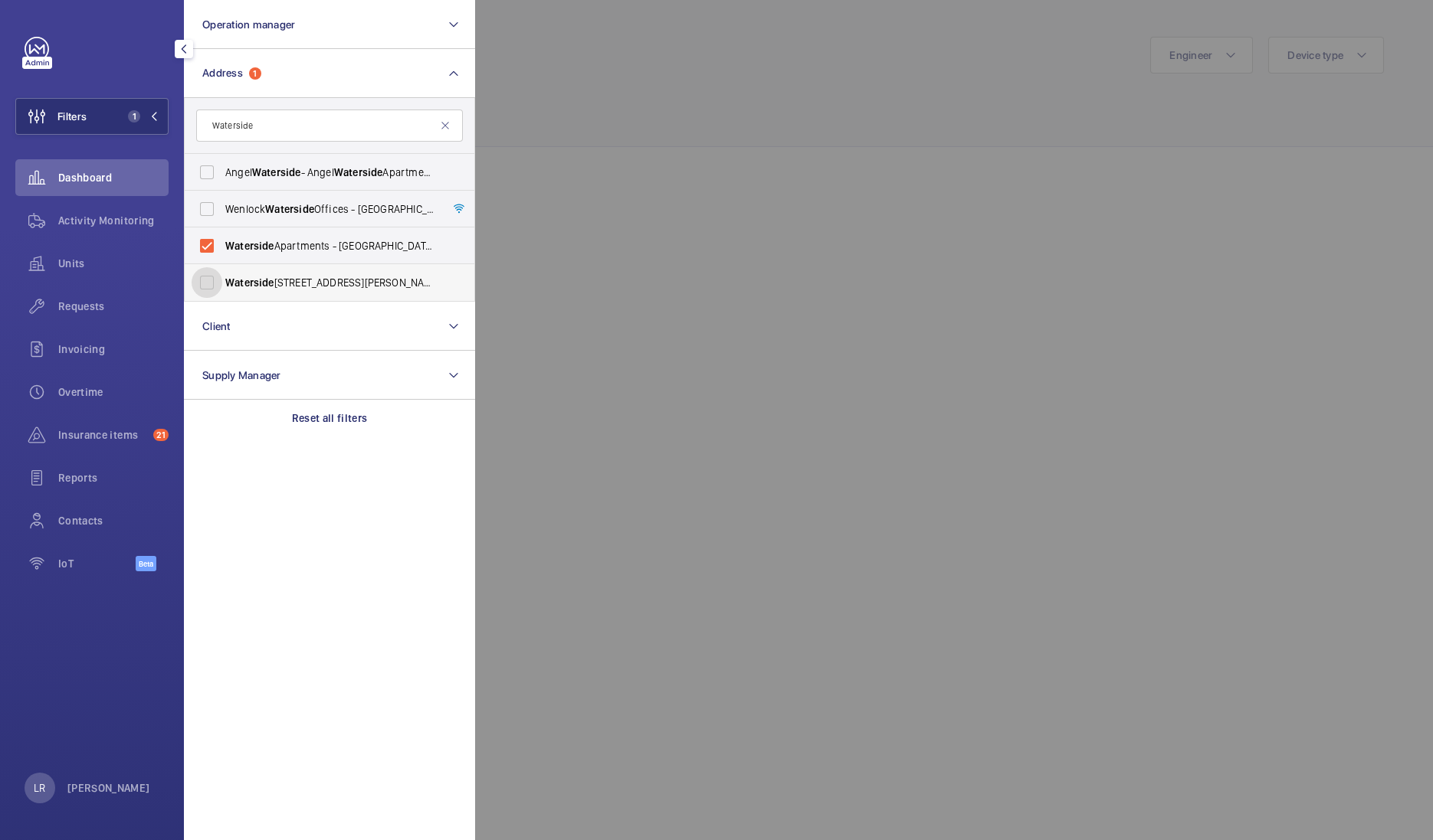
click at [222, 290] on input "[STREET_ADDRESS][PERSON_NAME]" at bounding box center [207, 283] width 31 height 31
checkbox input "true"
click at [506, 258] on div at bounding box center [1191, 420] width 1433 height 840
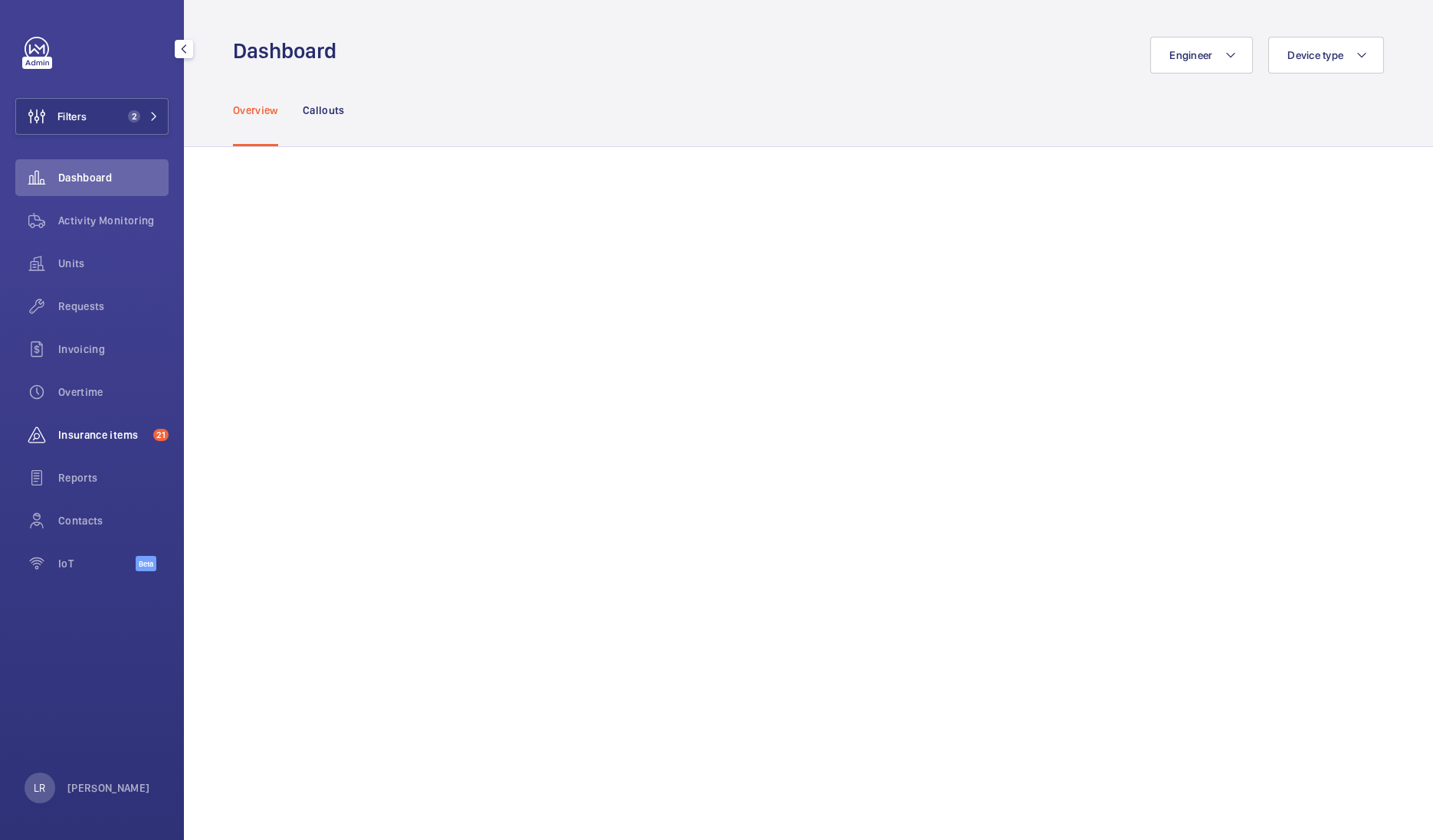
click at [94, 441] on span "Insurance items" at bounding box center [102, 434] width 89 height 15
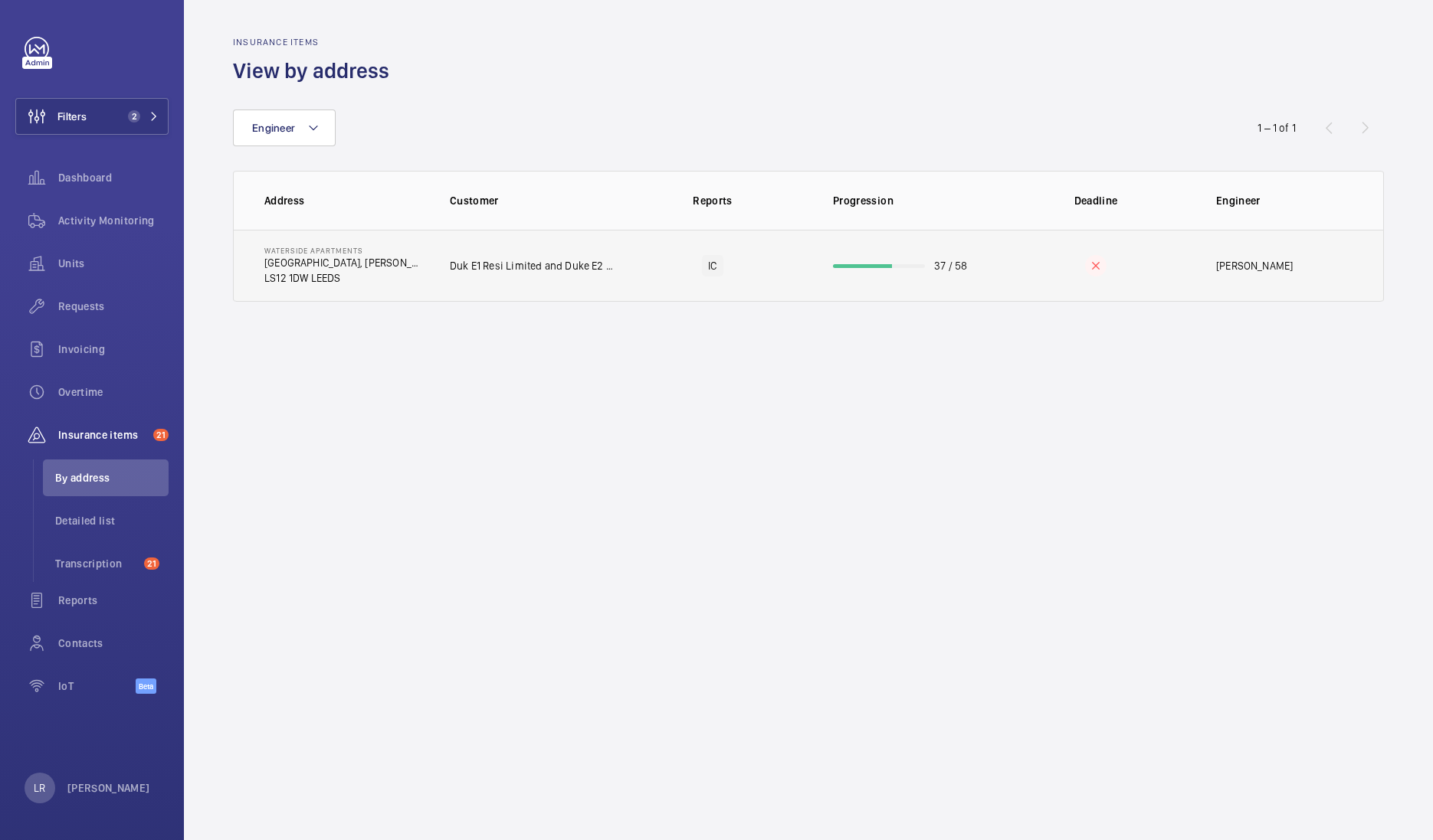
click at [414, 279] on p "LS12 1DW LEEDS" at bounding box center [344, 277] width 161 height 15
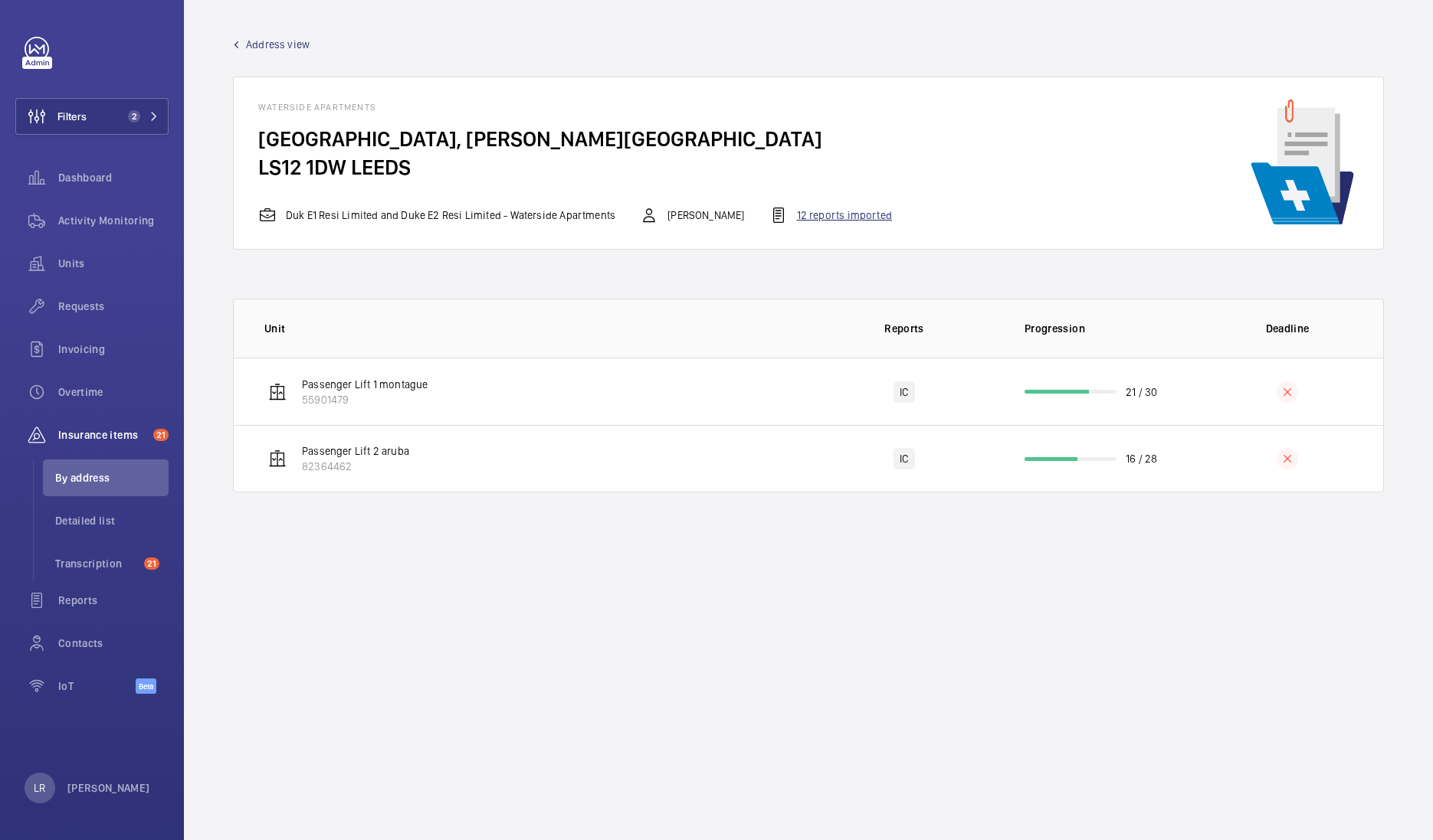
click at [787, 214] on div "12 reports imported" at bounding box center [831, 215] width 123 height 18
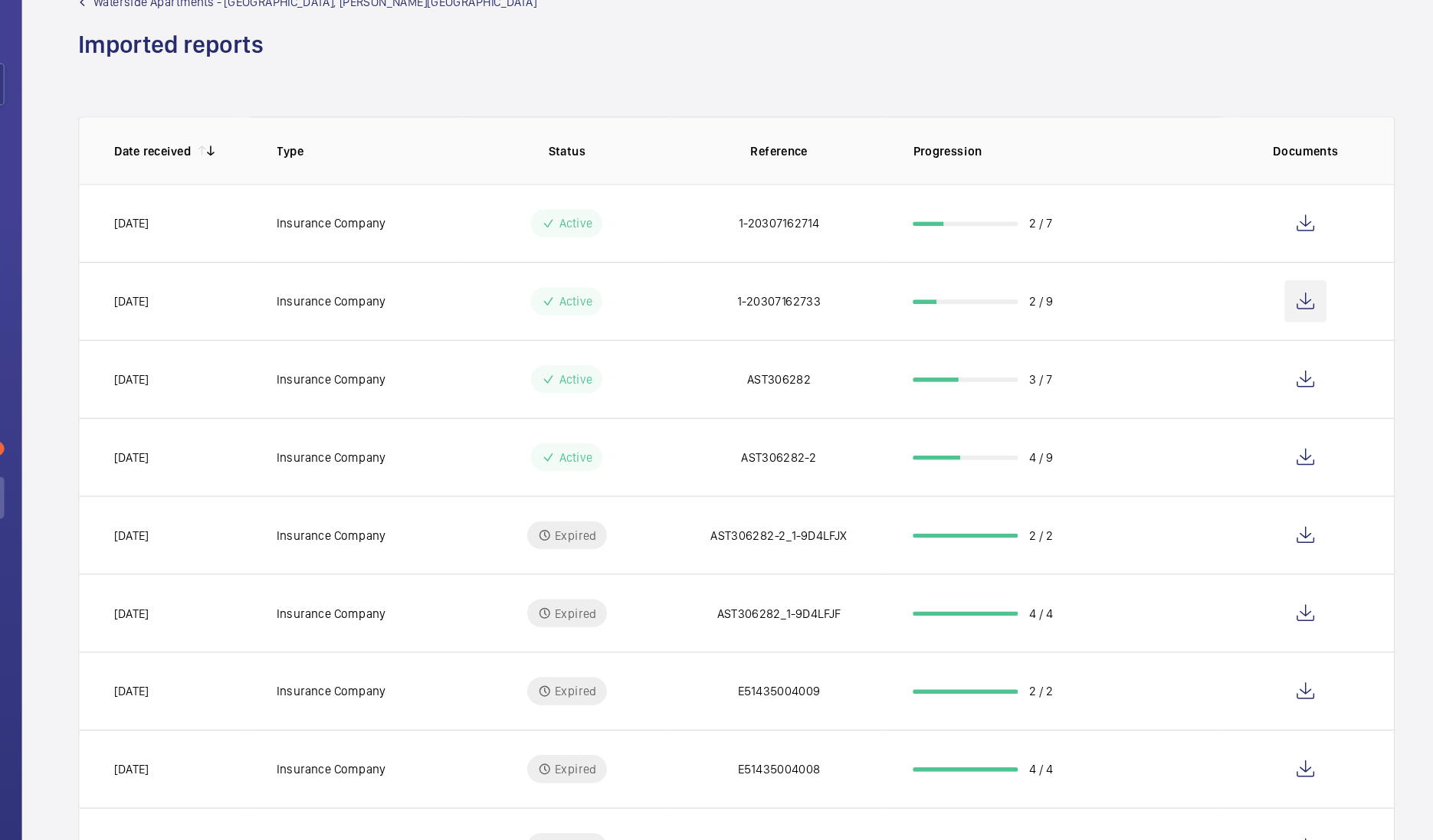
click at [1289, 316] on wm-front-icon-button at bounding box center [1306, 306] width 37 height 37
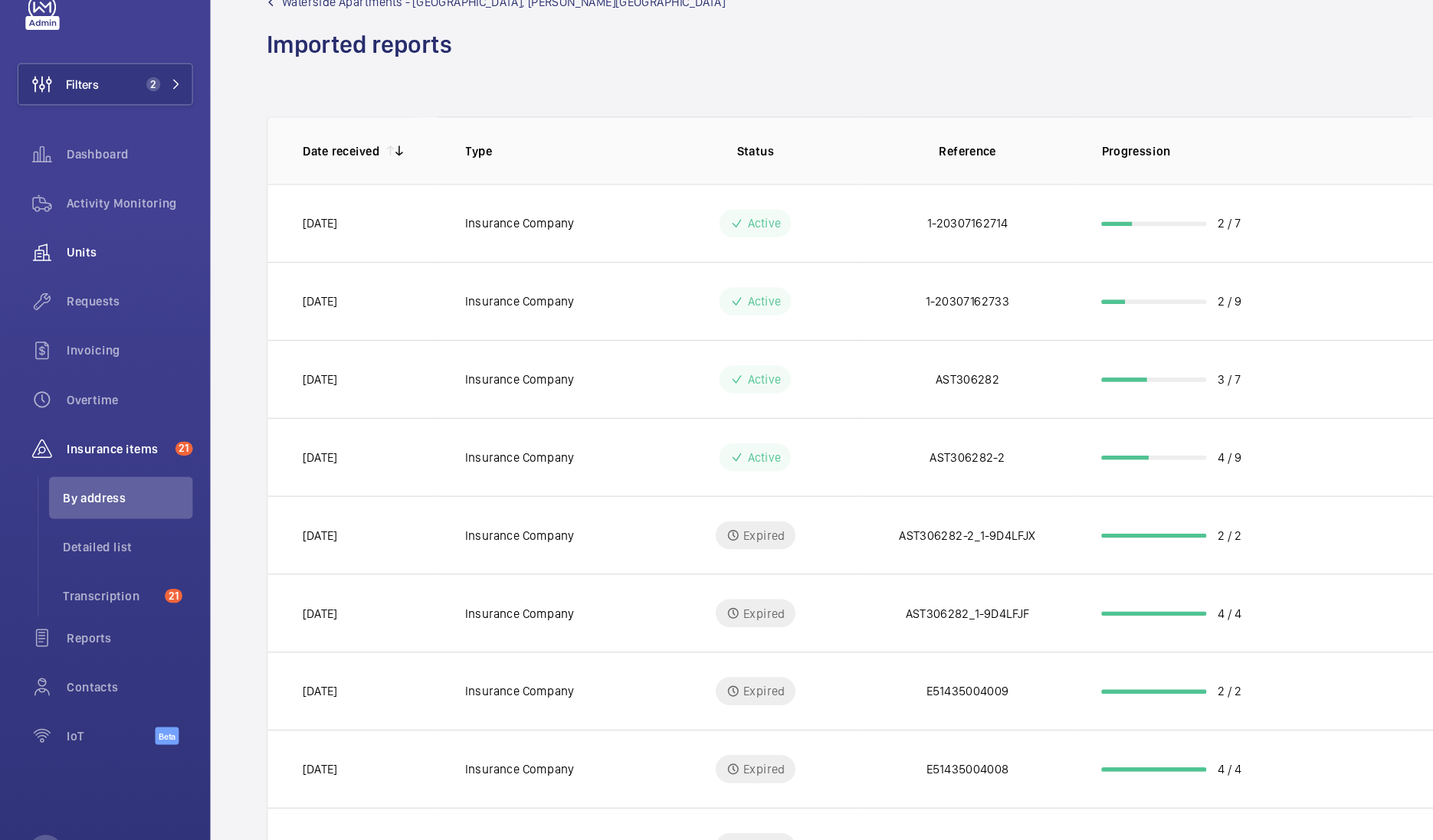
click at [133, 267] on span "Units" at bounding box center [113, 263] width 110 height 15
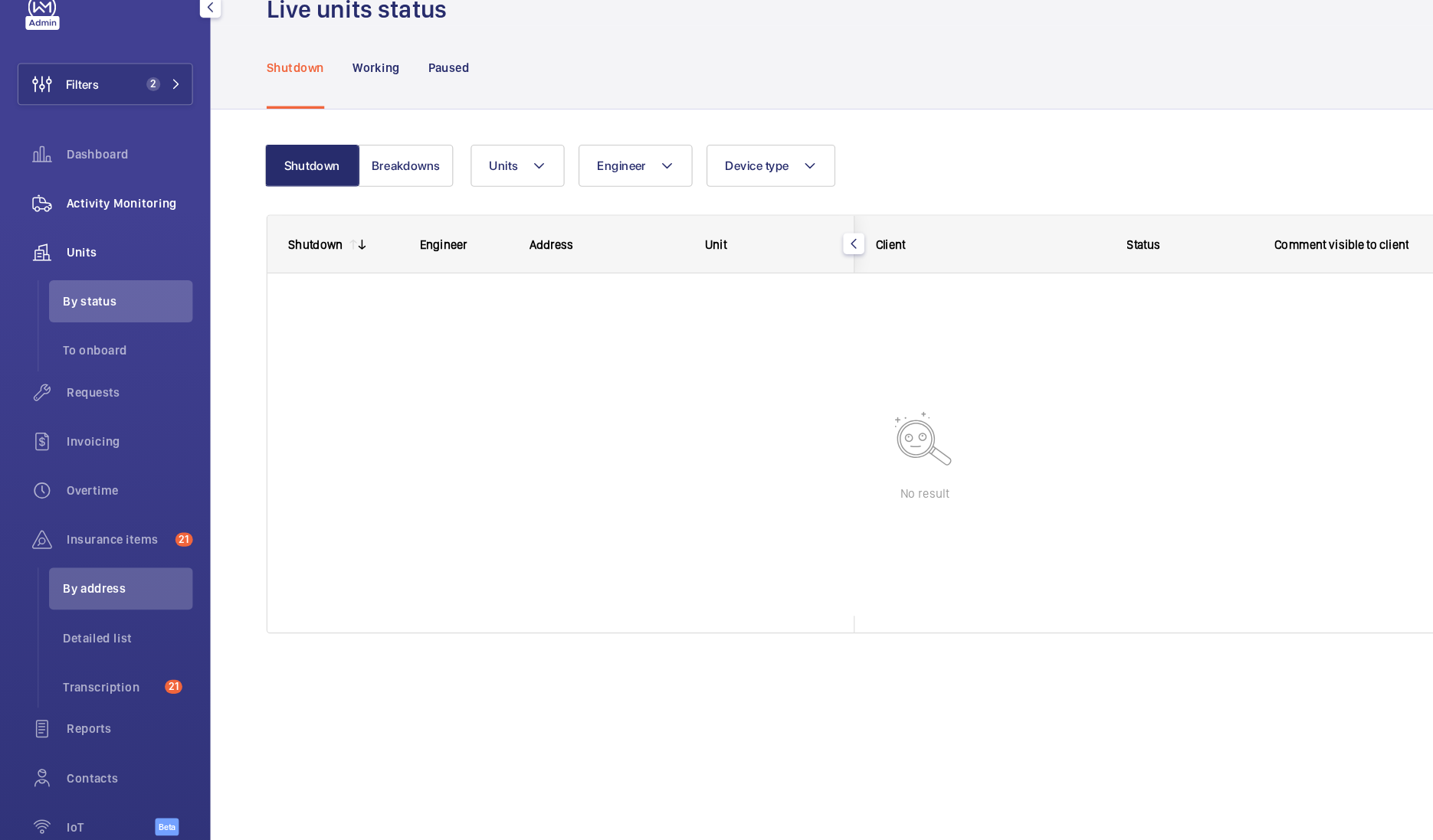
click at [140, 231] on div "Activity Monitoring" at bounding box center [92, 220] width 154 height 37
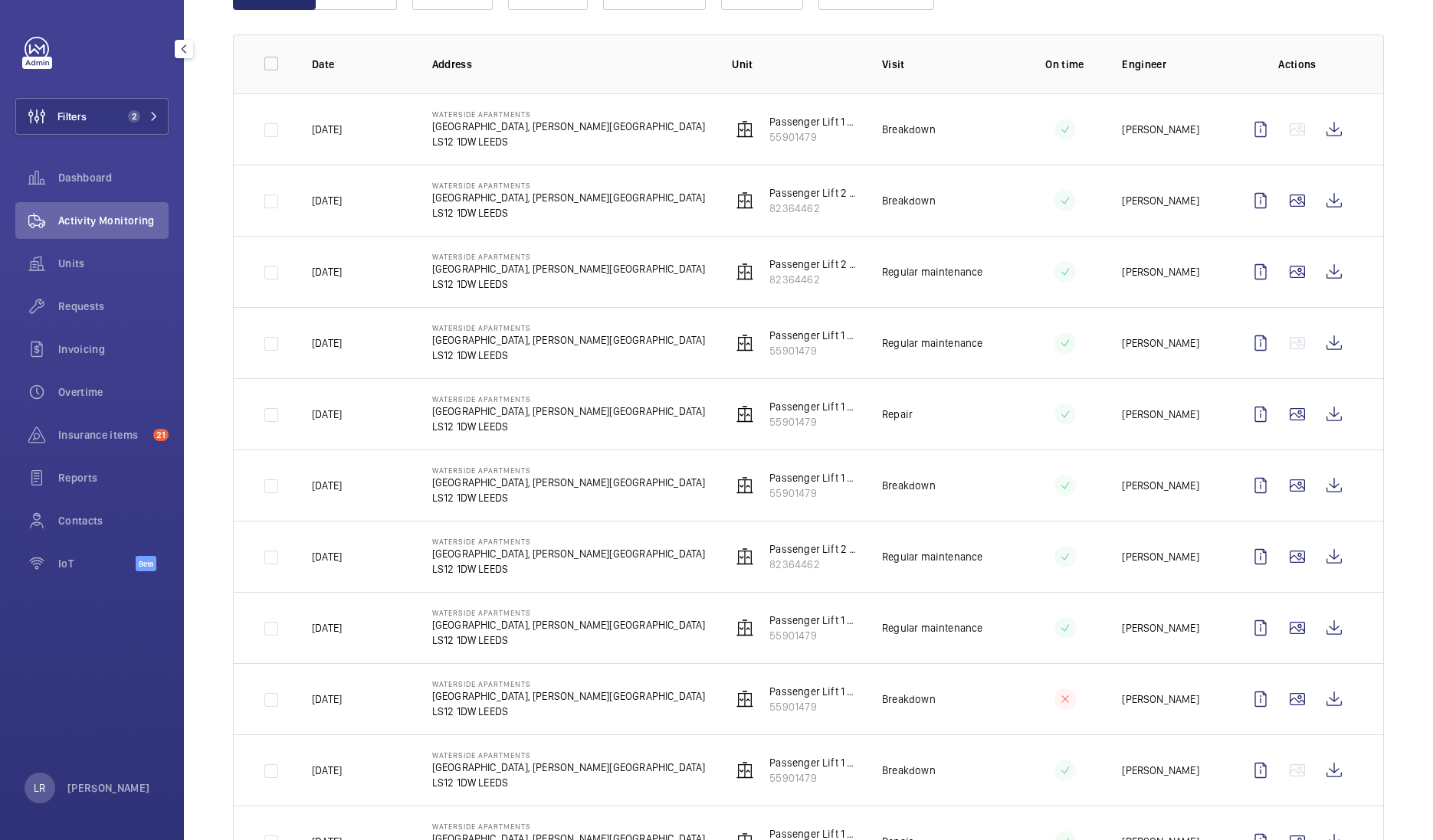
scroll to position [206, 0]
click at [1319, 127] on wm-front-icon-button at bounding box center [1333, 128] width 37 height 37
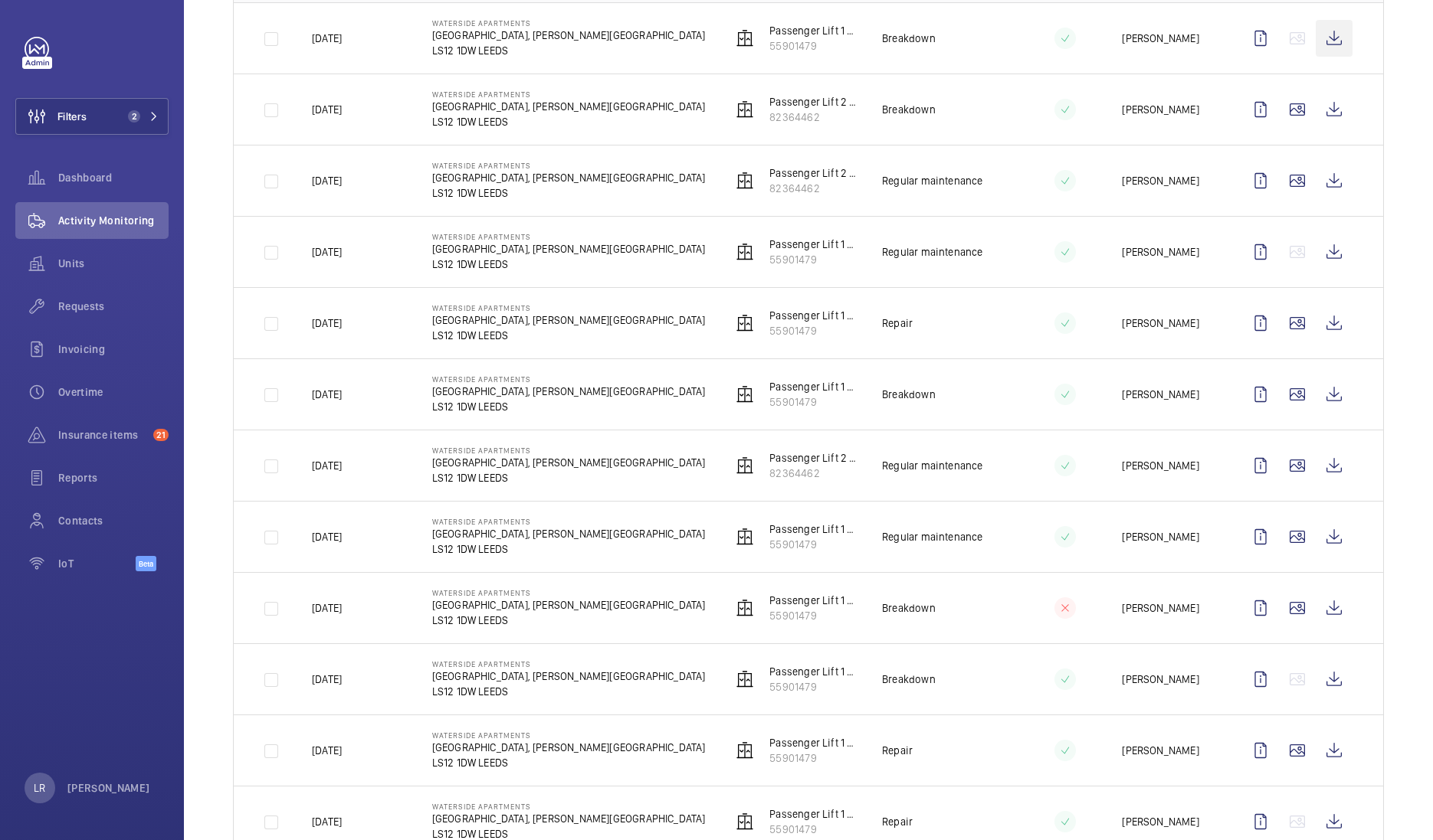
scroll to position [296, 0]
click at [1315, 114] on wm-front-icon-button at bounding box center [1333, 109] width 37 height 37
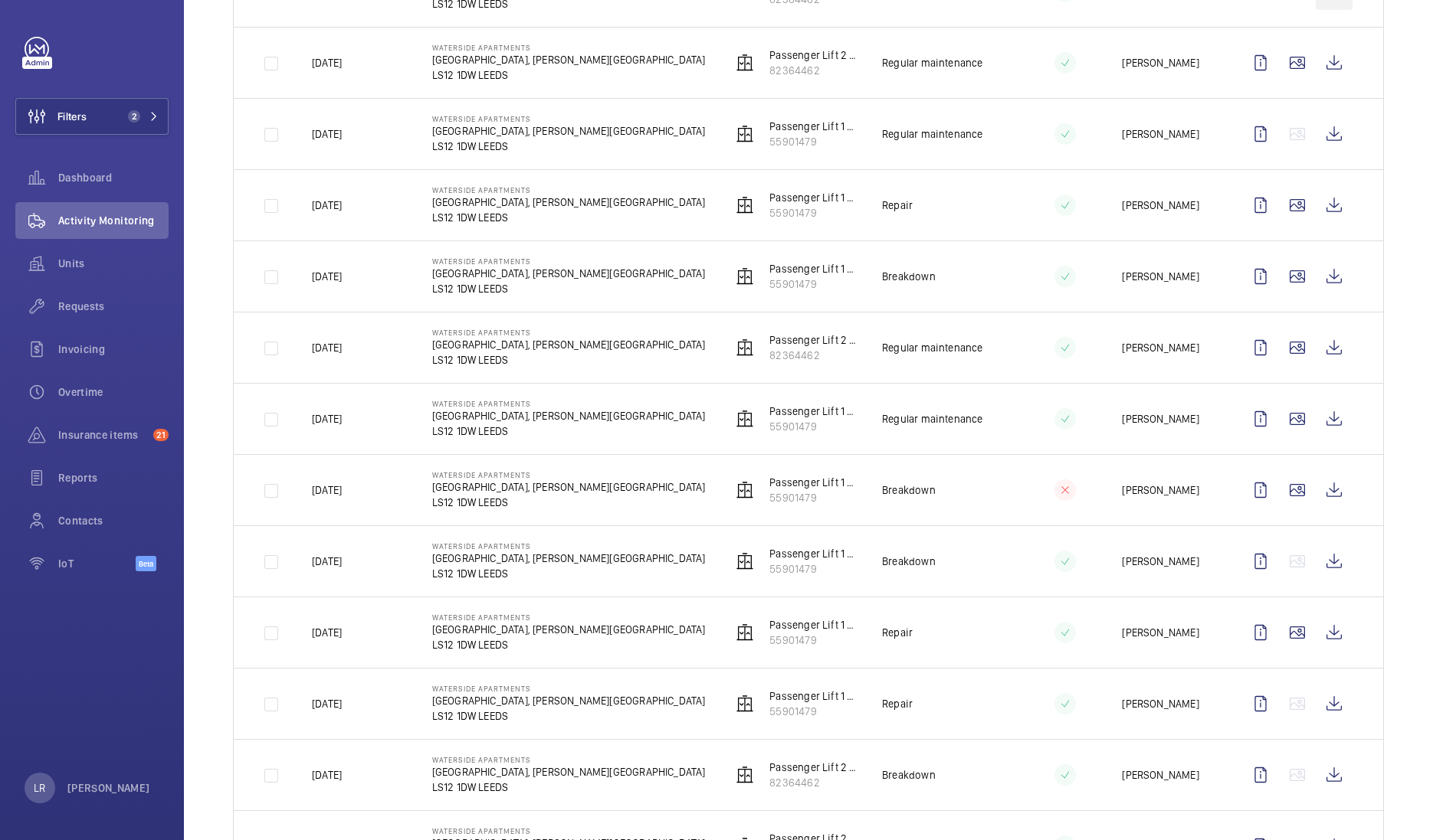
scroll to position [429, 0]
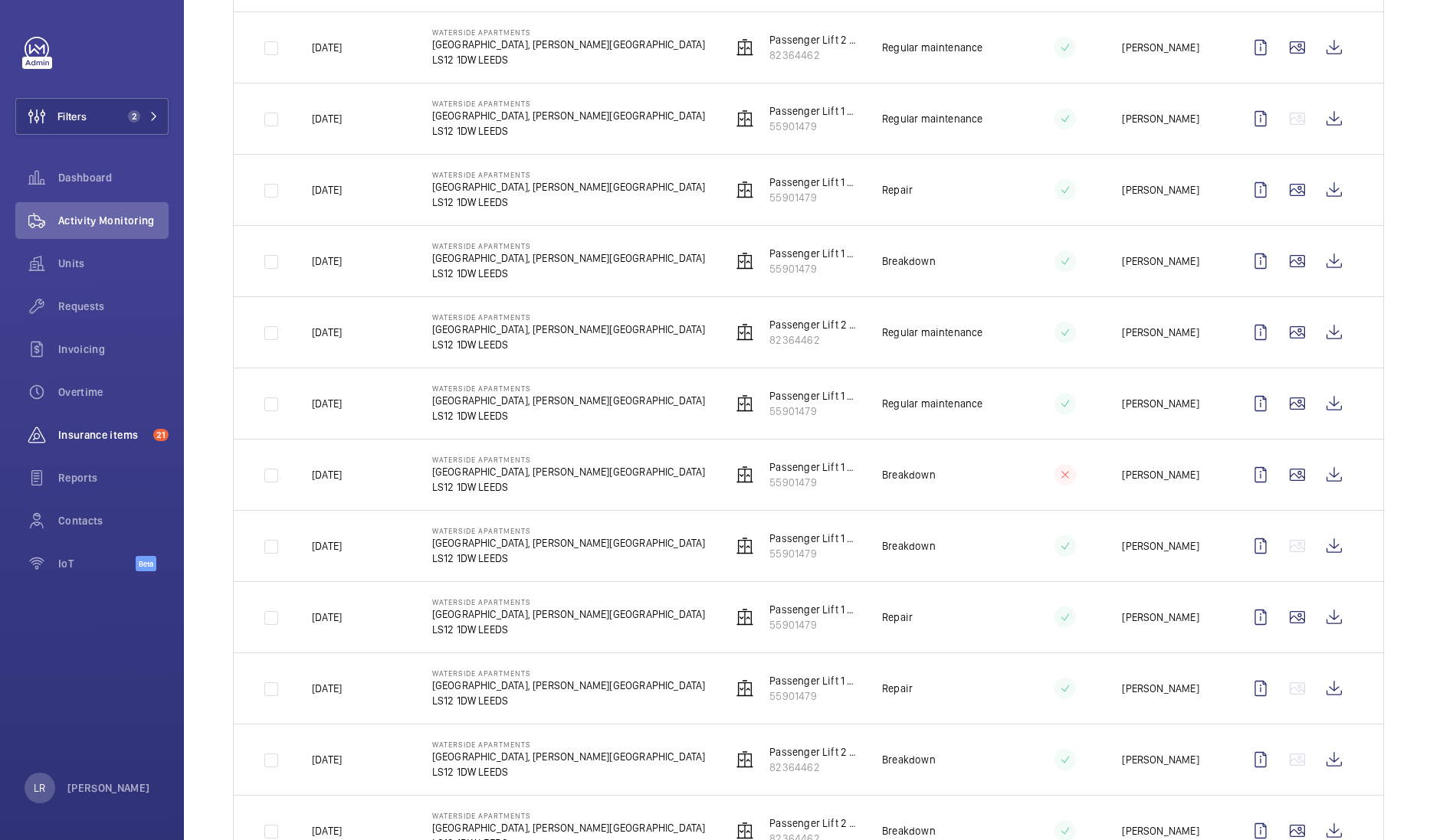
click at [110, 429] on span "Insurance items" at bounding box center [102, 434] width 89 height 15
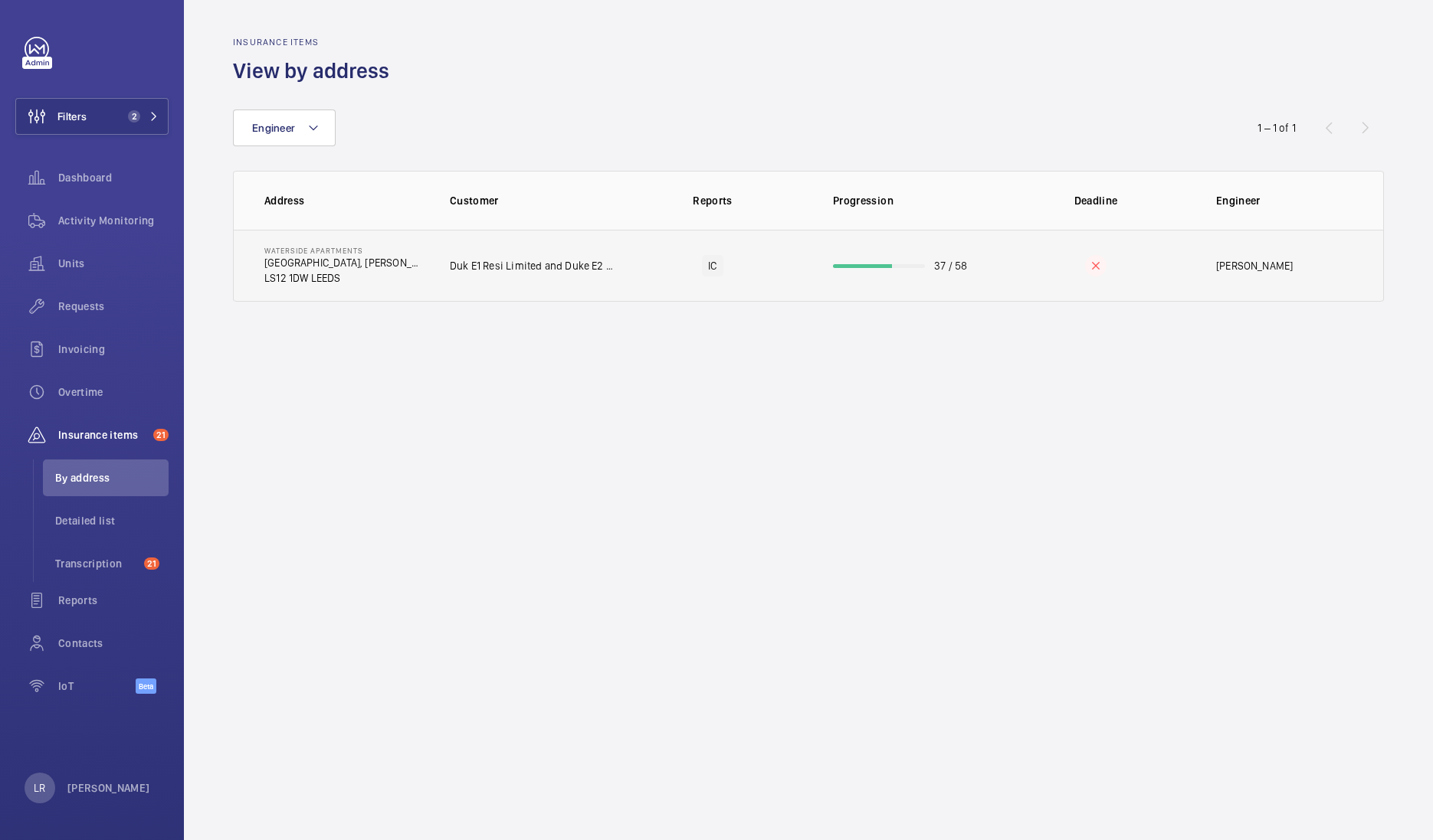
click at [613, 292] on td "Duk E1 Resi Limited and Duke E2 Resi Limited - Waterside Apartments" at bounding box center [521, 266] width 191 height 72
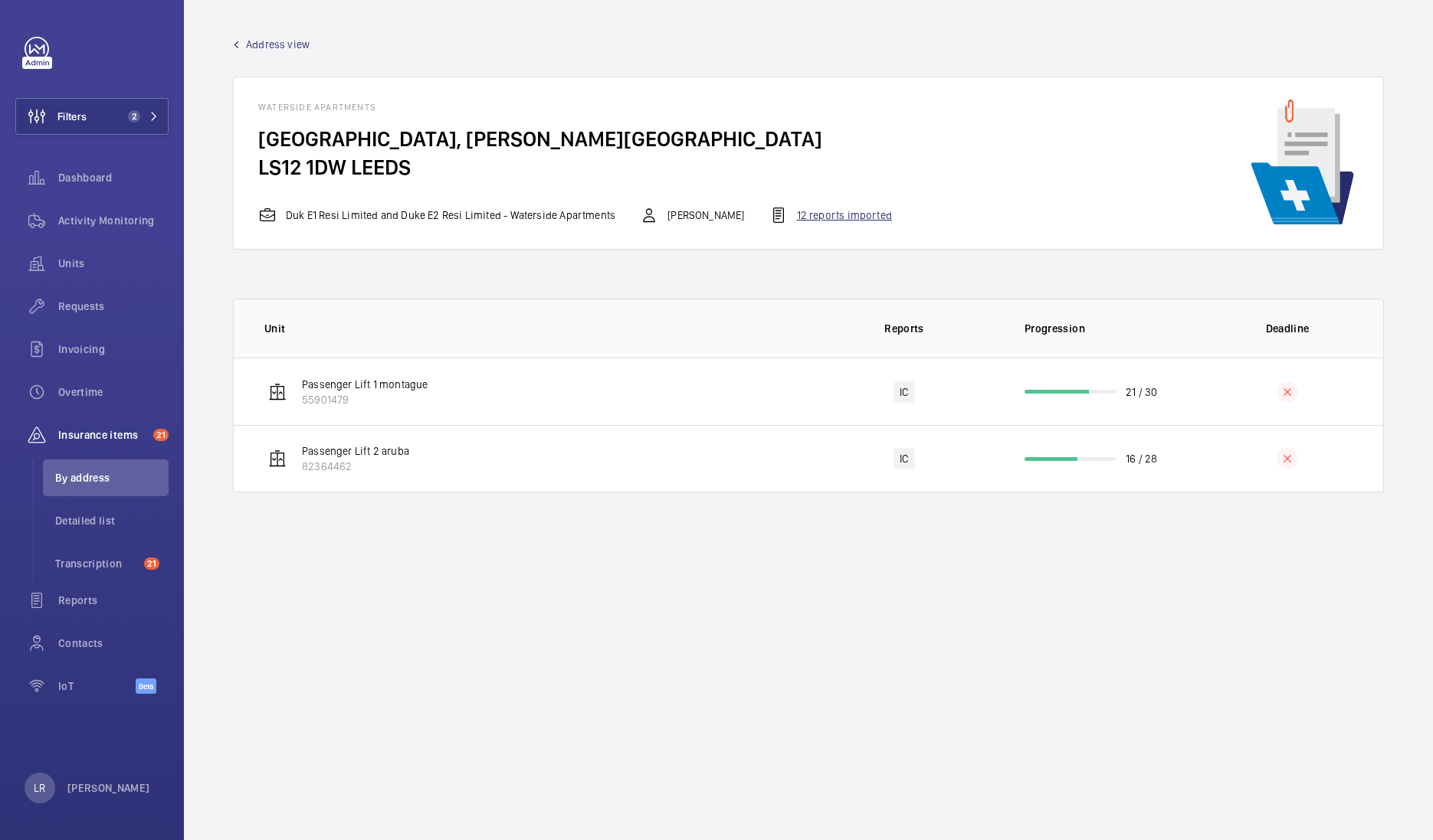
click at [784, 206] on div "12 reports imported" at bounding box center [831, 215] width 123 height 18
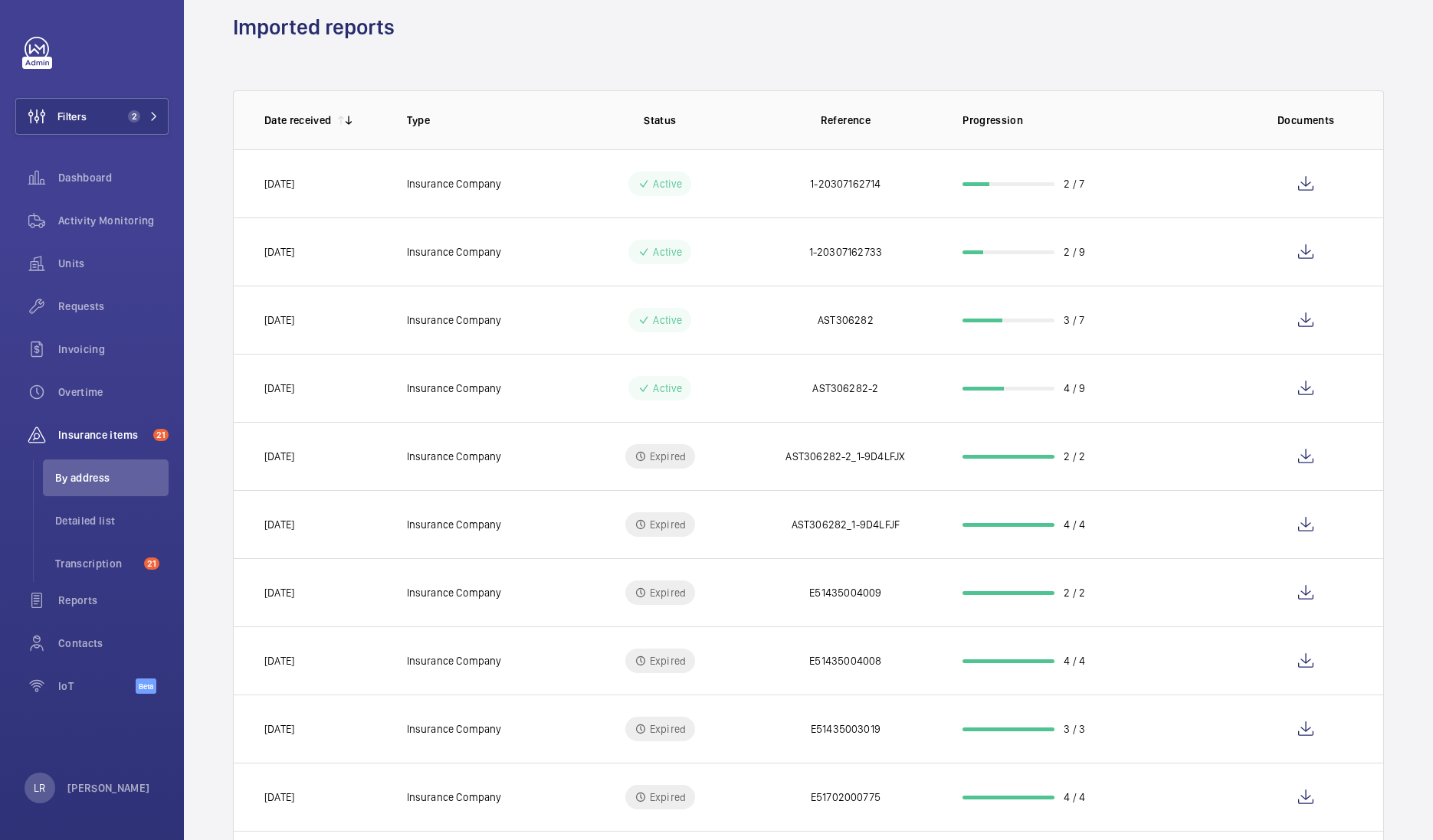
scroll to position [52, 0]
click at [115, 232] on div "Activity Monitoring" at bounding box center [92, 220] width 154 height 37
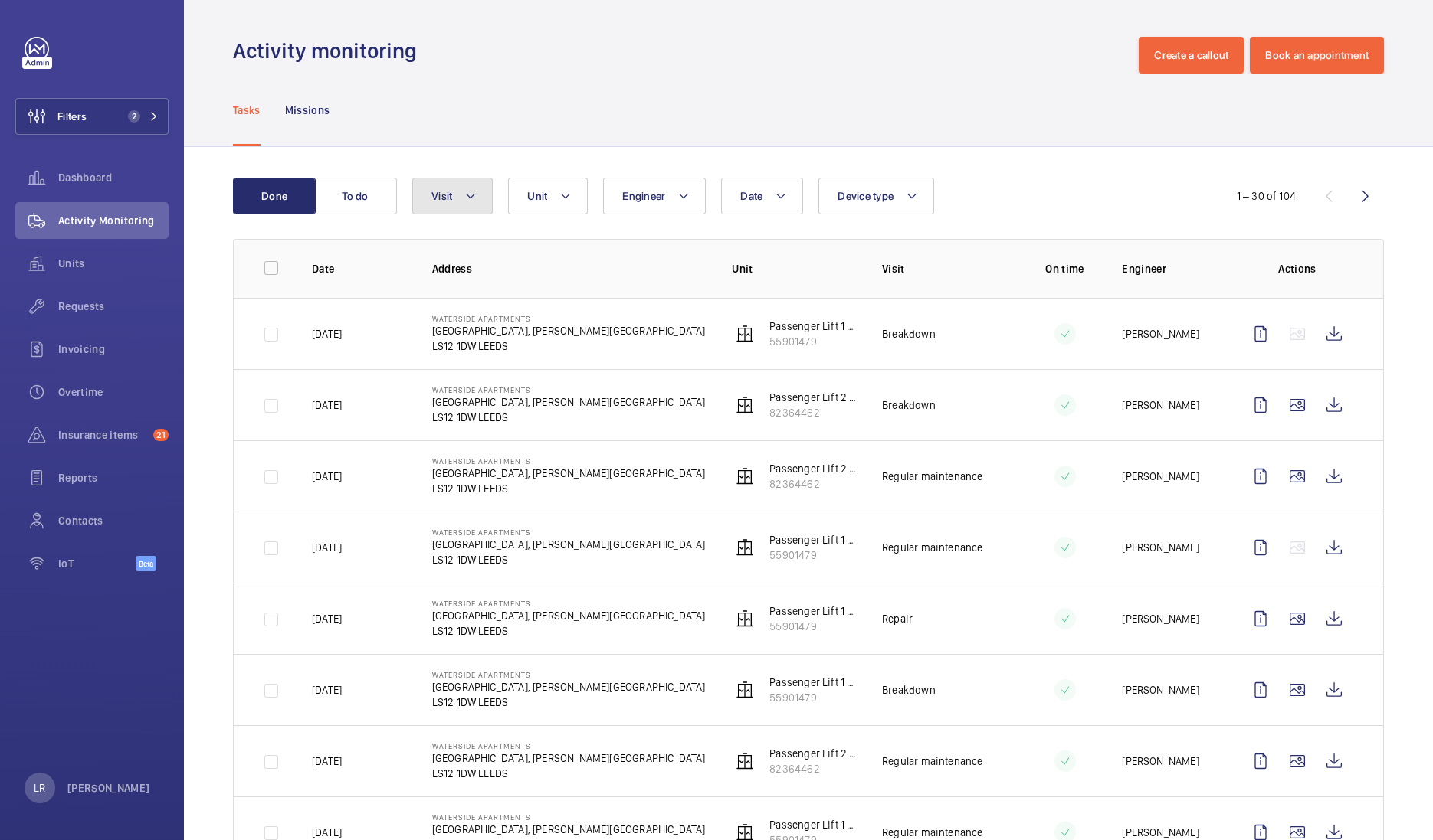
click at [470, 192] on mat-icon at bounding box center [470, 196] width 13 height 18
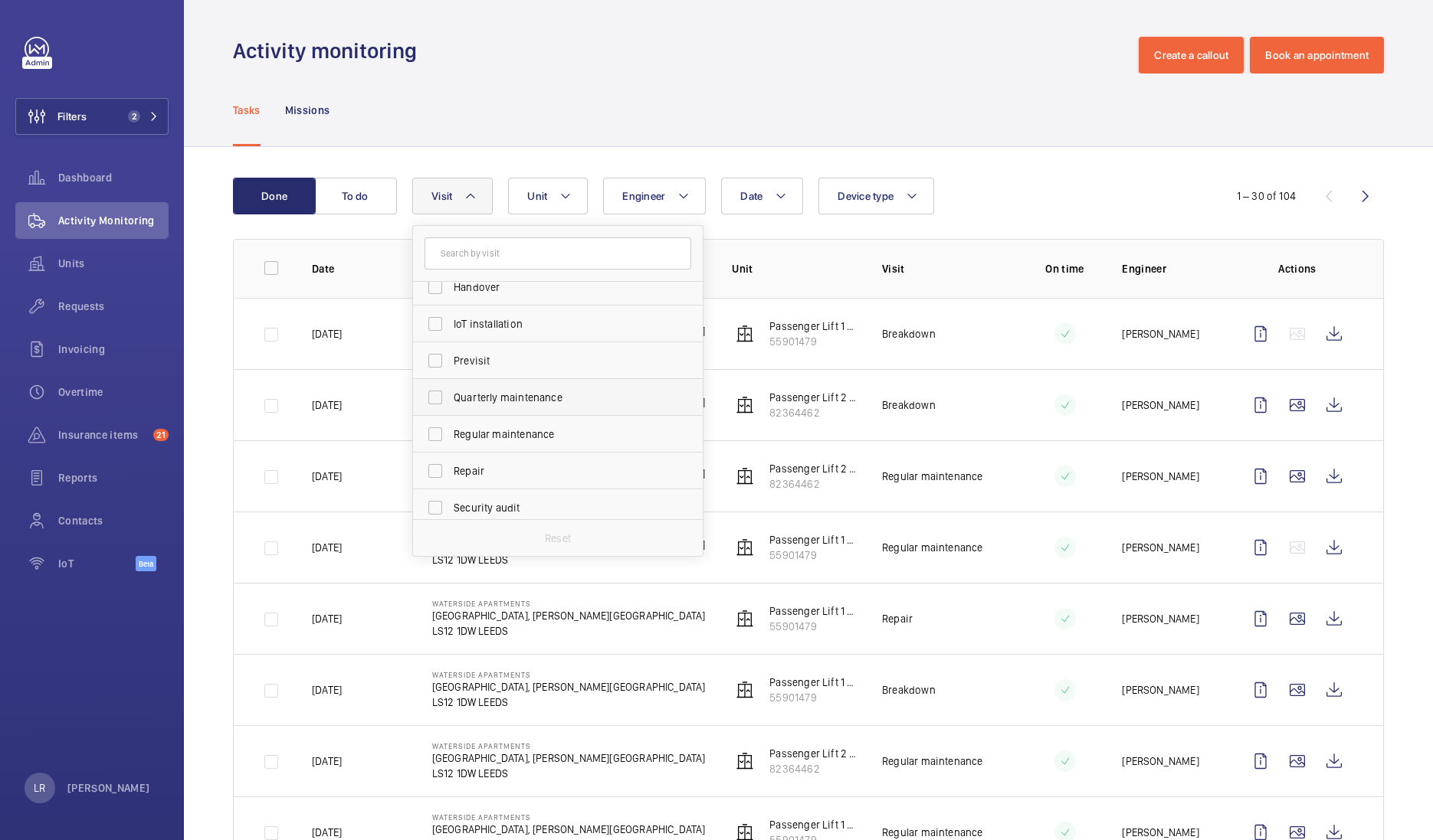
scroll to position [160, 0]
click at [502, 468] on span "Repair" at bounding box center [558, 470] width 211 height 15
click at [451, 468] on input "Repair" at bounding box center [435, 471] width 31 height 31
checkbox input "true"
click at [935, 96] on div "Tasks Missions" at bounding box center [808, 109] width 1151 height 73
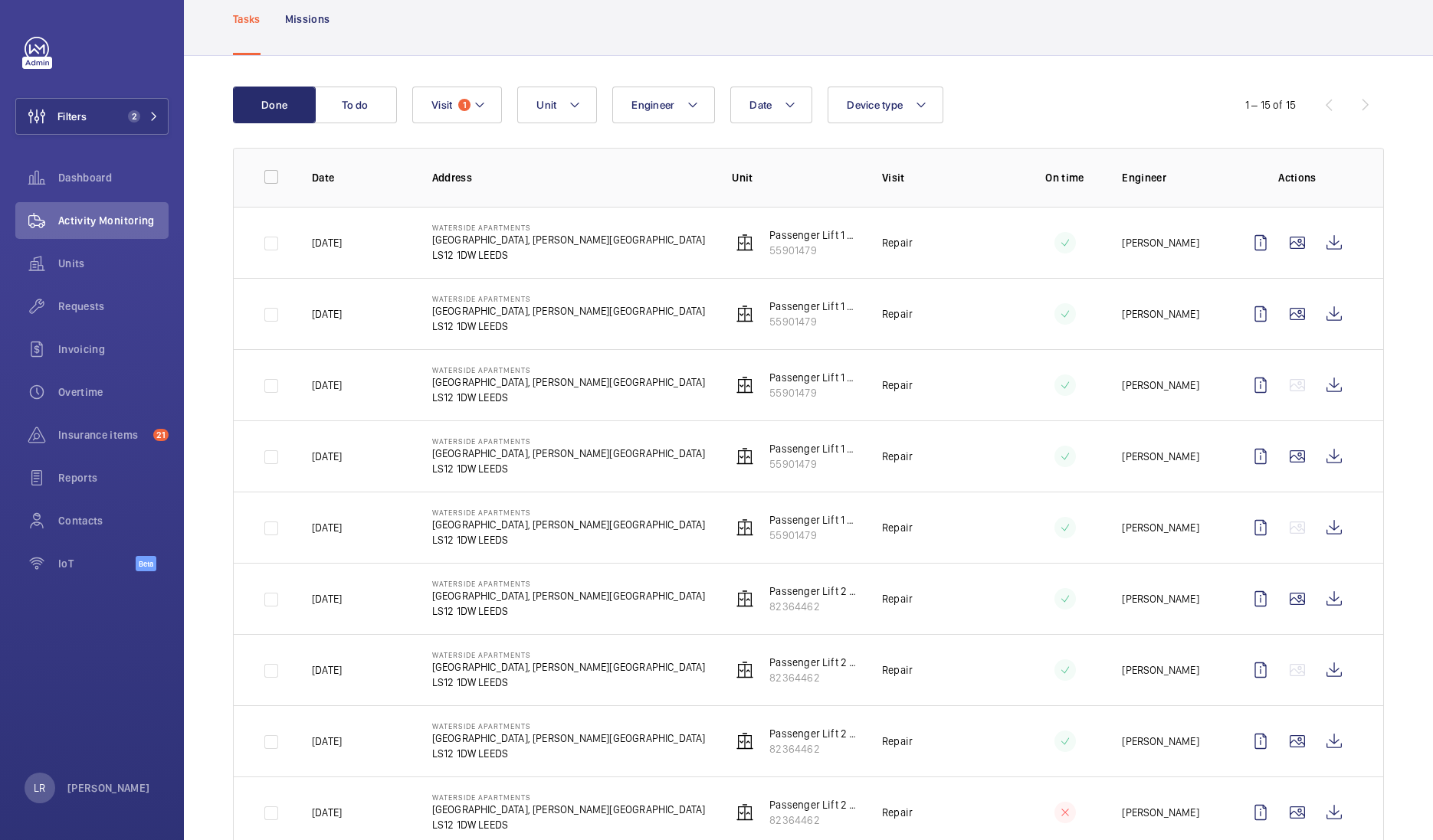
scroll to position [97, 0]
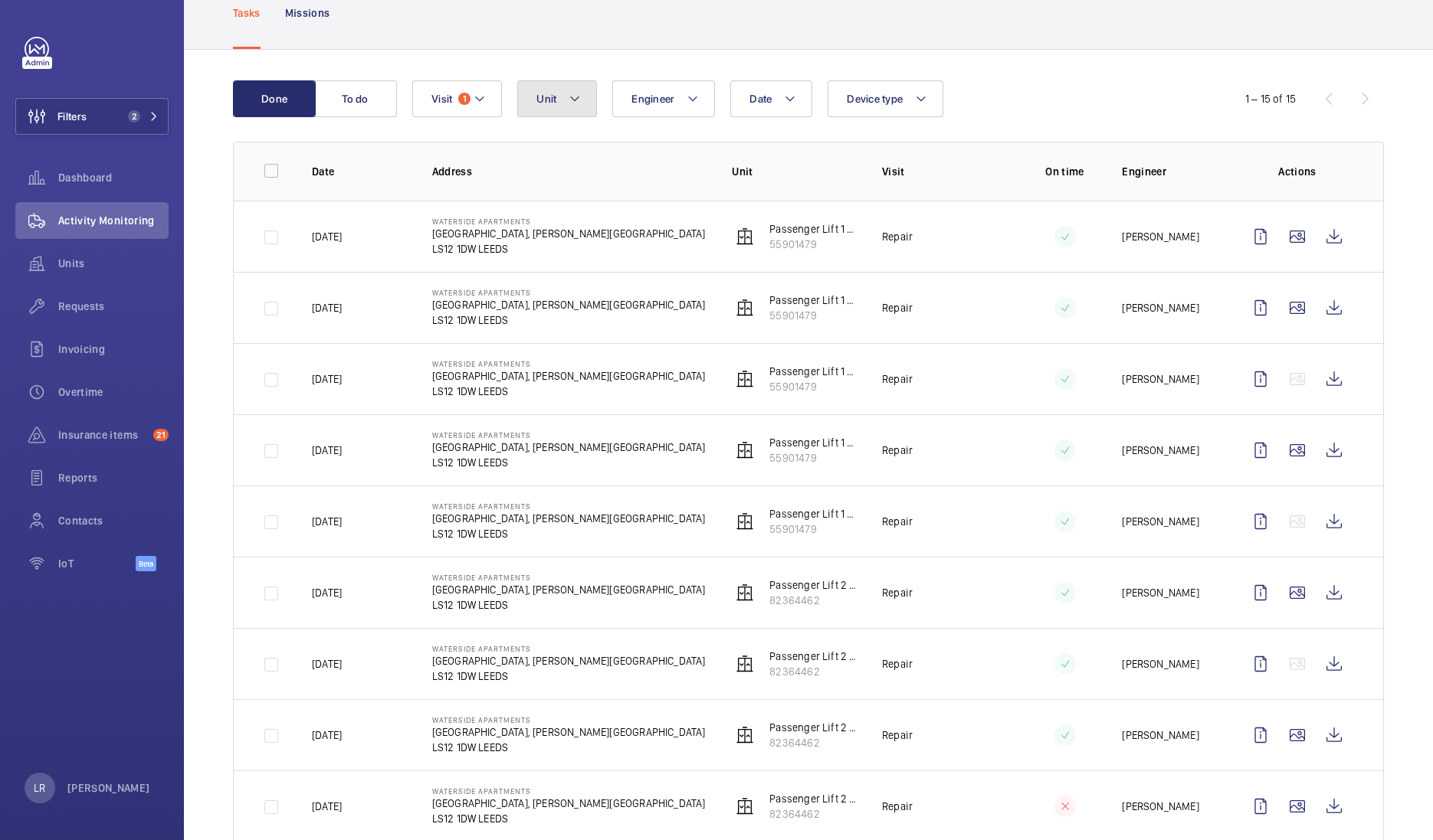
click at [568, 100] on mat-icon at bounding box center [575, 99] width 13 height 18
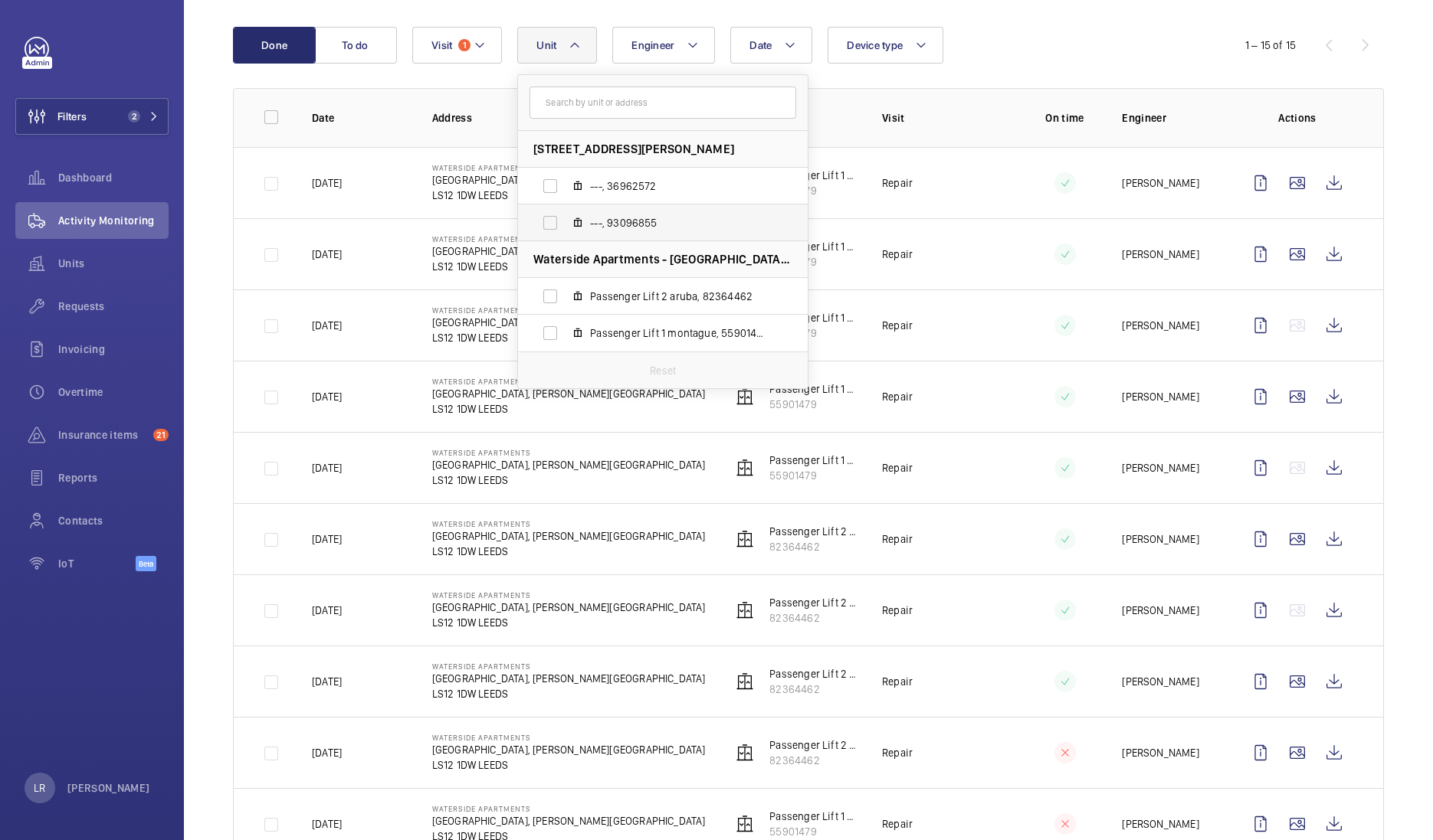
scroll to position [149, 0]
click at [602, 237] on label "---, 93096855" at bounding box center [650, 224] width 265 height 37
click at [566, 237] on input "---, 93096855" at bounding box center [550, 225] width 31 height 31
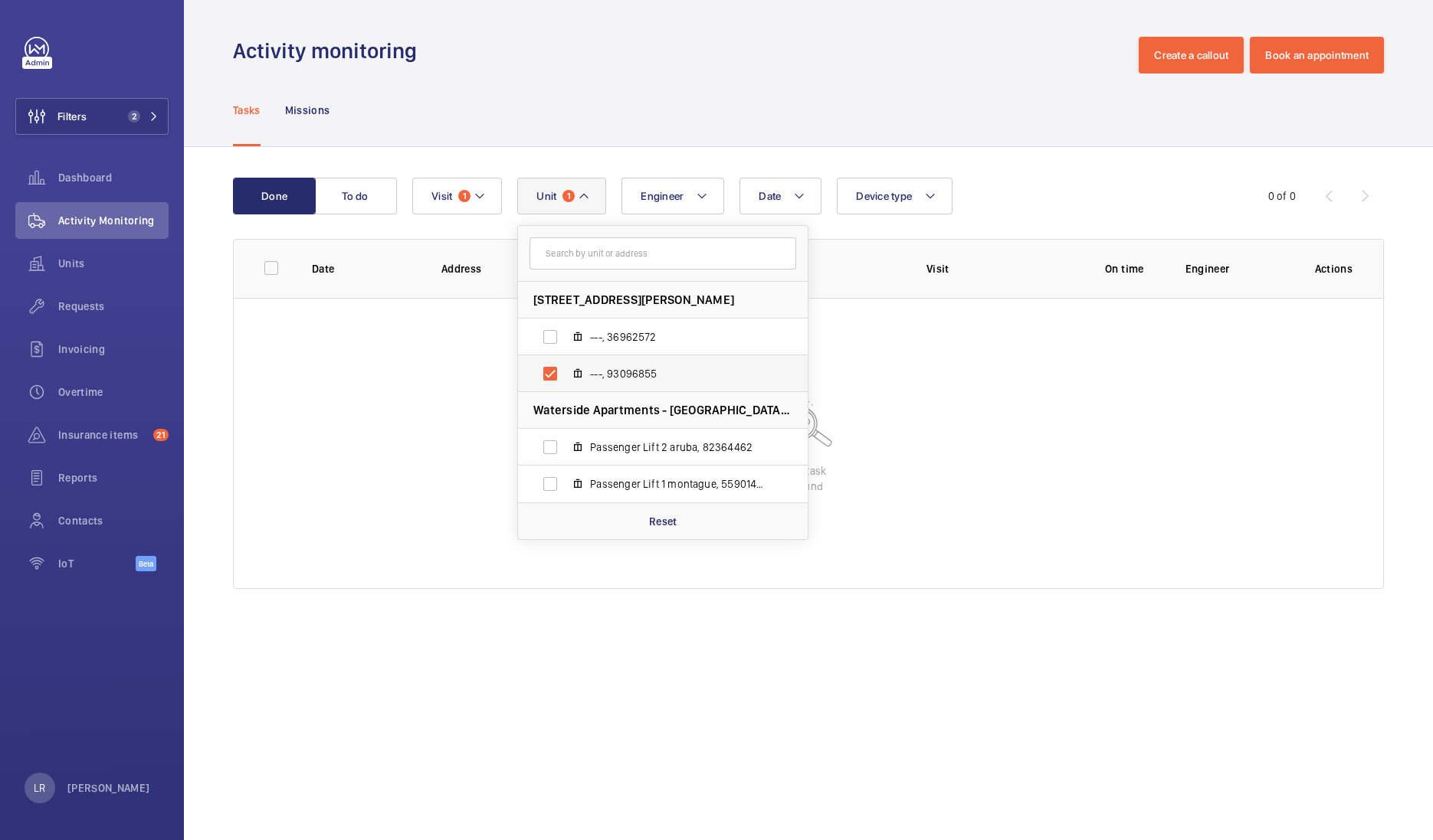
click at [576, 383] on label "---, 93096855" at bounding box center [650, 373] width 265 height 37
click at [566, 383] on input "---, 93096855" at bounding box center [550, 373] width 31 height 31
checkbox input "false"
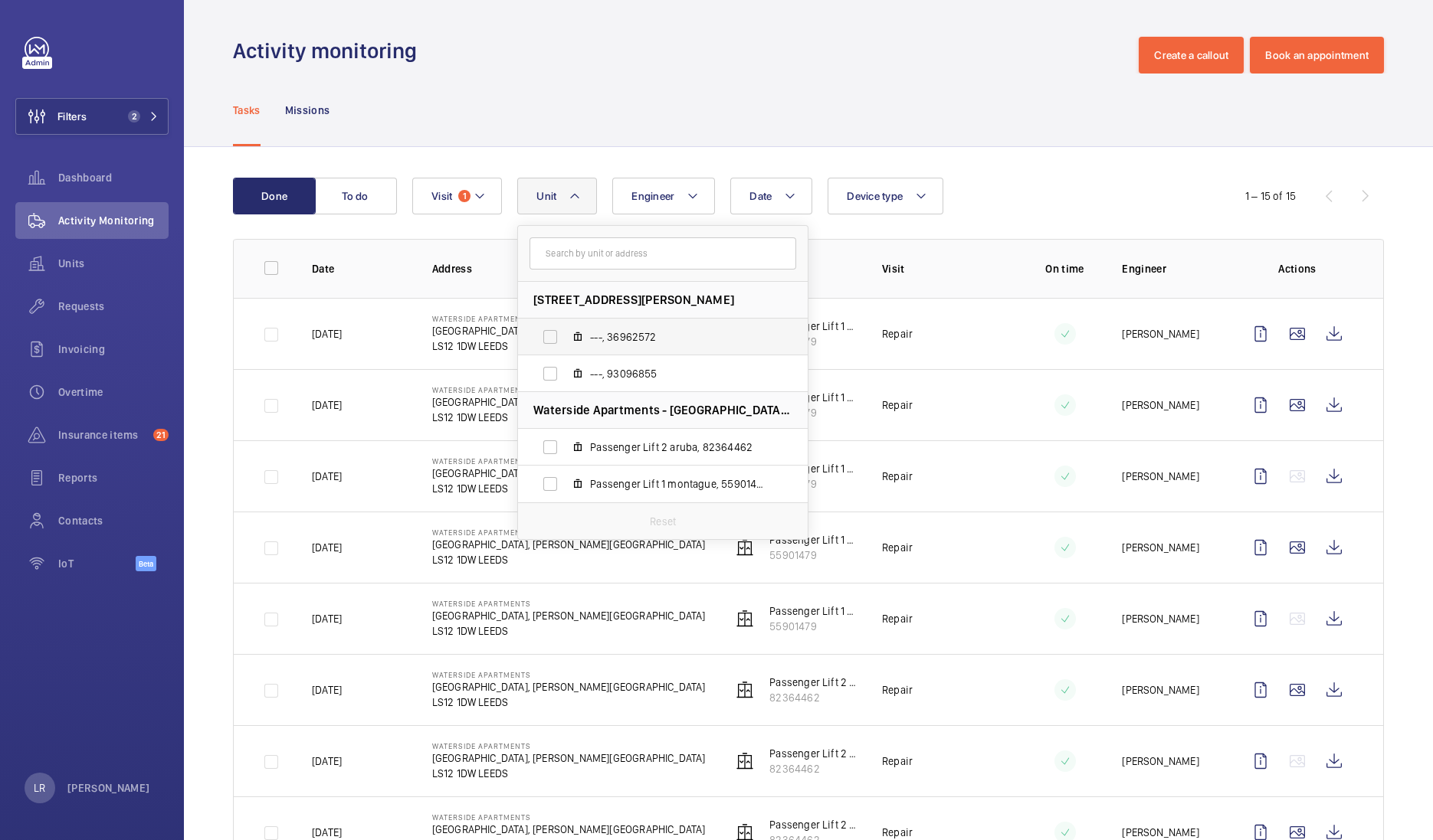
click at [589, 345] on label "---, 36962572" at bounding box center [650, 337] width 265 height 37
click at [566, 345] on input "---, 36962572" at bounding box center [550, 337] width 31 height 31
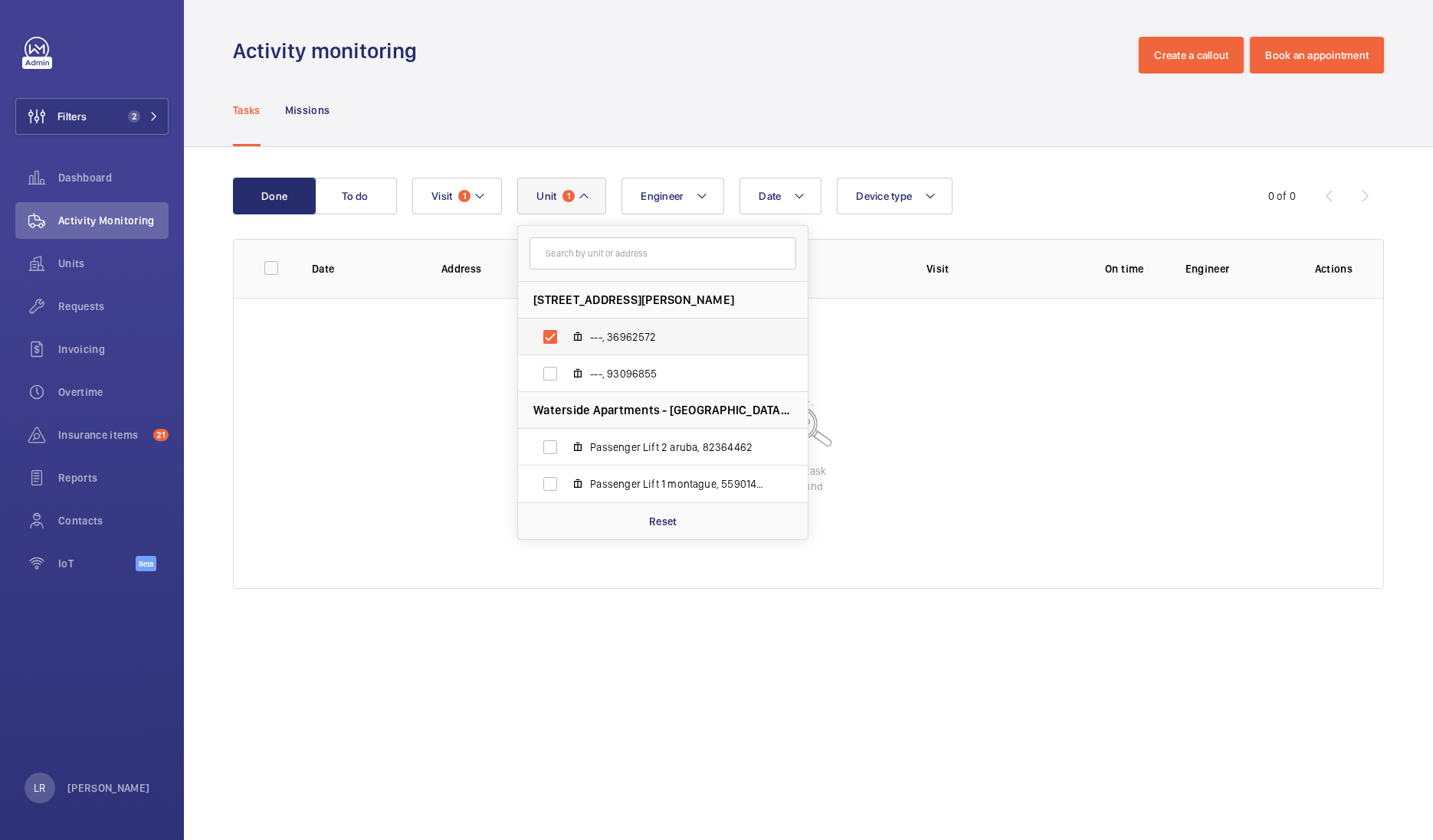
click at [588, 346] on label "---, 36962572" at bounding box center [650, 337] width 265 height 37
click at [566, 346] on input "---, 36962572" at bounding box center [550, 337] width 31 height 31
checkbox input "false"
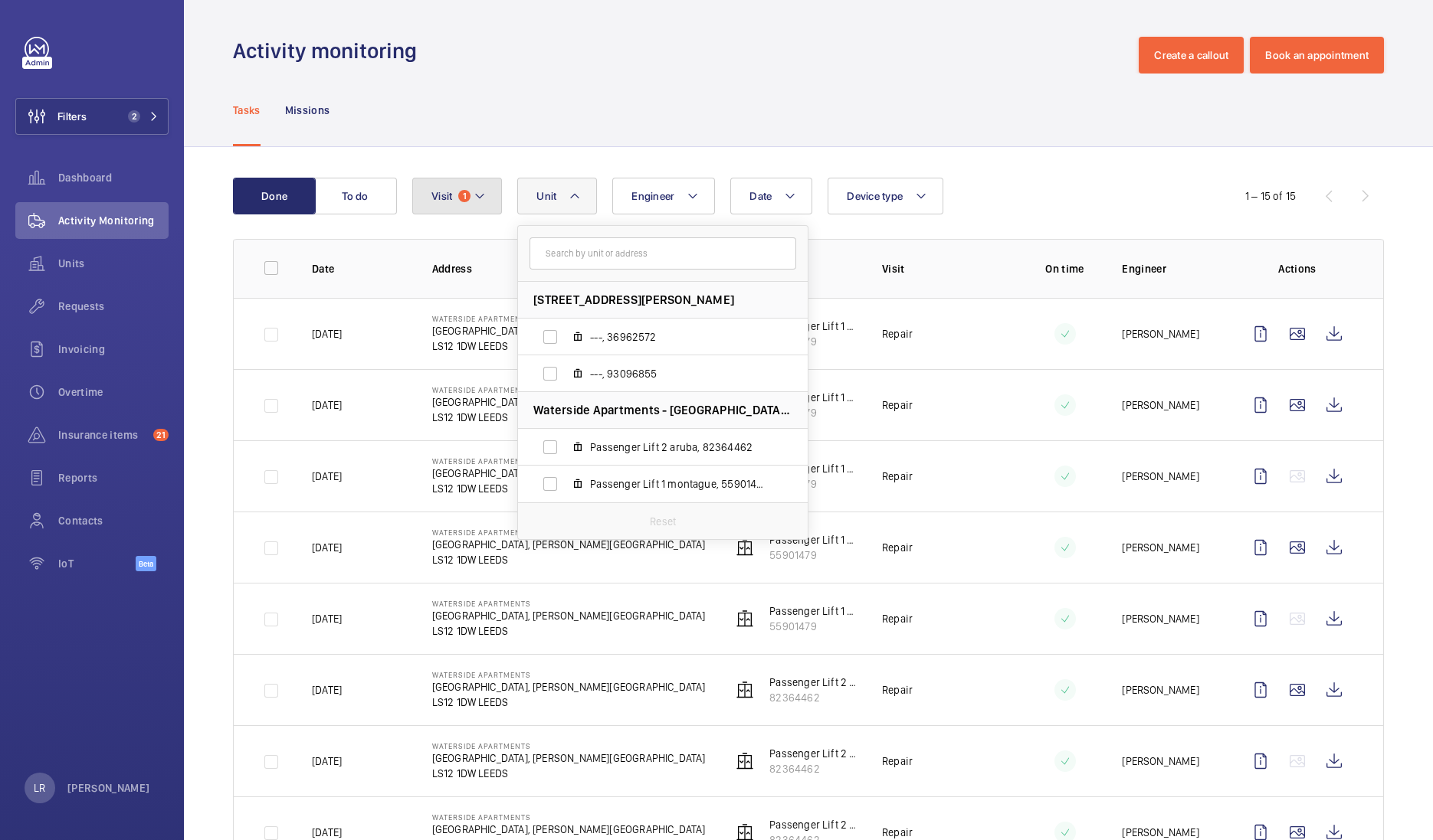
click at [482, 201] on mat-icon at bounding box center [479, 196] width 13 height 18
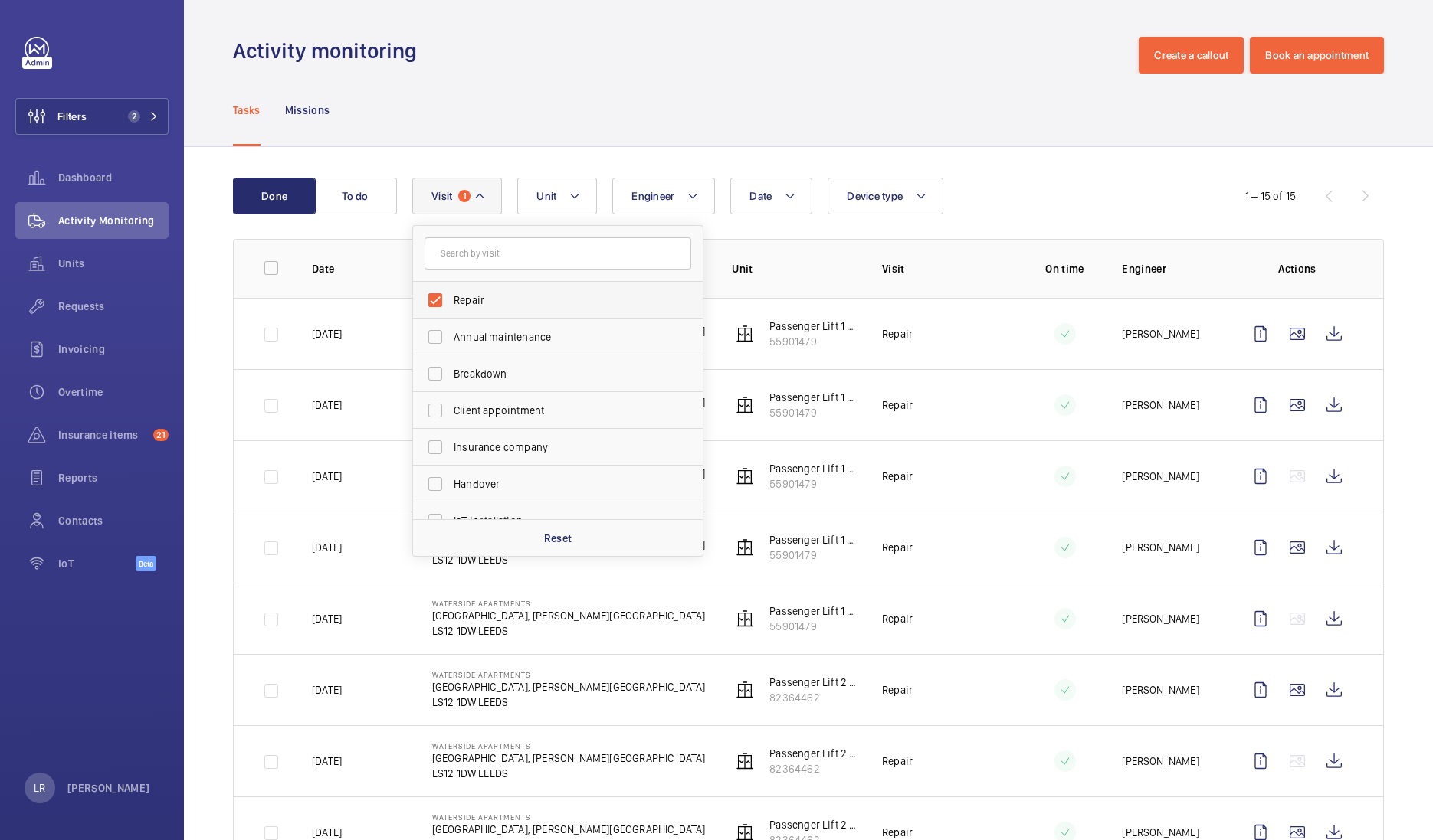
click at [488, 298] on span "Repair" at bounding box center [558, 300] width 211 height 15
click at [451, 298] on input "Repair" at bounding box center [435, 300] width 31 height 31
checkbox input "false"
click at [558, 206] on button "Unit" at bounding box center [548, 196] width 80 height 37
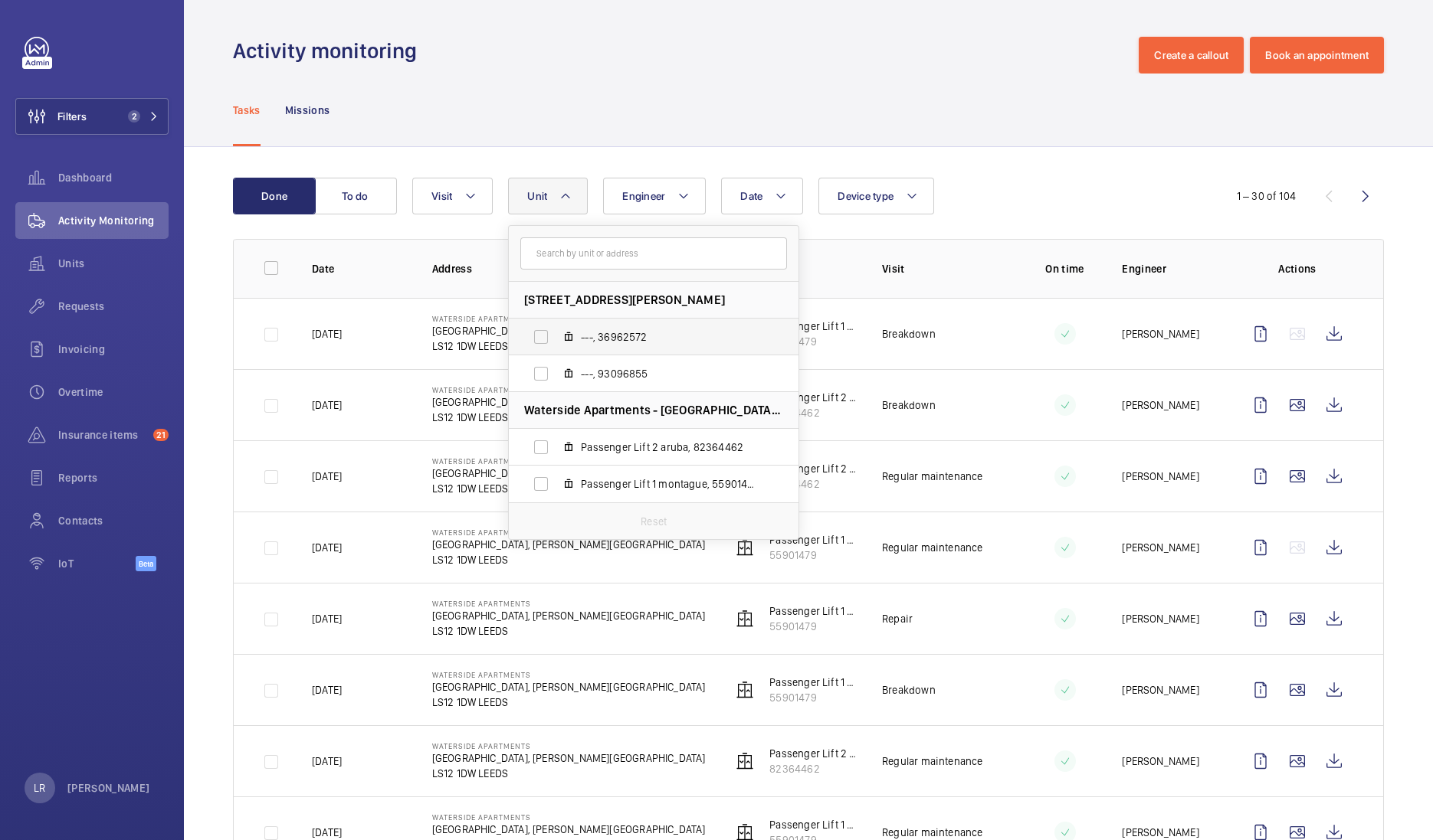
click at [586, 319] on label "---, 36962572" at bounding box center [641, 337] width 265 height 37
click at [556, 321] on input "---, 36962572" at bounding box center [541, 337] width 31 height 31
checkbox input "true"
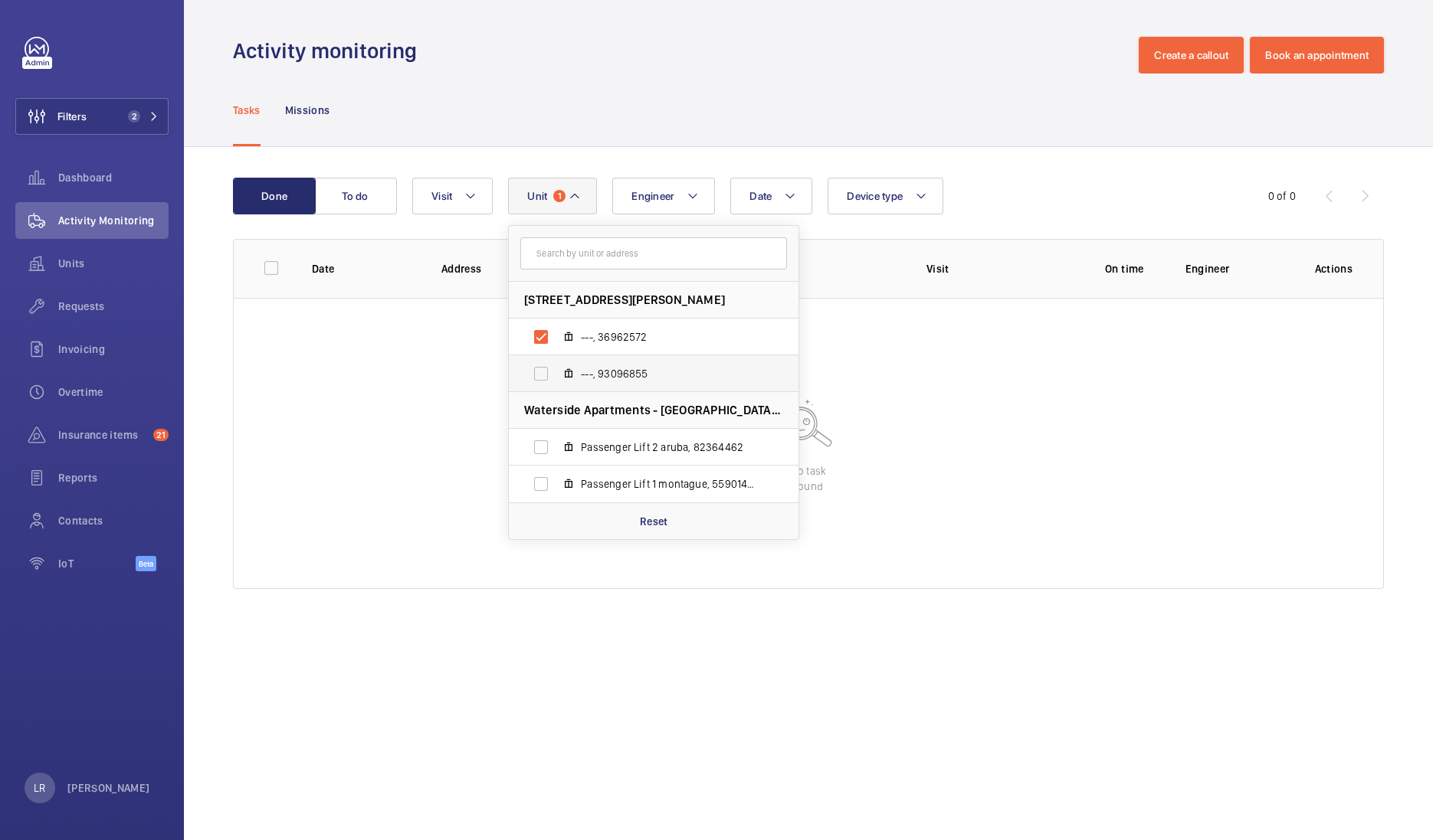
click at [569, 370] on mat-icon at bounding box center [568, 374] width 13 height 13
click at [556, 370] on input "---, 93096855" at bounding box center [541, 373] width 31 height 31
click at [569, 370] on mat-icon at bounding box center [568, 374] width 13 height 13
click at [556, 370] on input "---, 93096855" at bounding box center [541, 373] width 31 height 31
click at [569, 370] on mat-icon at bounding box center [568, 374] width 13 height 13
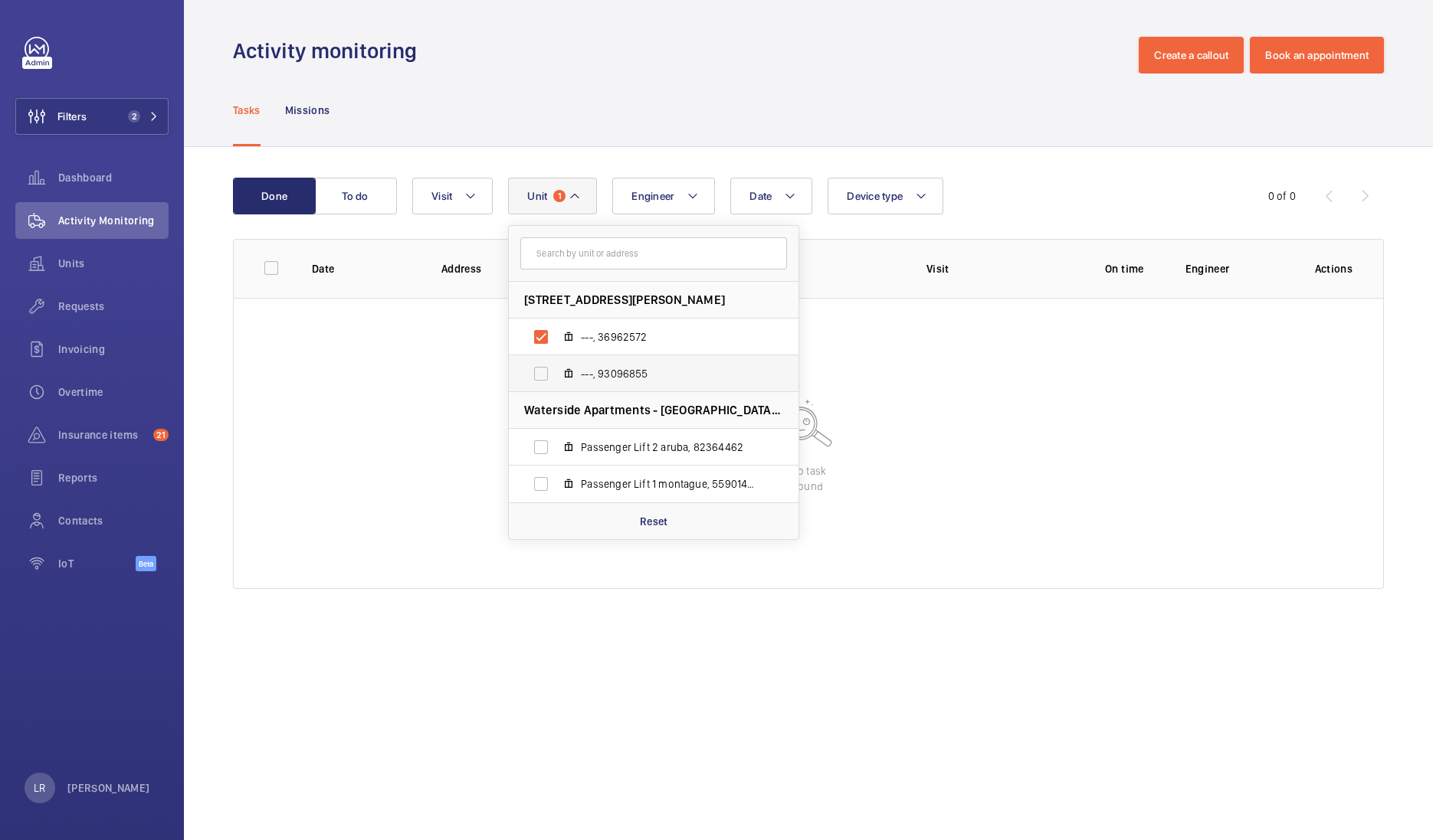
click at [556, 370] on input "---, 93096855" at bounding box center [541, 373] width 31 height 31
checkbox input "true"
click at [586, 332] on span "---, 36962572" at bounding box center [670, 337] width 178 height 15
click at [556, 332] on input "---, 36962572" at bounding box center [541, 337] width 31 height 31
checkbox input "false"
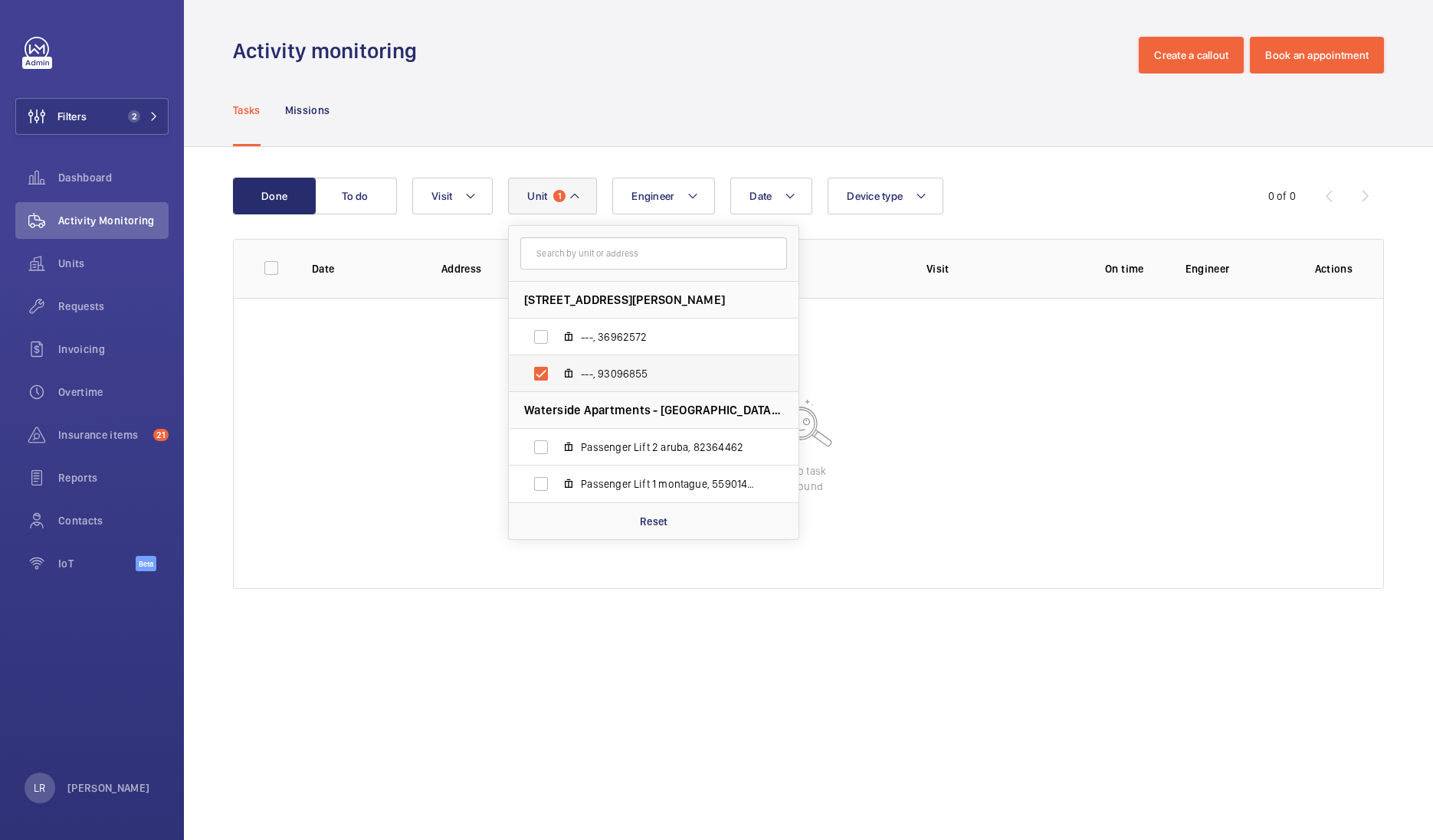
click at [586, 368] on span "---, 93096855" at bounding box center [670, 373] width 178 height 15
click at [556, 368] on input "---, 93096855" at bounding box center [541, 373] width 31 height 31
checkbox input "false"
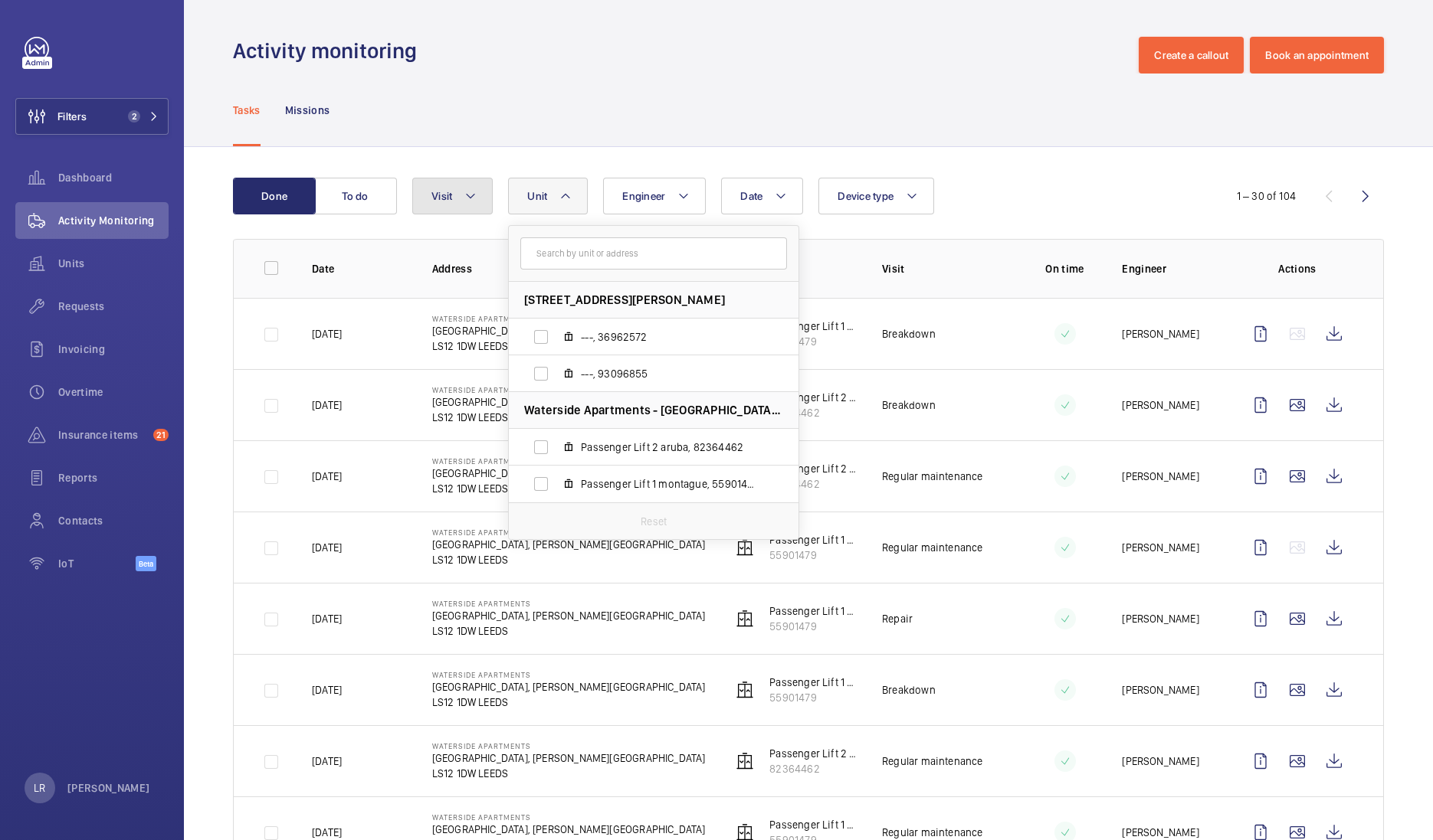
click at [480, 196] on button "Visit" at bounding box center [453, 196] width 81 height 37
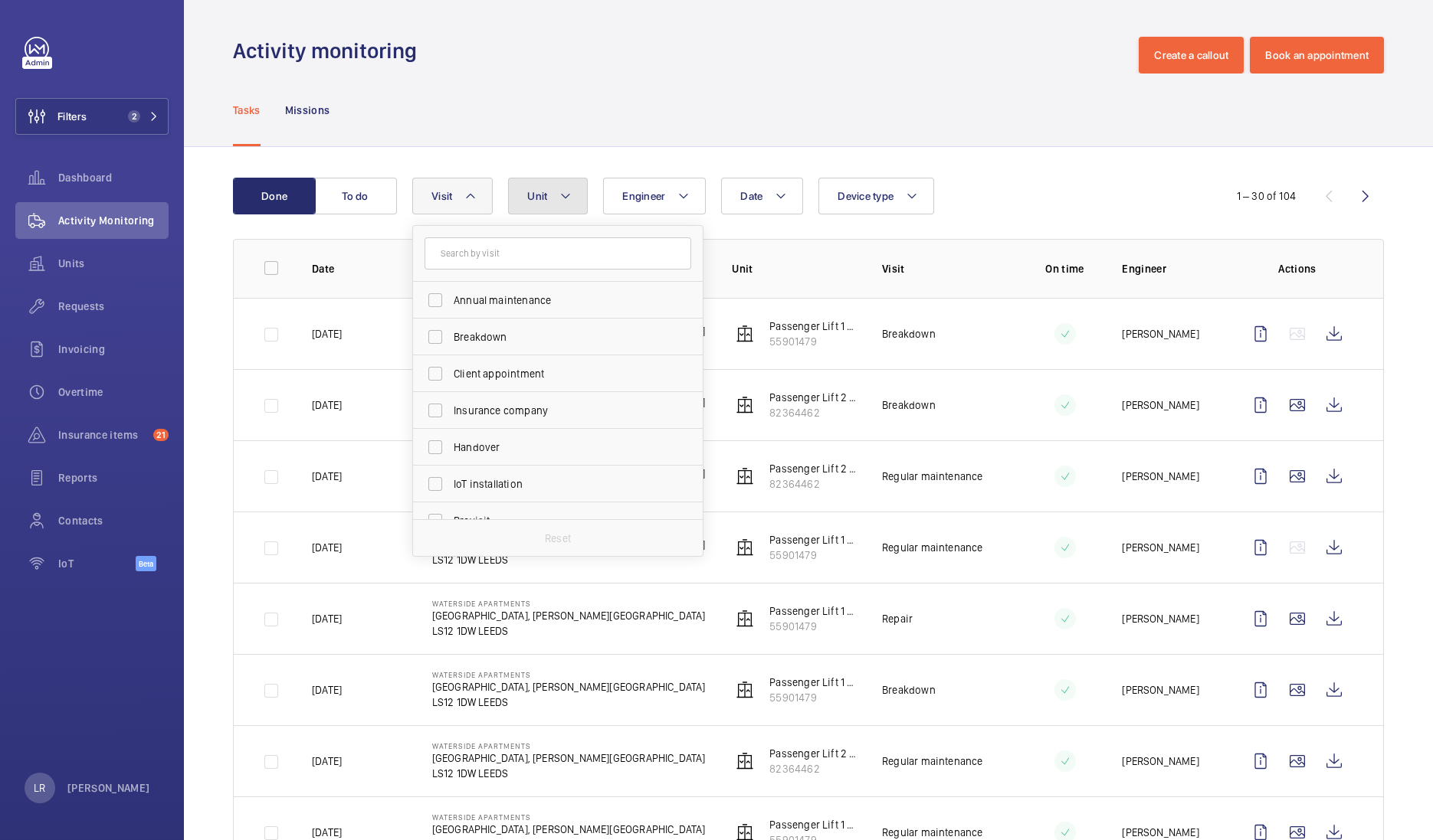
click at [538, 206] on button "Unit" at bounding box center [548, 196] width 80 height 37
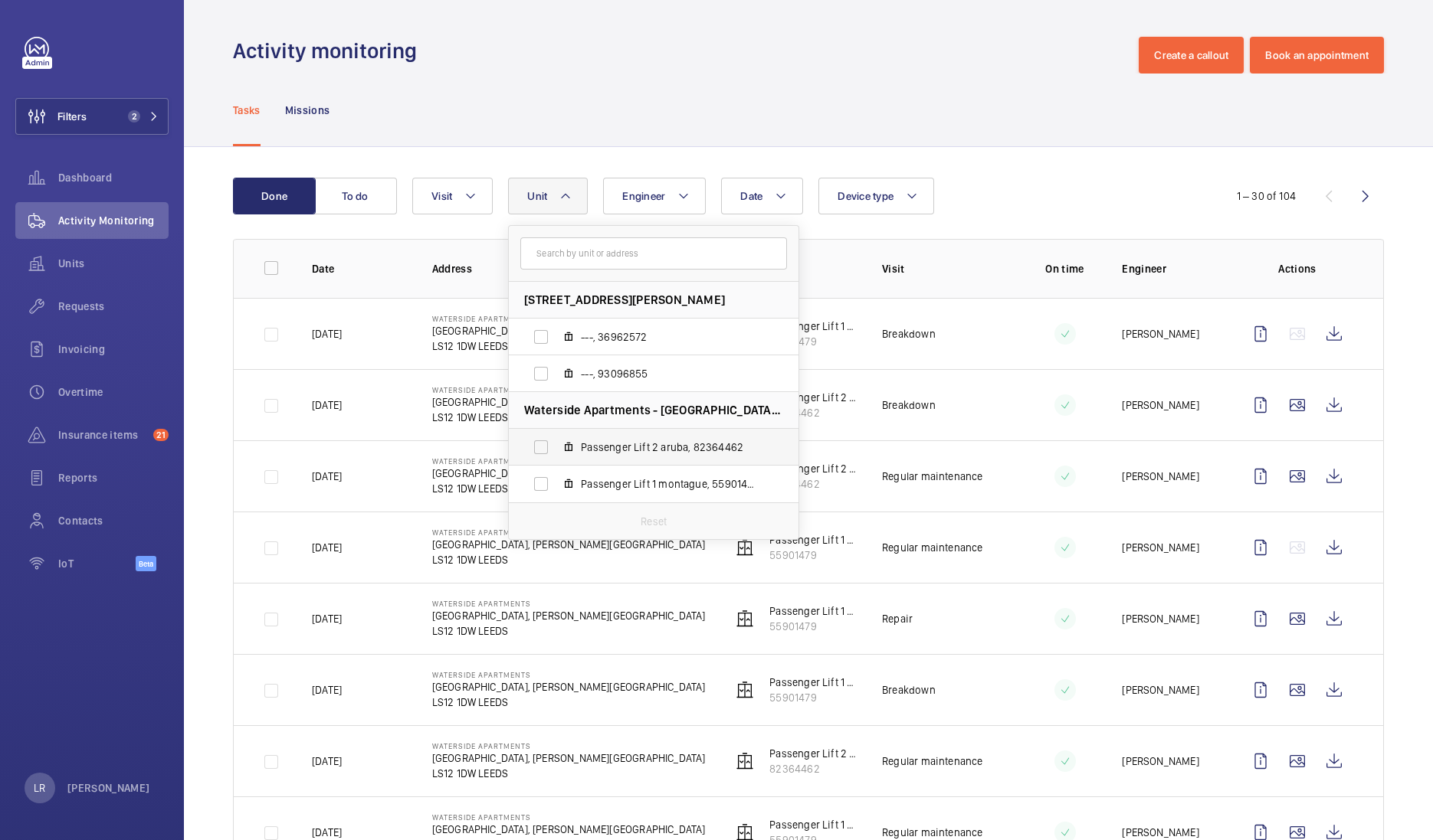
click at [590, 442] on span "Passenger Lift 2 aruba, 82364462" at bounding box center [670, 447] width 178 height 15
click at [556, 442] on input "Passenger Lift 2 aruba, 82364462" at bounding box center [541, 447] width 31 height 31
checkbox input "true"
click at [601, 126] on div "Tasks Missions" at bounding box center [808, 109] width 1151 height 73
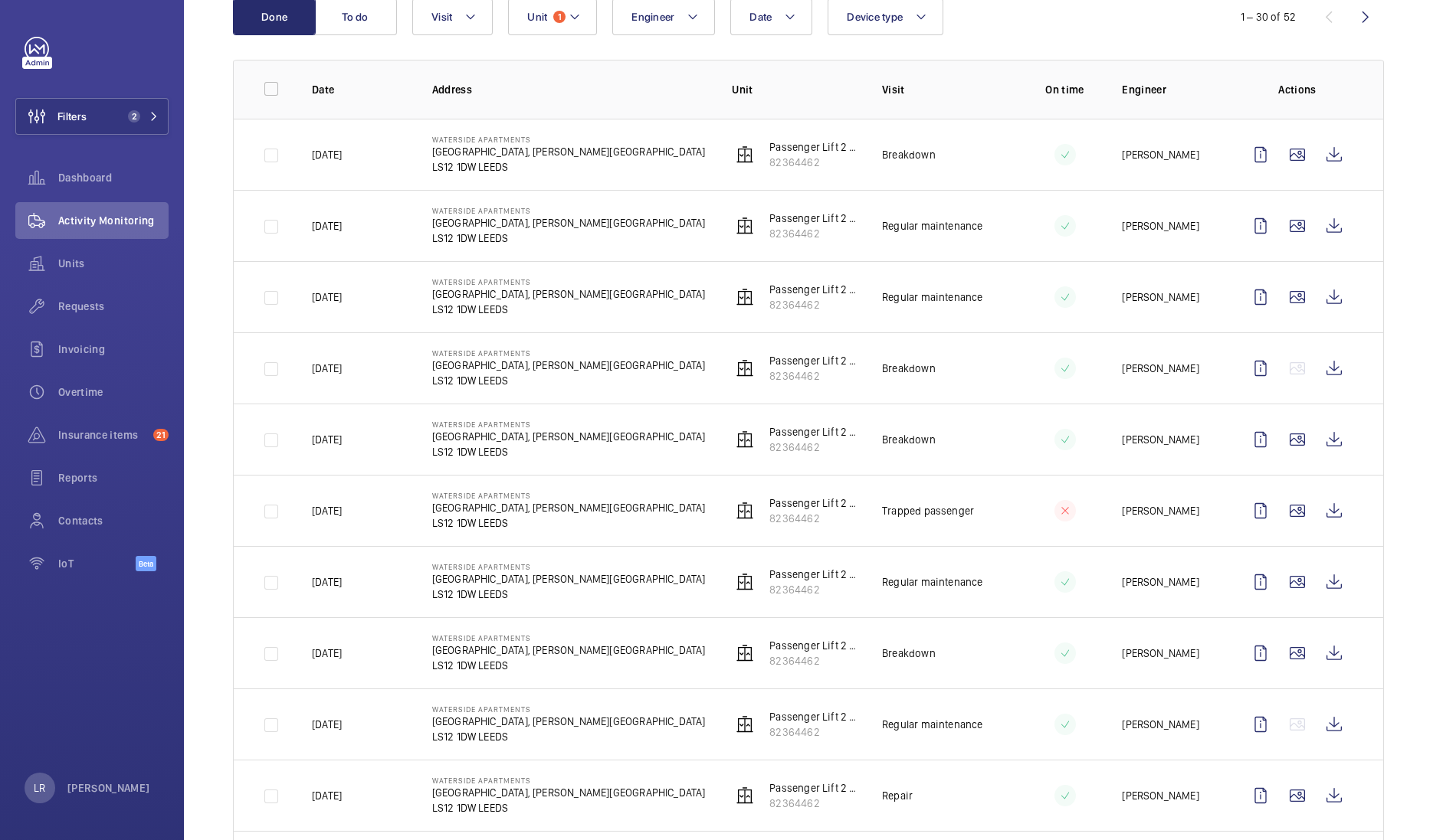
scroll to position [175, 0]
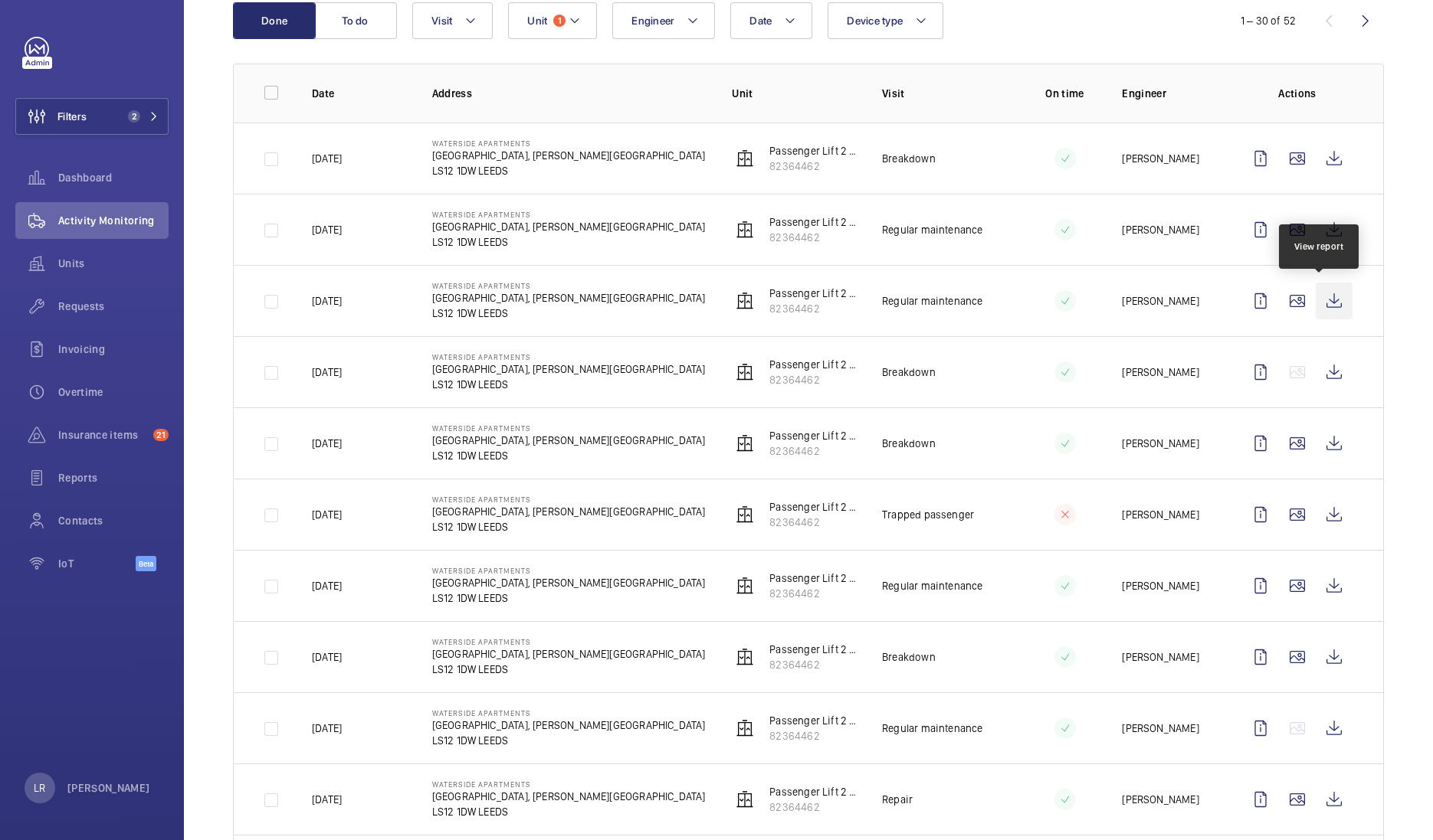
click at [1318, 303] on wm-front-icon-button at bounding box center [1333, 301] width 37 height 37
click at [1315, 232] on wm-front-icon-button at bounding box center [1333, 230] width 37 height 37
click at [1326, 171] on wm-front-icon-button at bounding box center [1333, 158] width 37 height 37
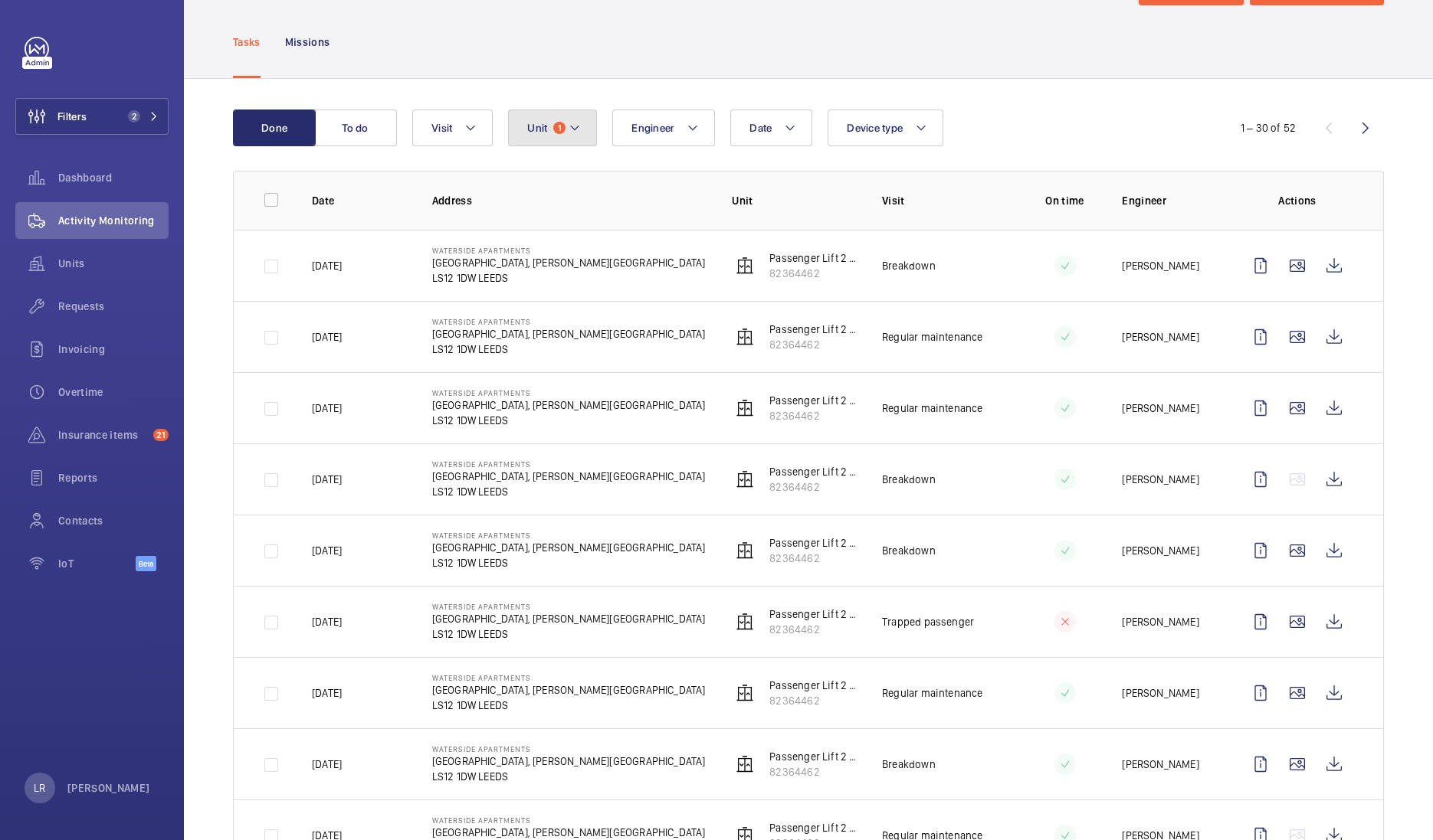
click at [556, 122] on button "Unit 1" at bounding box center [552, 127] width 89 height 37
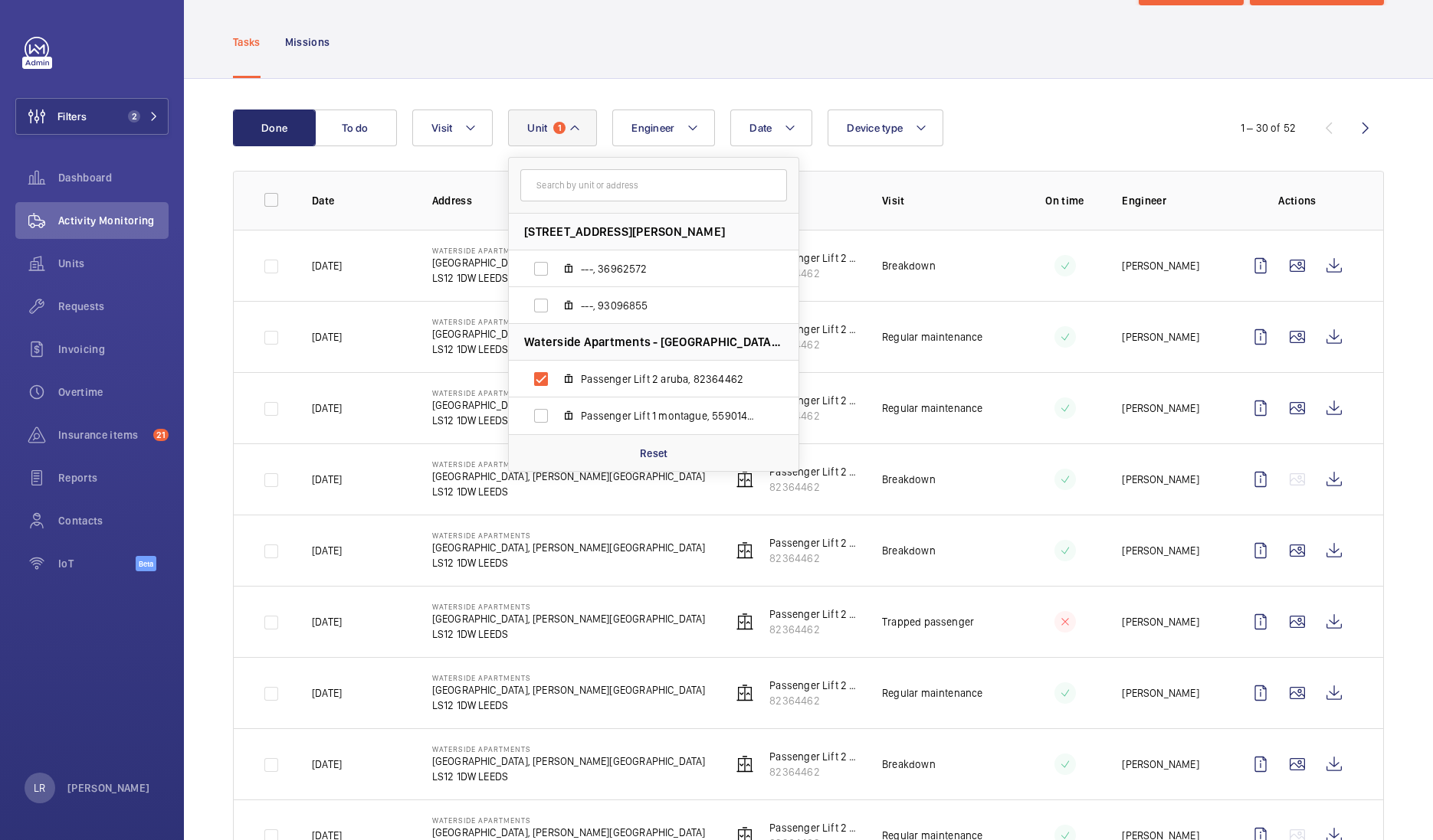
click at [571, 133] on mat-icon at bounding box center [575, 127] width 13 height 18
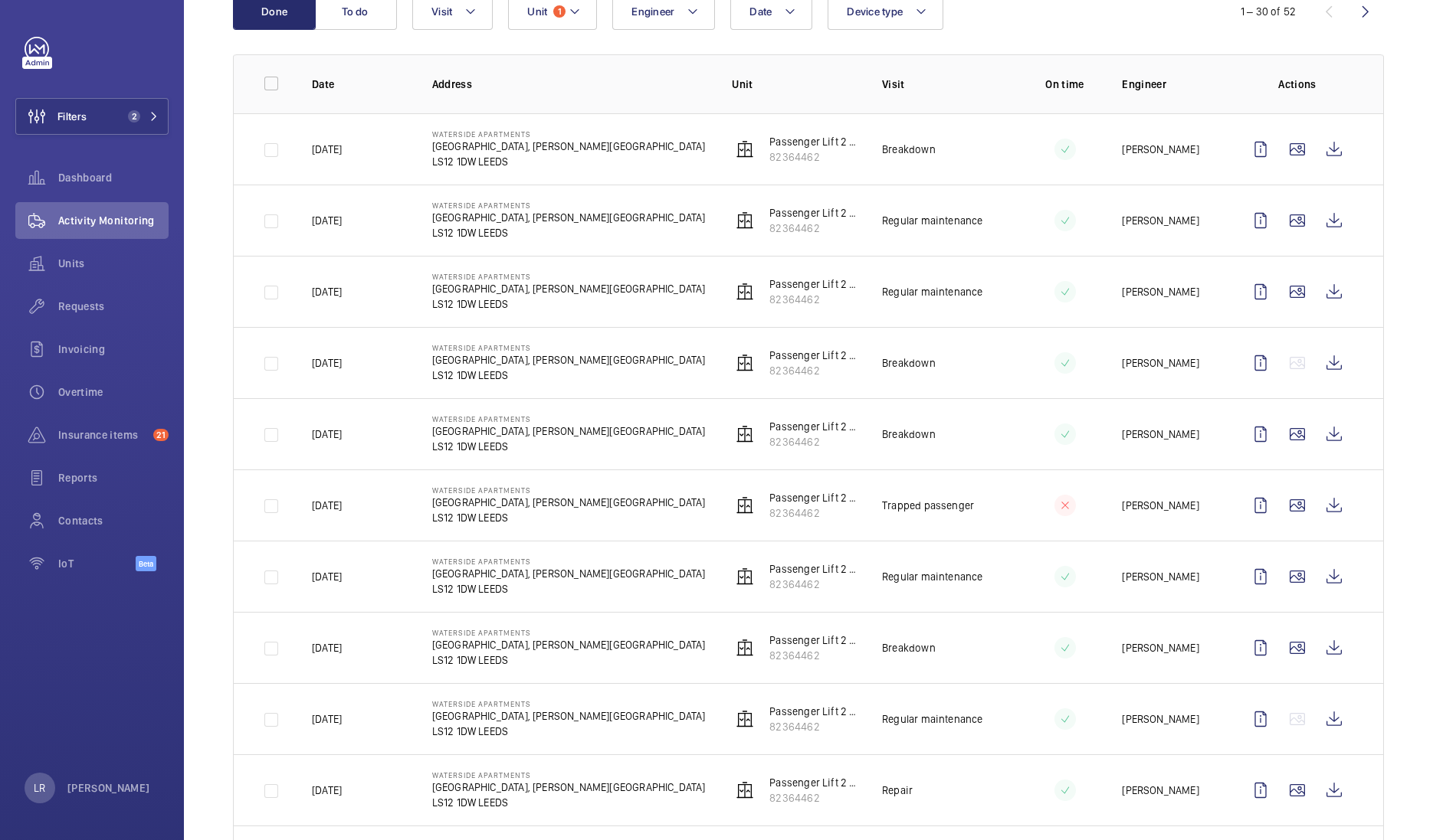
scroll to position [103, 0]
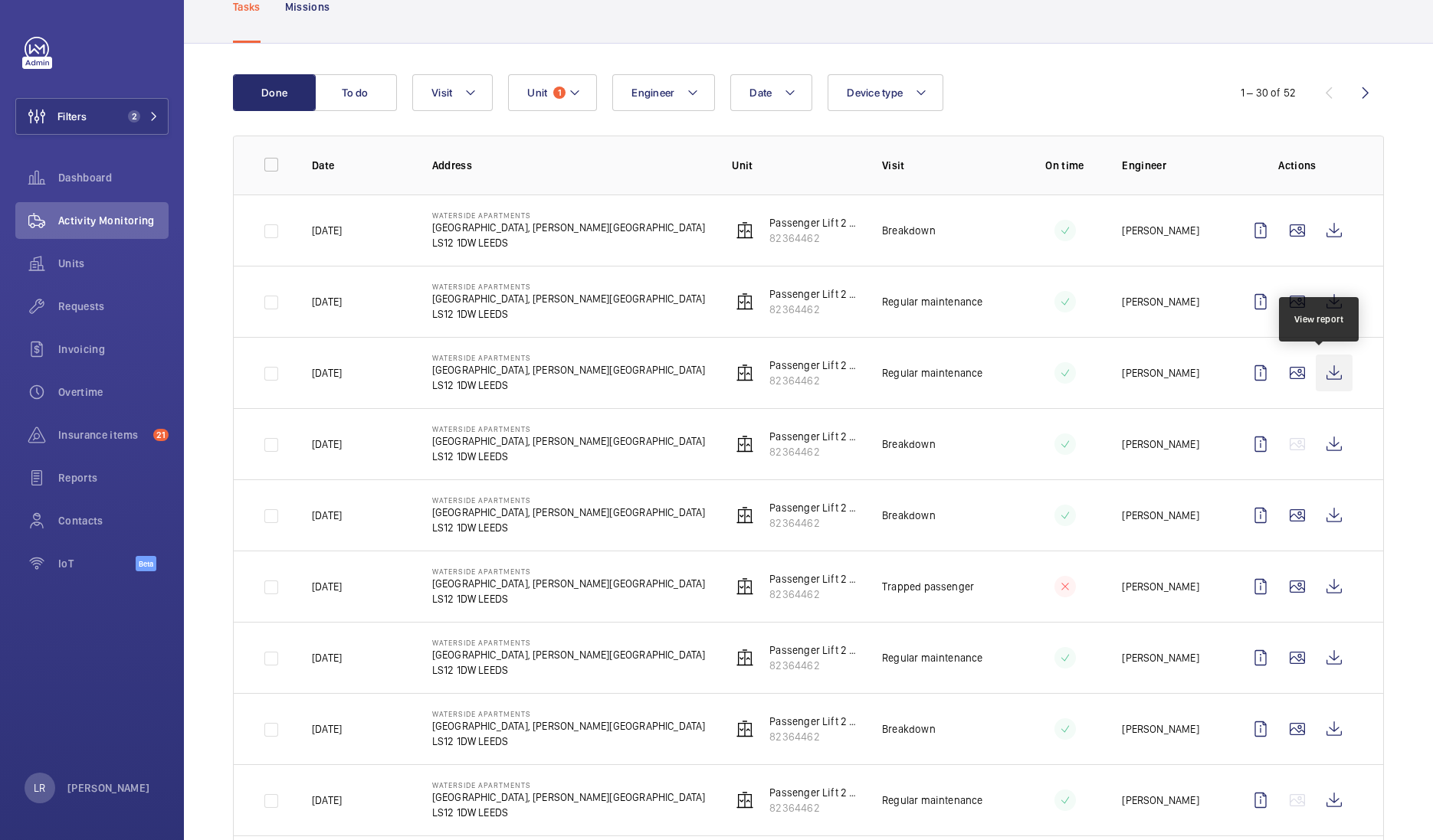
click at [1315, 373] on wm-front-icon-button at bounding box center [1333, 372] width 37 height 37
click at [1323, 306] on wm-front-icon-button at bounding box center [1333, 302] width 37 height 37
click at [1323, 245] on wm-front-icon-button at bounding box center [1333, 230] width 37 height 37
